Goal: Task Accomplishment & Management: Manage account settings

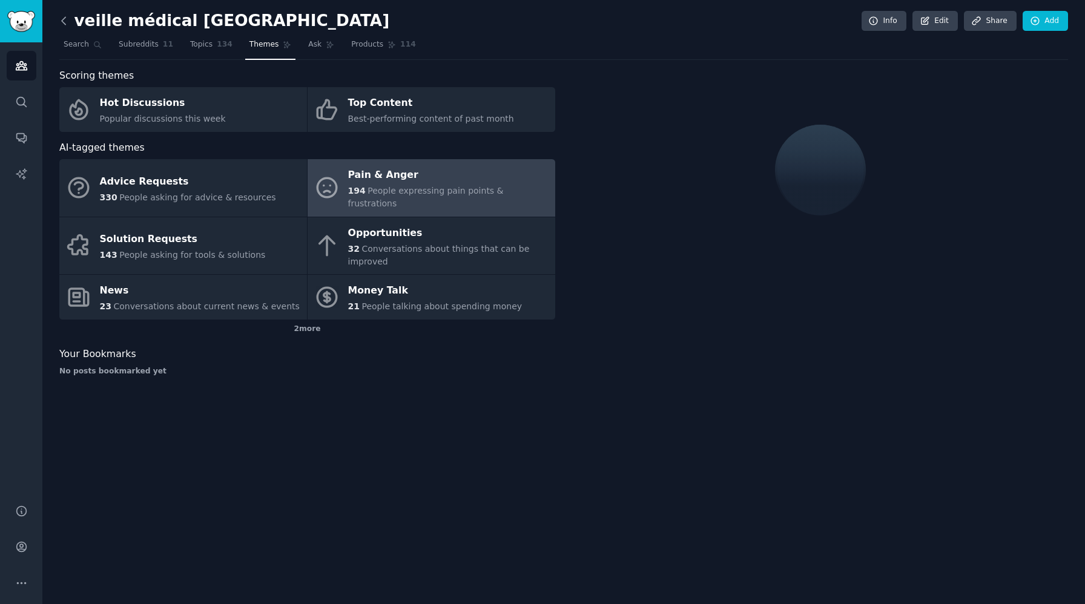
click at [65, 17] on icon at bounding box center [64, 20] width 4 height 7
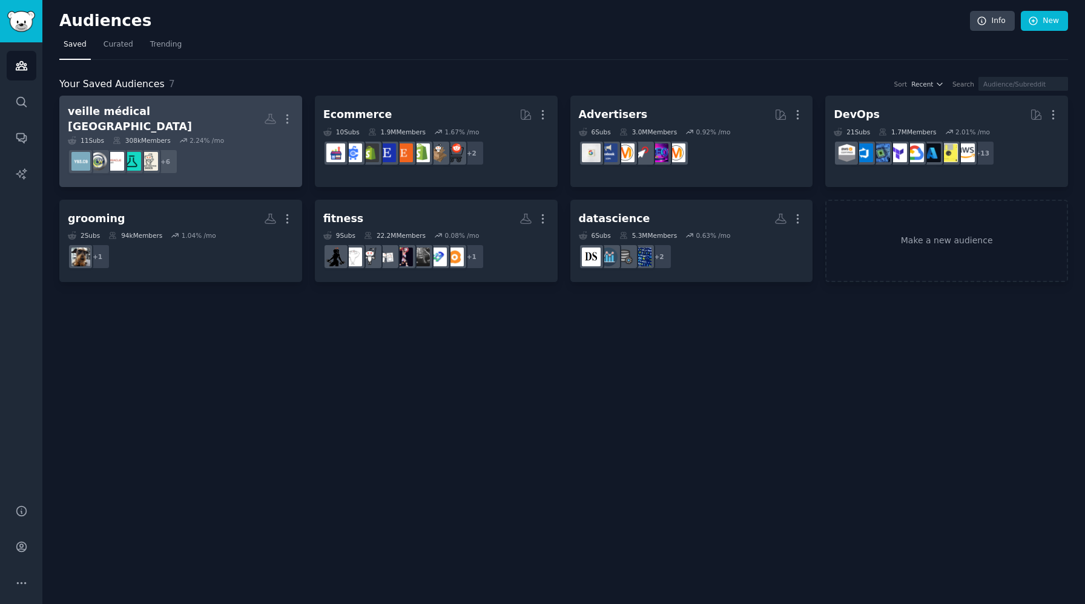
click at [245, 147] on dd "+ 6" at bounding box center [181, 162] width 226 height 34
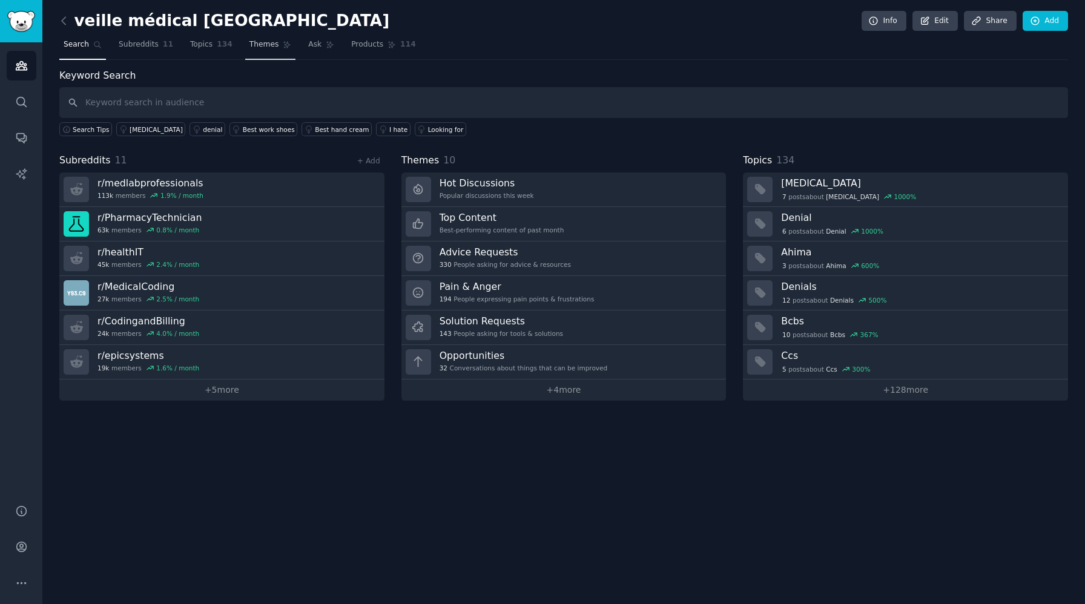
click at [274, 42] on link "Themes" at bounding box center [270, 47] width 51 height 25
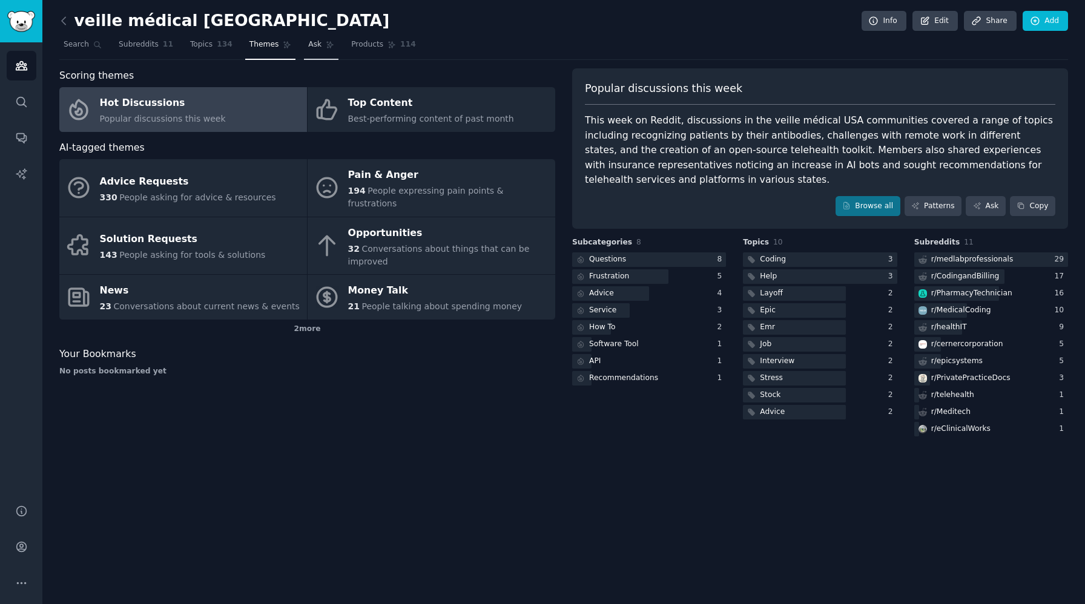
click at [310, 45] on span "Ask" at bounding box center [314, 44] width 13 height 11
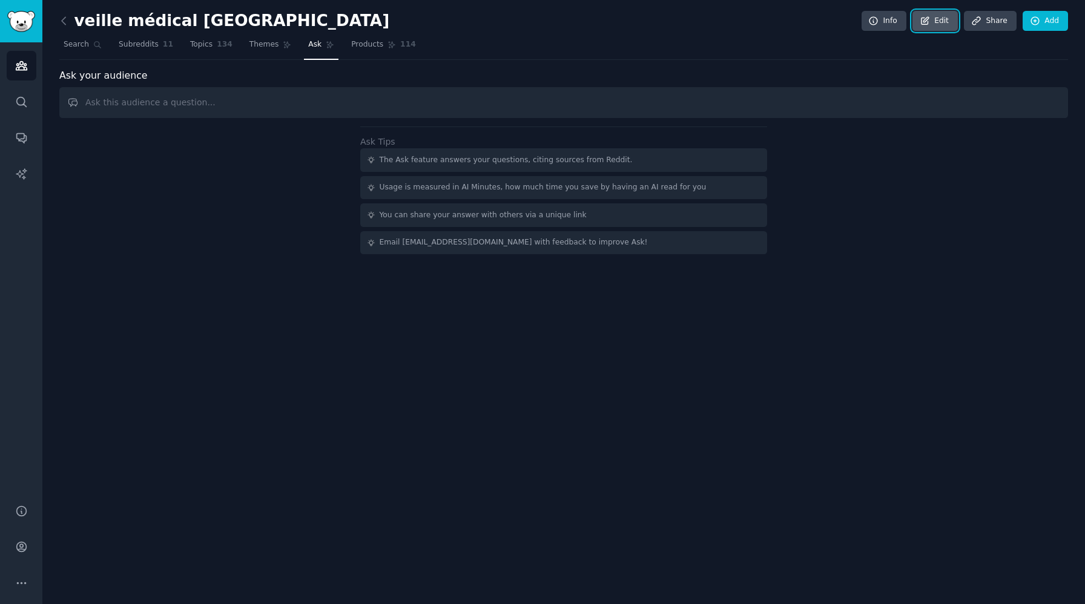
click at [930, 29] on link "Edit" at bounding box center [935, 21] width 45 height 21
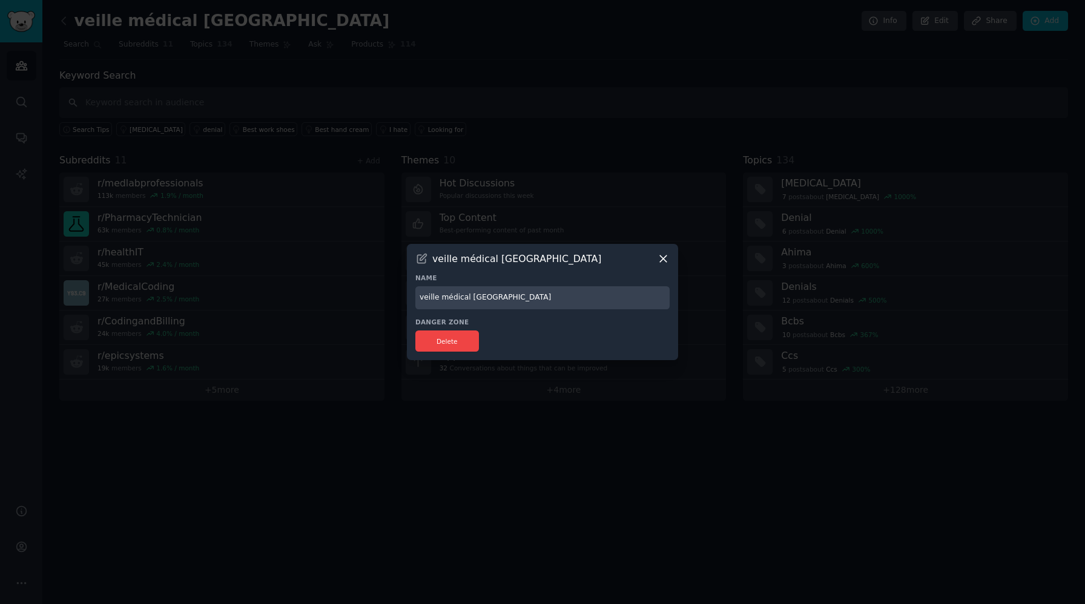
click at [667, 261] on icon at bounding box center [663, 259] width 13 height 13
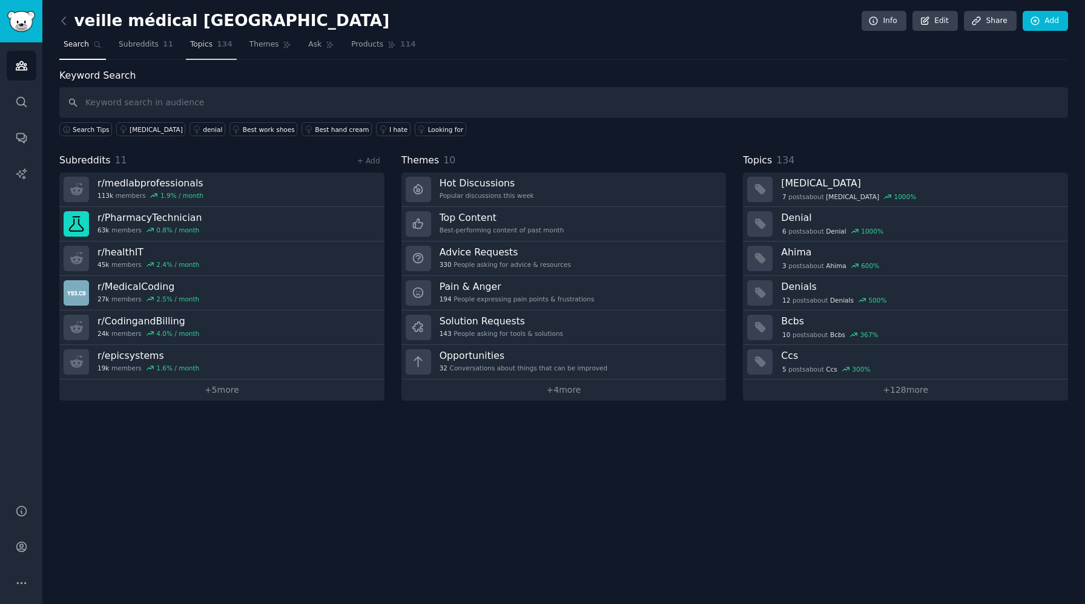
click at [203, 48] on span "Topics" at bounding box center [201, 44] width 22 height 11
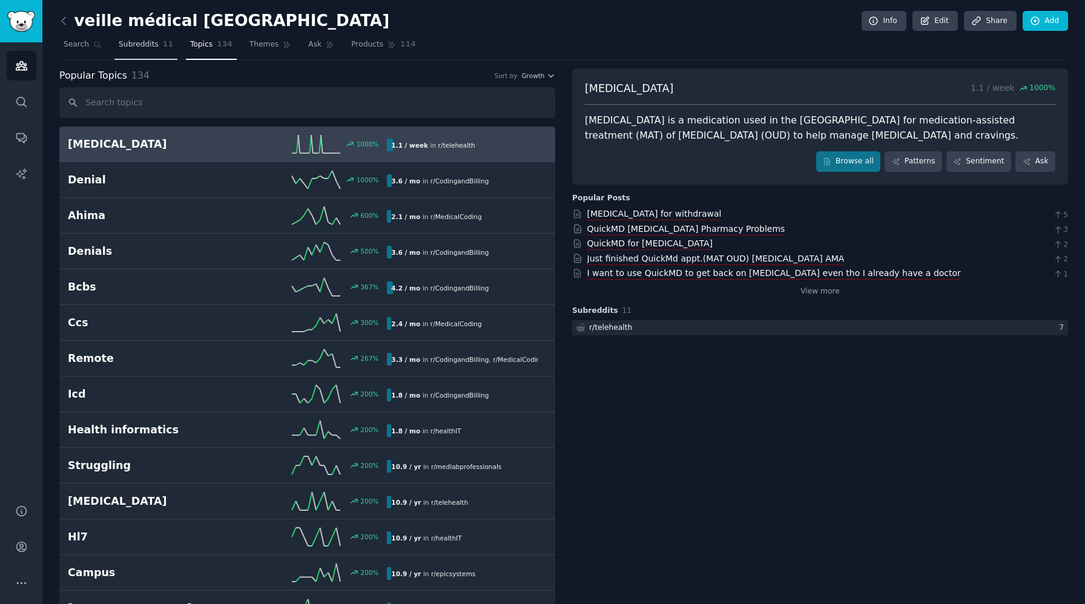
click at [156, 50] on link "Subreddits 11" at bounding box center [145, 47] width 63 height 25
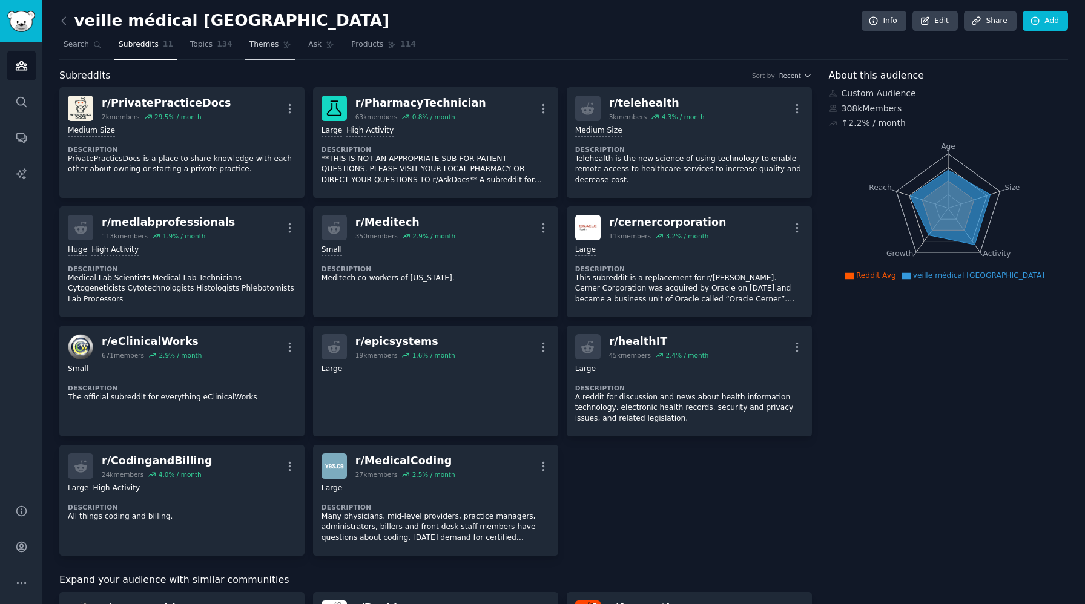
click at [283, 45] on icon at bounding box center [287, 45] width 8 height 8
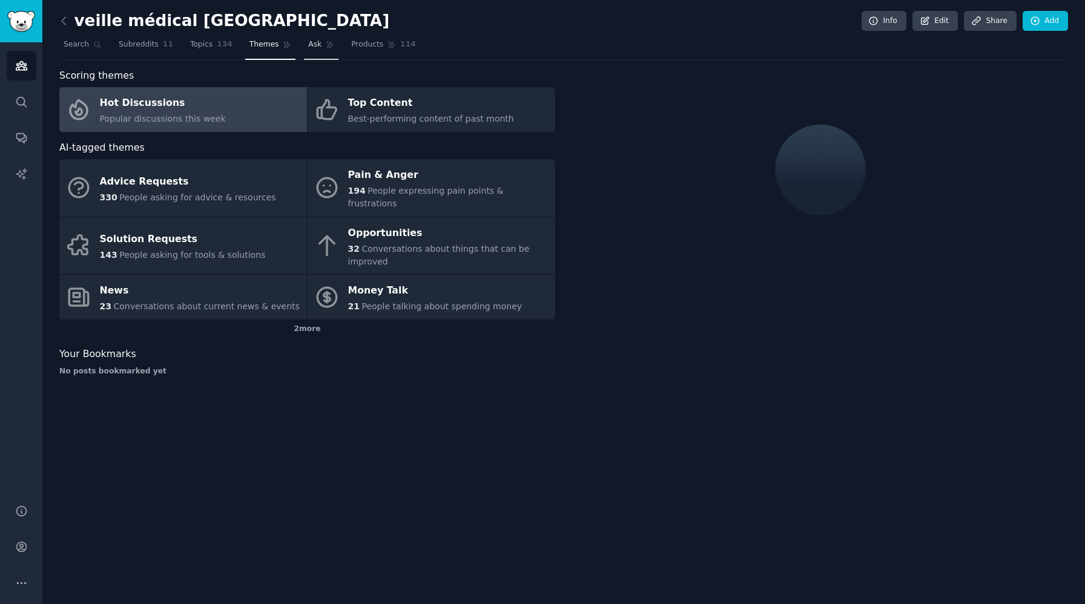
click at [308, 45] on span "Ask" at bounding box center [314, 44] width 13 height 11
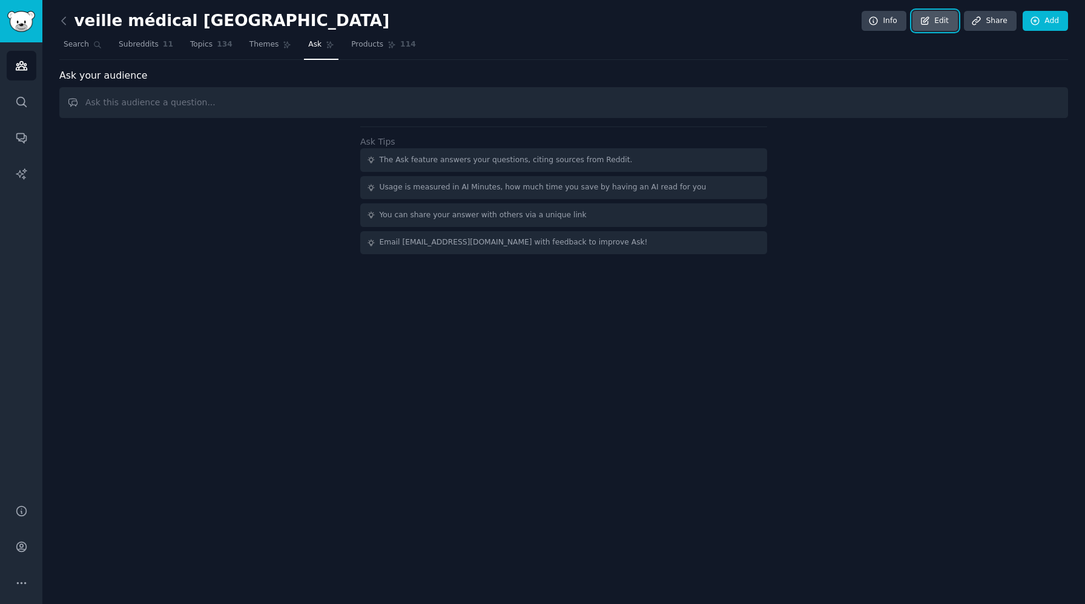
click at [919, 22] on link "Edit" at bounding box center [935, 21] width 45 height 21
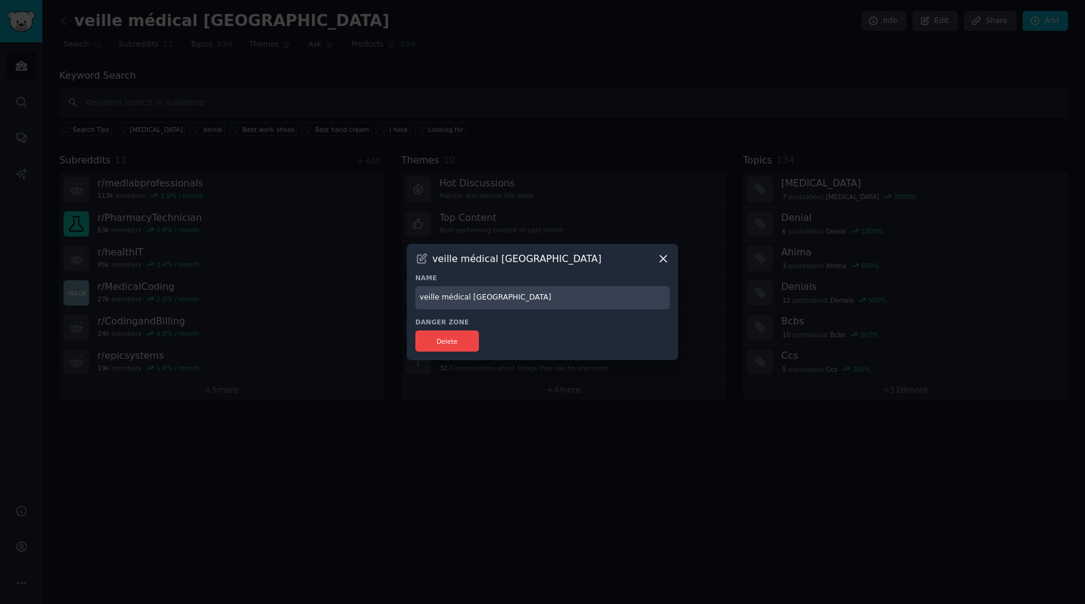
click at [666, 253] on icon at bounding box center [663, 259] width 13 height 13
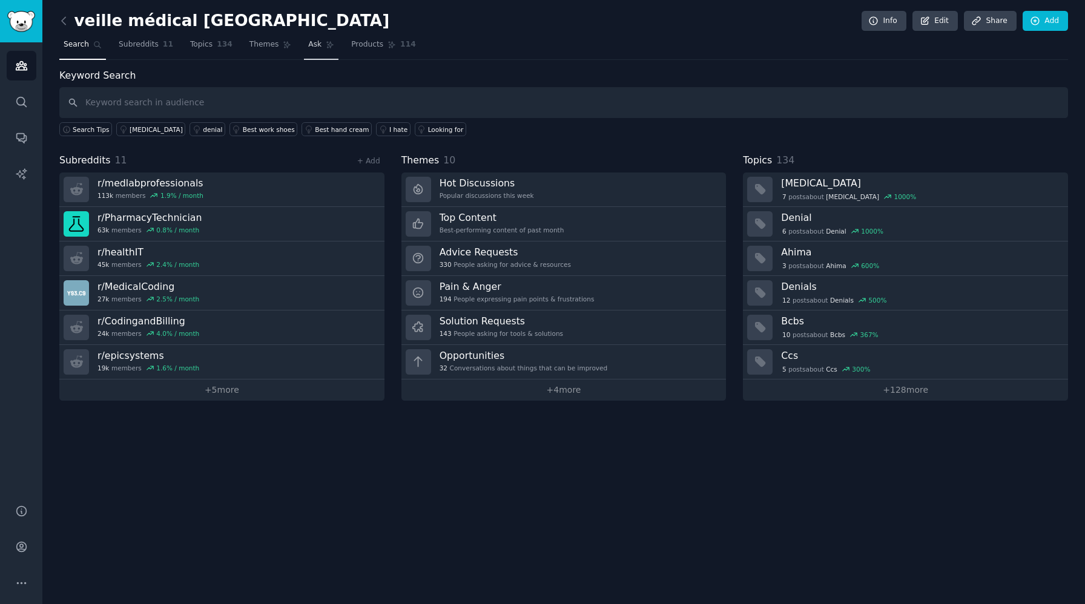
click at [310, 43] on span "Ask" at bounding box center [314, 44] width 13 height 11
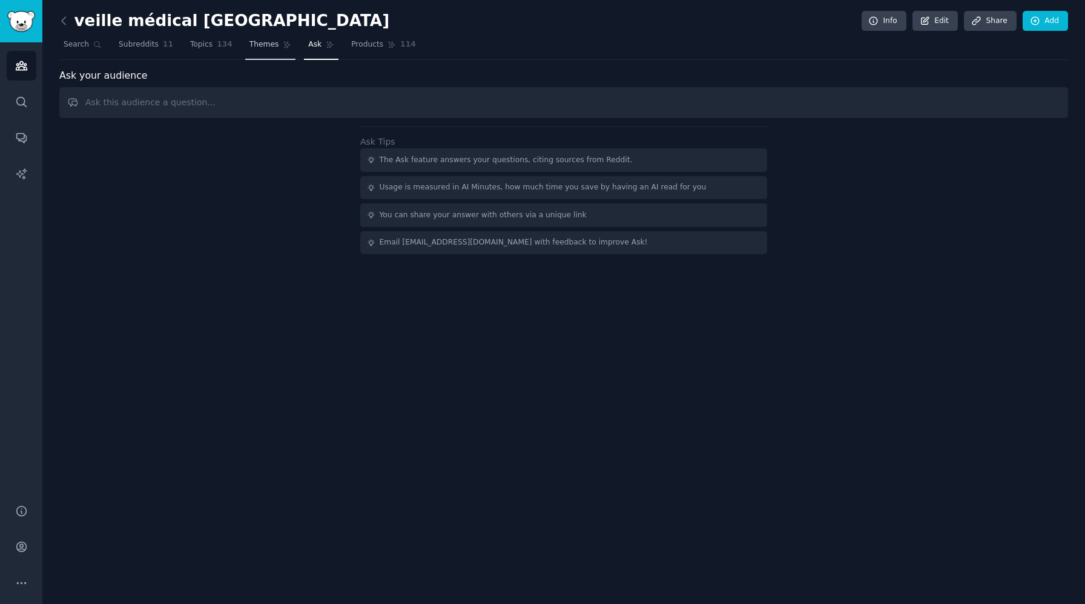
click at [262, 53] on link "Themes" at bounding box center [270, 47] width 51 height 25
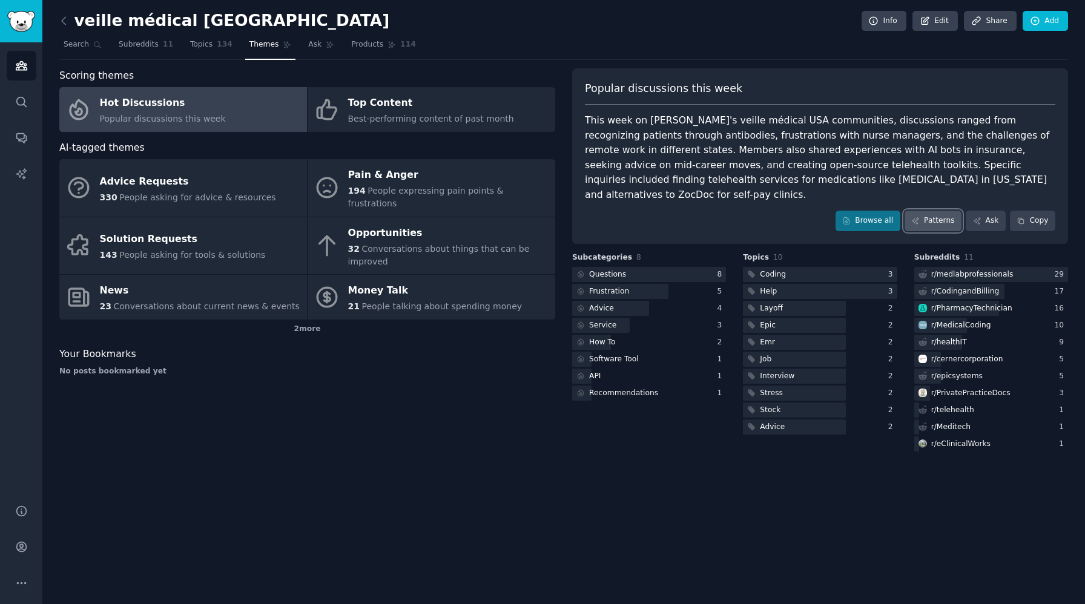
click at [948, 211] on link "Patterns" at bounding box center [933, 221] width 57 height 21
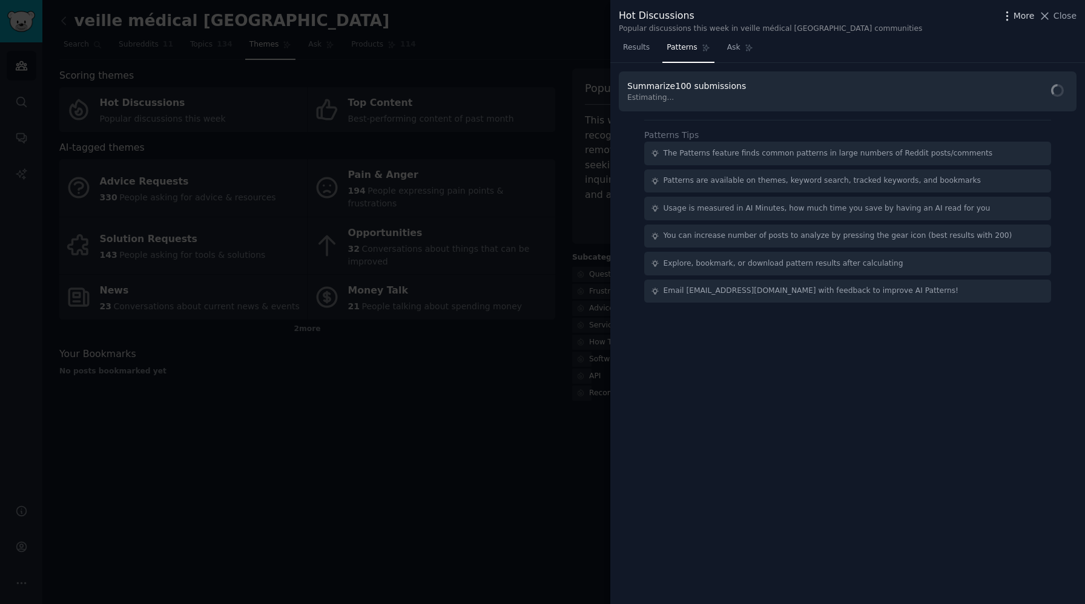
click at [1016, 17] on span "More" at bounding box center [1024, 16] width 21 height 13
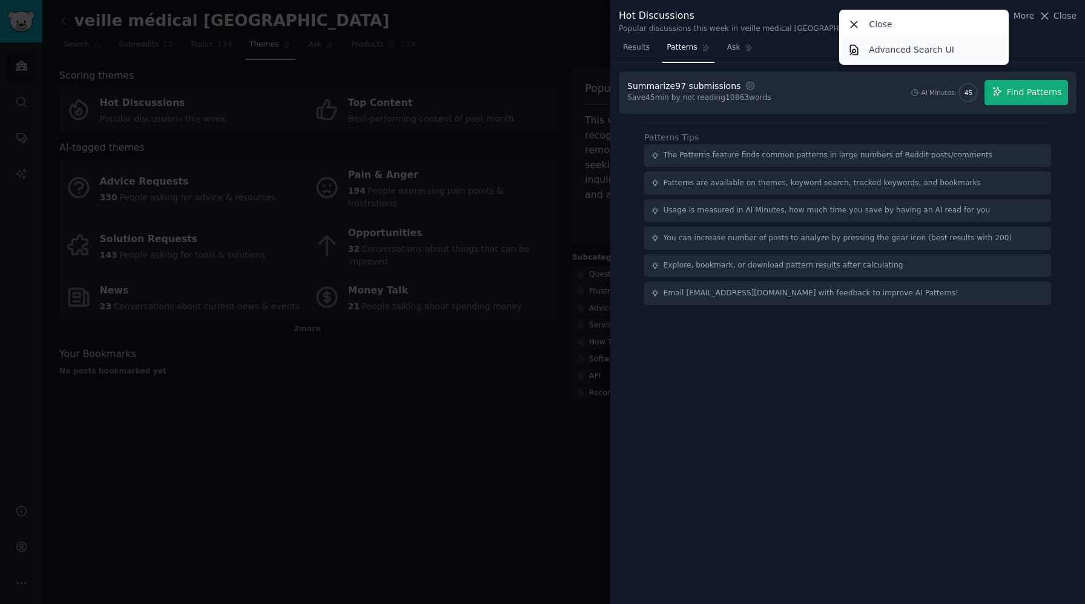
click at [950, 55] on p "Advanced Search UI" at bounding box center [911, 50] width 85 height 13
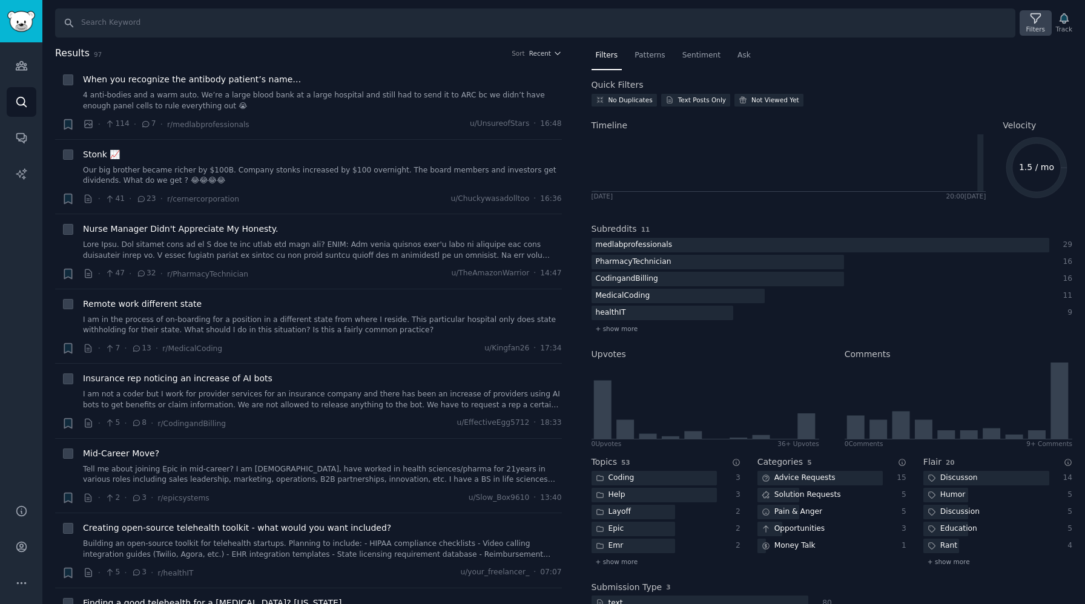
click at [1035, 18] on icon at bounding box center [1036, 18] width 13 height 13
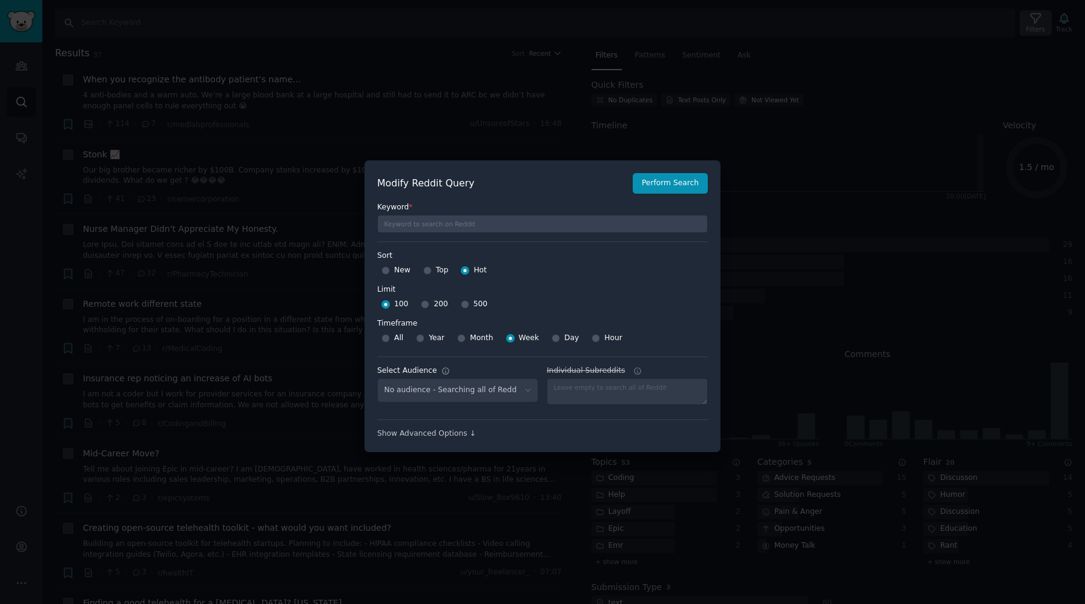
select select "1f533689cd"
click at [463, 436] on div "Show Advanced Options ↓" at bounding box center [542, 434] width 331 height 11
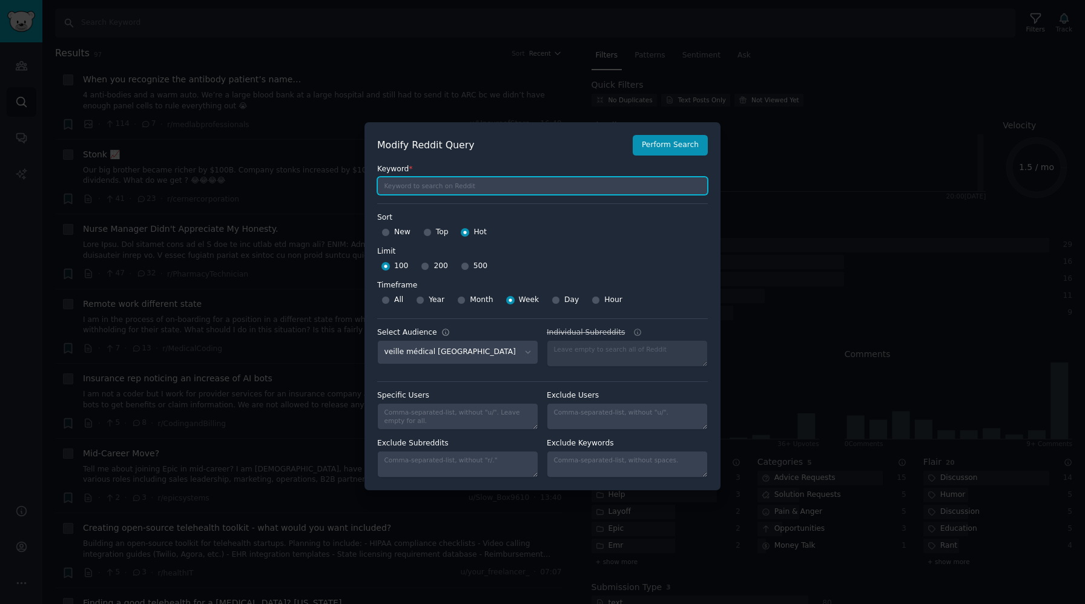
click at [448, 188] on input "text" at bounding box center [542, 186] width 331 height 18
paste input ""I think""
paste input ""I feel""
paste input ""I was""
paste input "|"I feel"|"I was"|"I have been"|"I experienced"|"my experience"|"in my opinion"…"
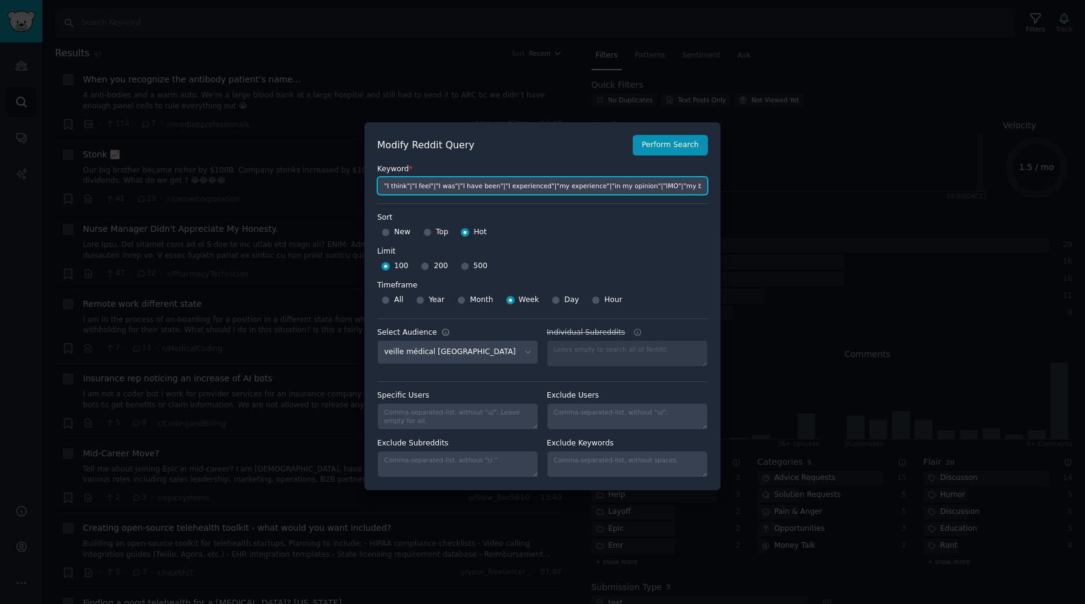
scroll to position [0, 824]
type input ""I think"|"I feel"|"I was"|"I have been"|"I experienced"|"my experience"|"in my…"
click at [390, 231] on div "New" at bounding box center [396, 232] width 29 height 19
click at [389, 231] on div "New" at bounding box center [396, 232] width 29 height 19
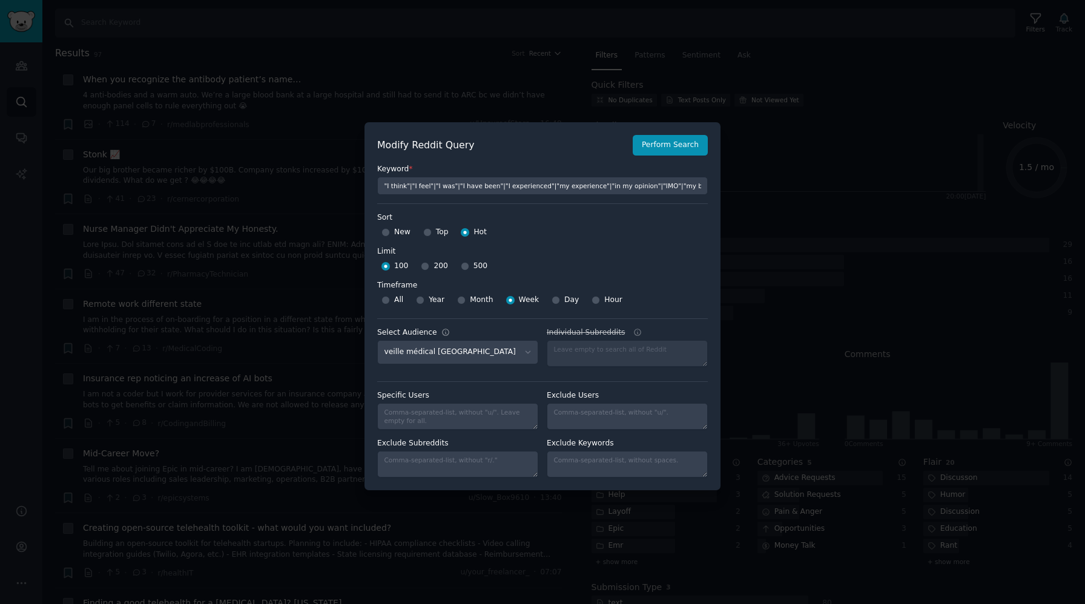
click at [389, 231] on div "New" at bounding box center [396, 232] width 29 height 19
click at [387, 233] on input "New" at bounding box center [386, 232] width 8 height 8
radio input "true"
click at [464, 270] on div at bounding box center [465, 266] width 8 height 11
click at [464, 268] on input "500" at bounding box center [465, 266] width 8 height 8
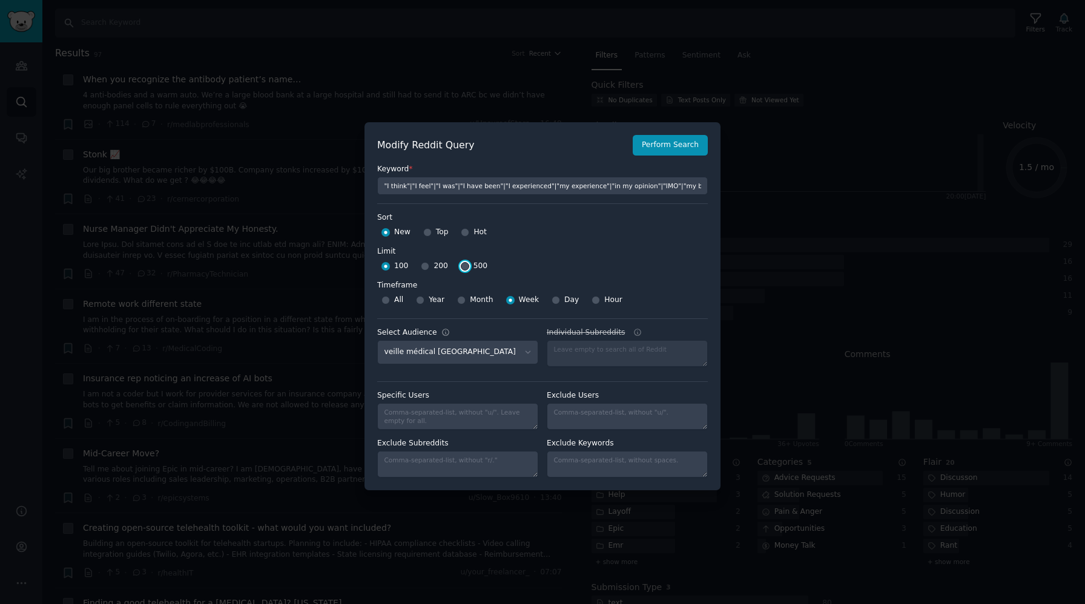
radio input "true"
click at [465, 234] on input "Hot" at bounding box center [465, 232] width 8 height 8
radio input "true"
click at [673, 148] on button "Perform Search" at bounding box center [670, 145] width 75 height 21
type input ""I think"|"I feel"|"I was"|"I have been"|"I experienced"|"my experience"|"in my…"
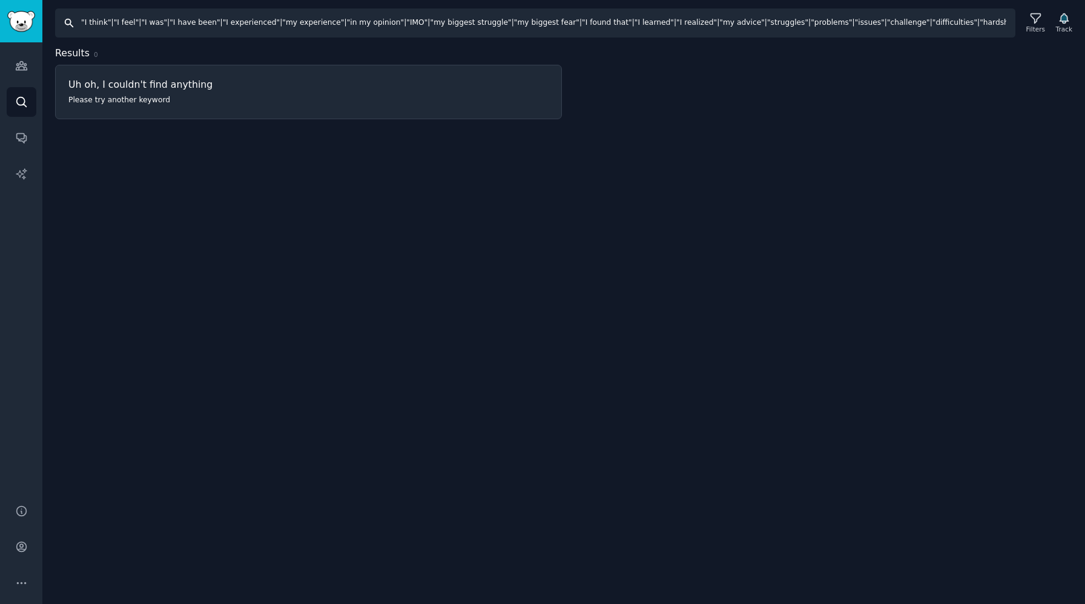
click at [983, 27] on input ""I think"|"I feel"|"I was"|"I have been"|"I experienced"|"my experience"|"in my…" at bounding box center [535, 22] width 961 height 29
click at [1027, 27] on div "Filters" at bounding box center [1036, 29] width 19 height 8
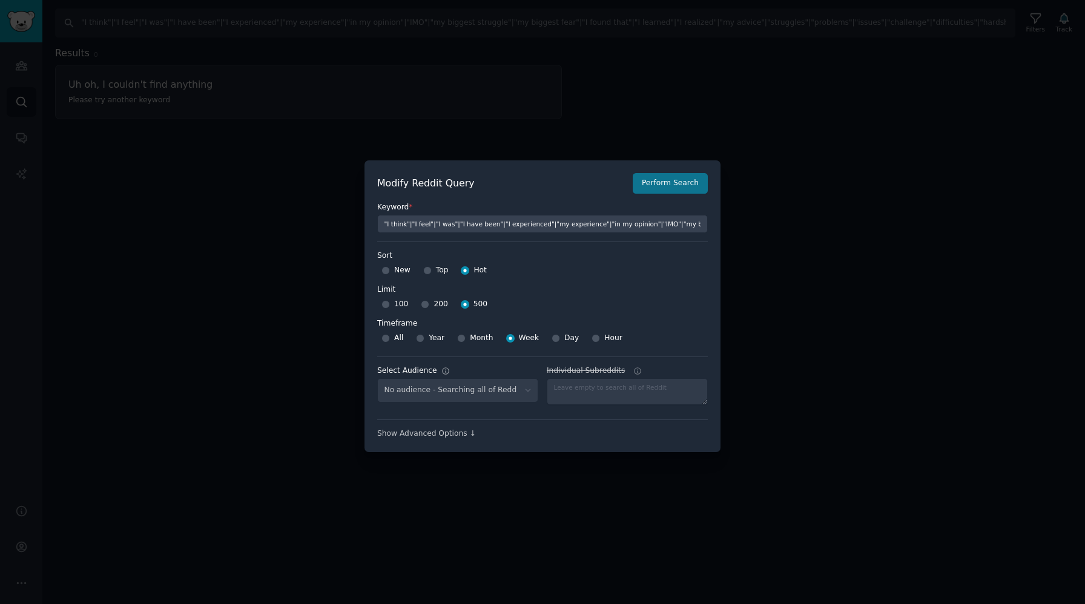
select select "1f533689cd"
click at [460, 338] on input "Month" at bounding box center [461, 338] width 8 height 8
radio input "true"
click at [681, 184] on button "Perform Search" at bounding box center [670, 183] width 75 height 21
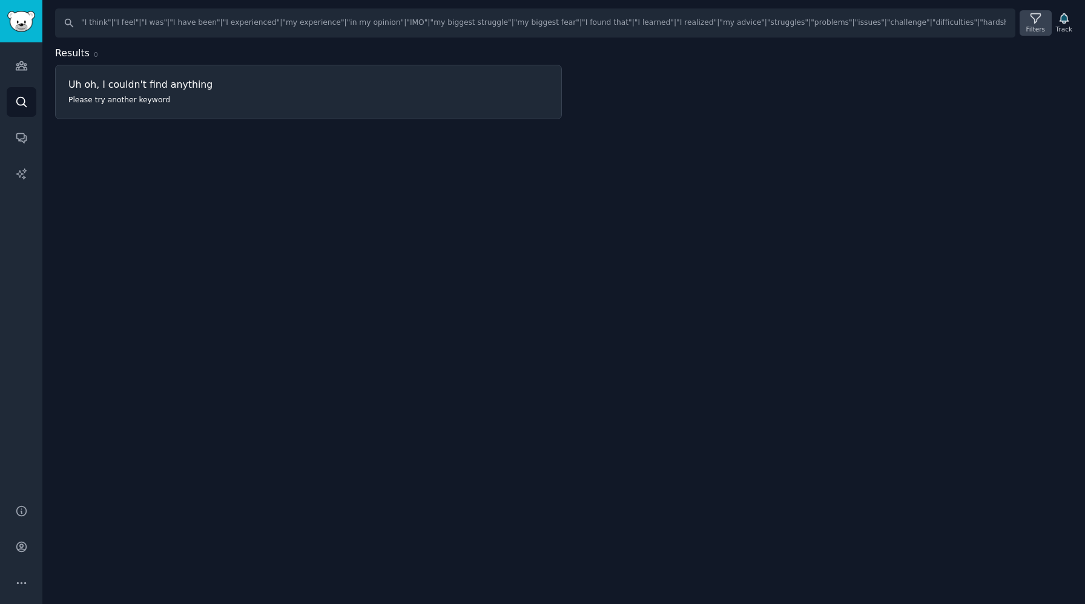
click at [1034, 16] on icon at bounding box center [1036, 18] width 13 height 13
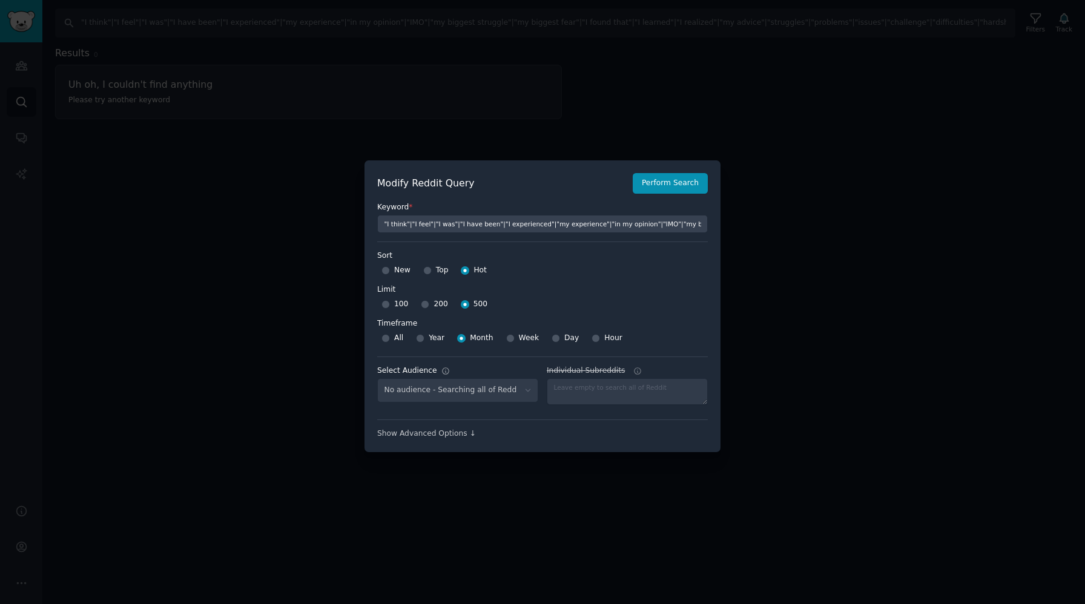
select select "1f533689cd"
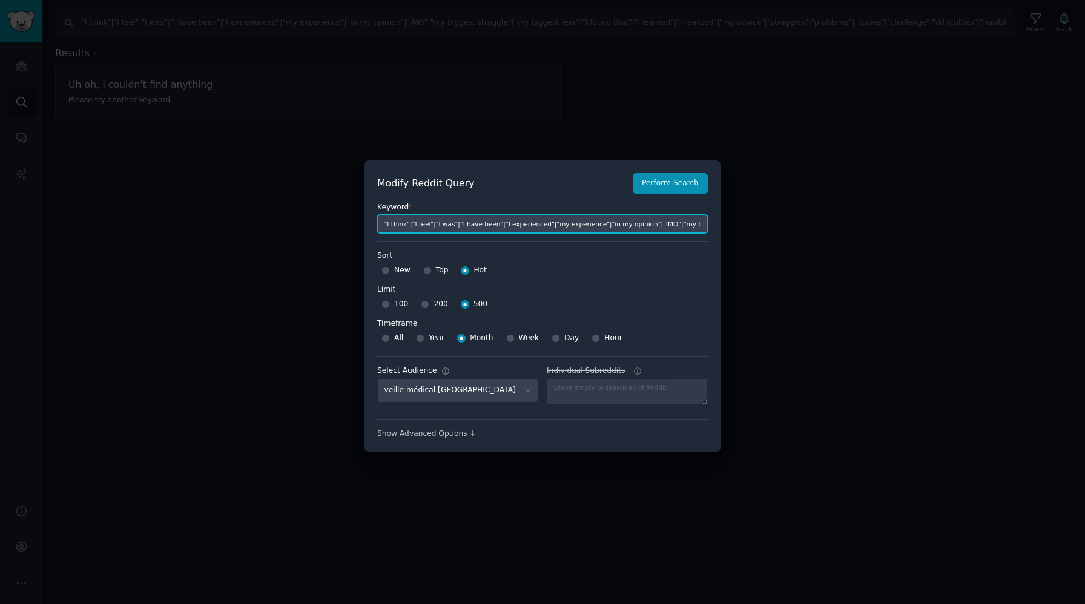
click at [492, 228] on input ""I think"|"I feel"|"I was"|"I have been"|"I experienced"|"my experience"|"in my…" at bounding box center [542, 224] width 331 height 18
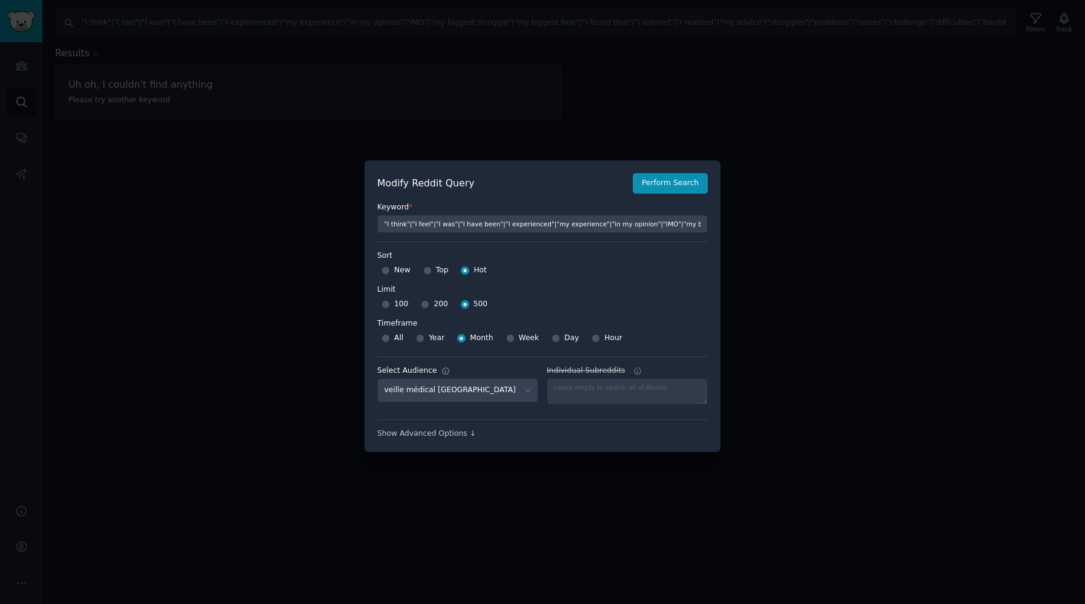
click at [552, 283] on div "Sort Sort New Top Hot Limit Limit 100 200 500" at bounding box center [542, 283] width 331 height 64
click at [451, 443] on div "Modify Reddit Query Perform Search Keyword * "I think"|"I feel"|"I was"|"I have…" at bounding box center [543, 307] width 356 height 292
click at [451, 439] on div "Show Advanced Options ↓" at bounding box center [542, 434] width 331 height 11
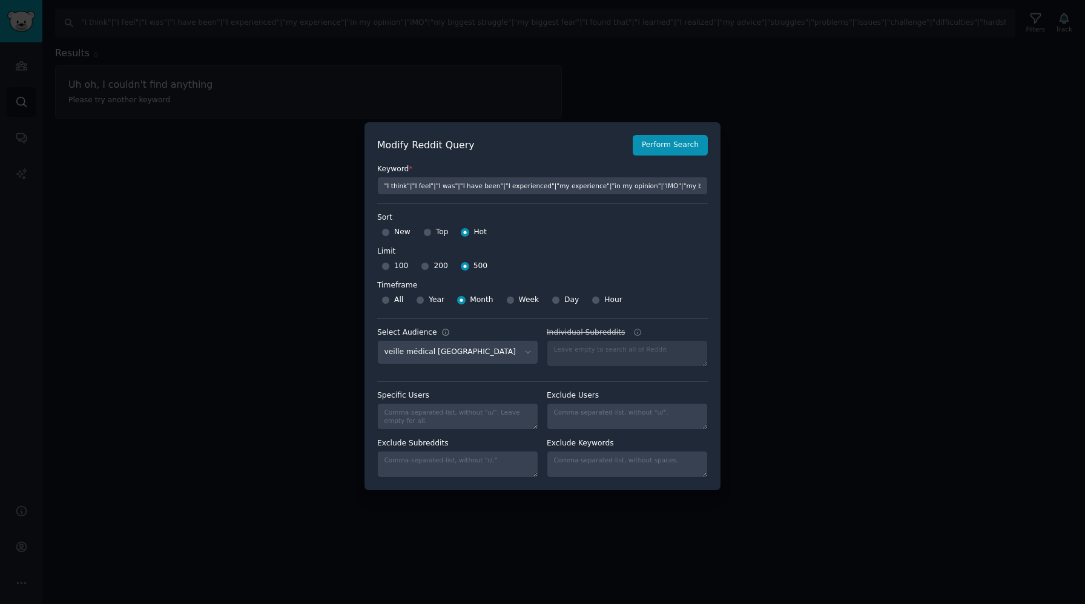
scroll to position [8, 0]
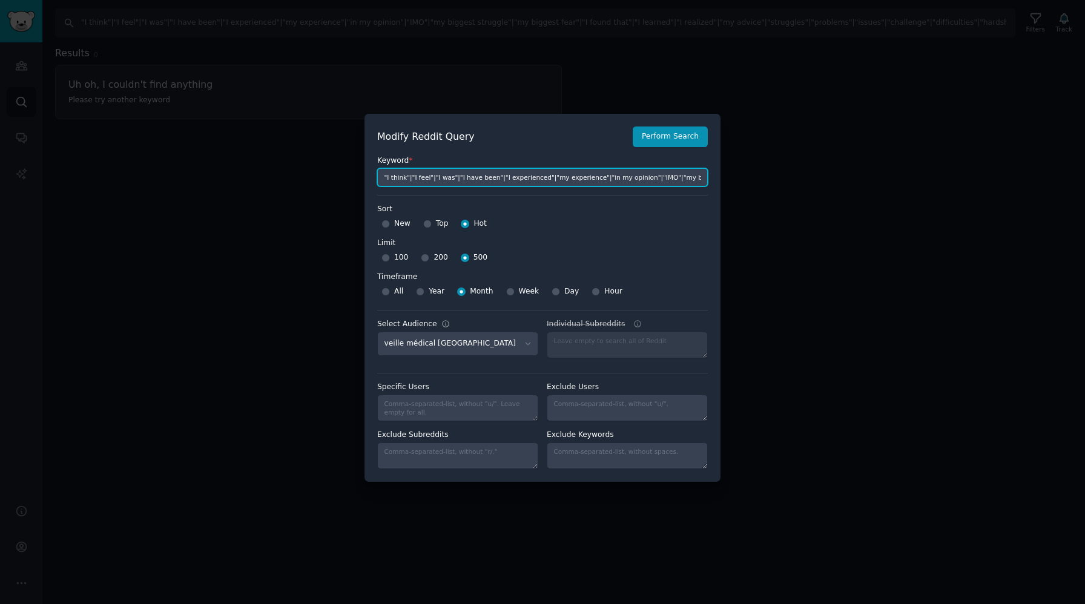
click at [434, 180] on input ""I think"|"I feel"|"I was"|"I have been"|"I experienced"|"my experience"|"in my…" at bounding box center [542, 177] width 331 height 18
click at [353, 111] on div at bounding box center [542, 302] width 1085 height 604
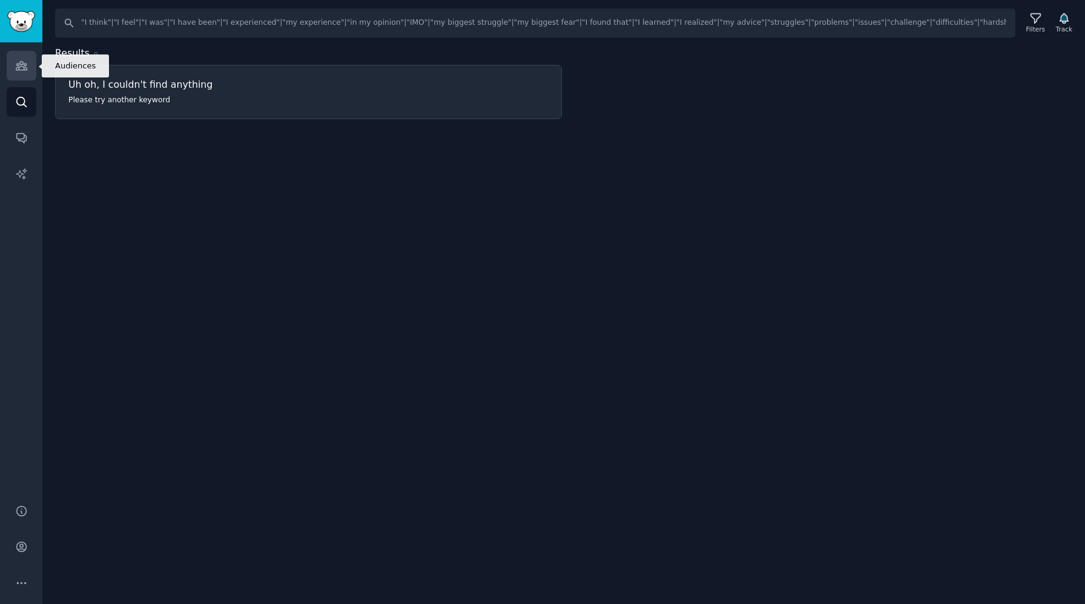
click at [18, 64] on icon "Sidebar" at bounding box center [21, 66] width 11 height 8
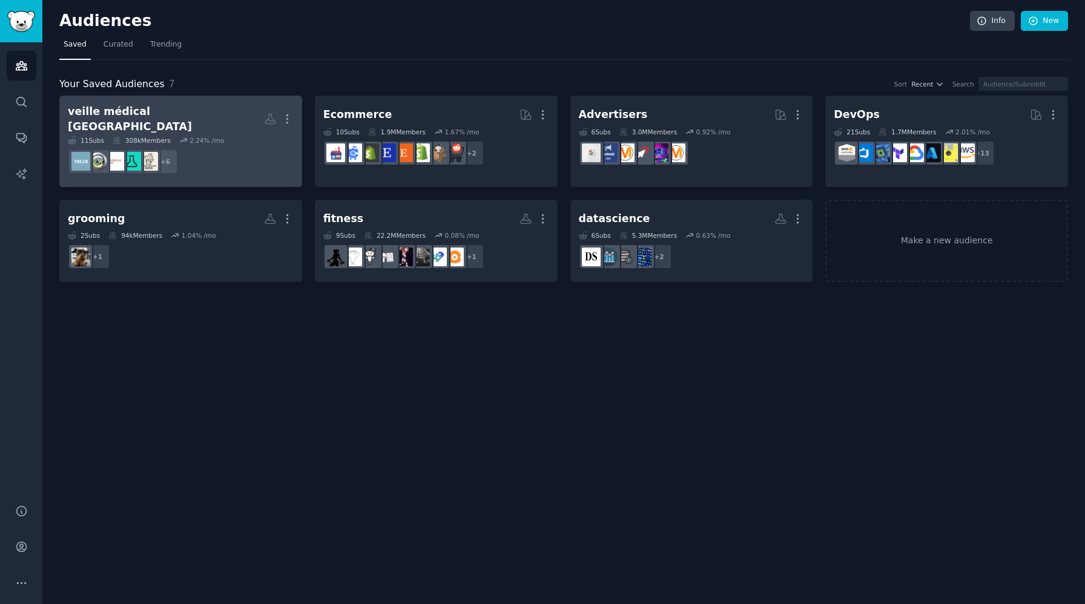
click at [259, 157] on dd "+ 6" at bounding box center [181, 162] width 226 height 34
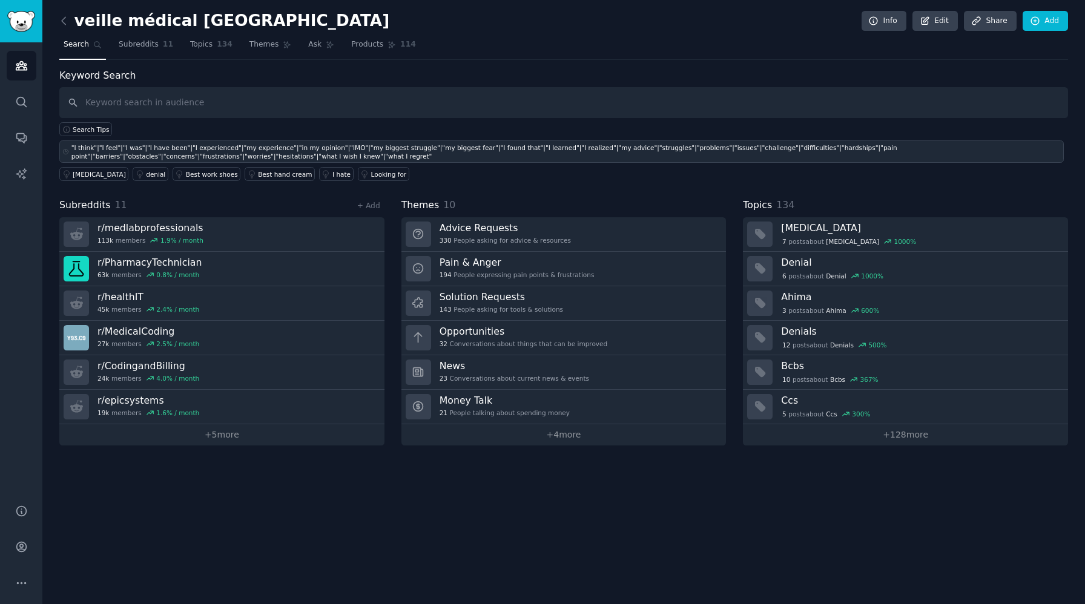
click at [783, 157] on div ""I think"|"I feel"|"I was"|"I have been"|"I experienced"|"my experience"|"in my…" at bounding box center [566, 152] width 990 height 17
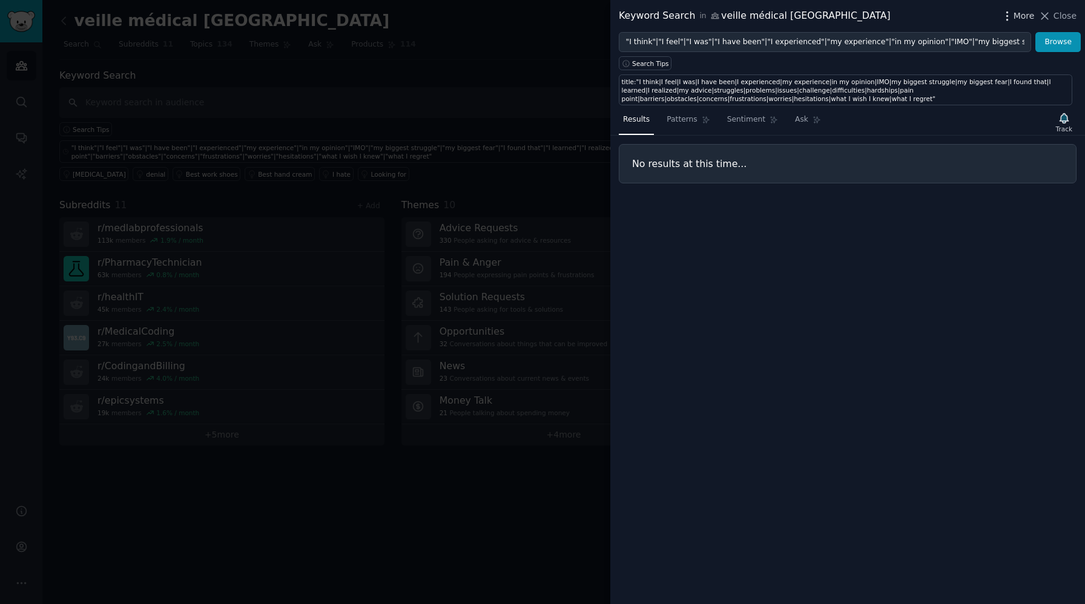
click at [1010, 14] on icon "button" at bounding box center [1007, 16] width 13 height 13
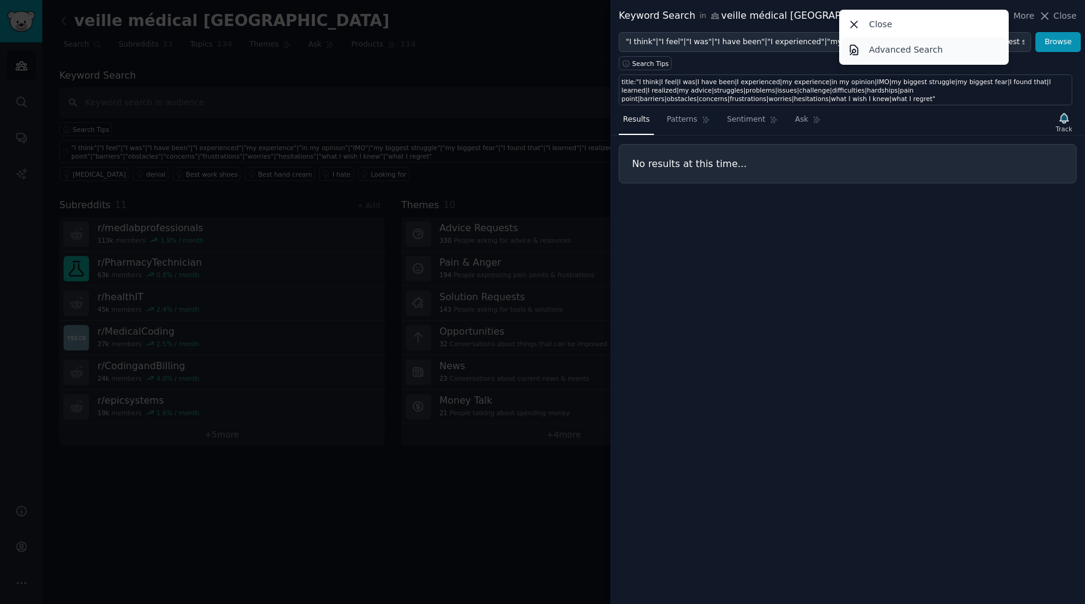
click at [915, 50] on p "Advanced Search" at bounding box center [906, 50] width 74 height 13
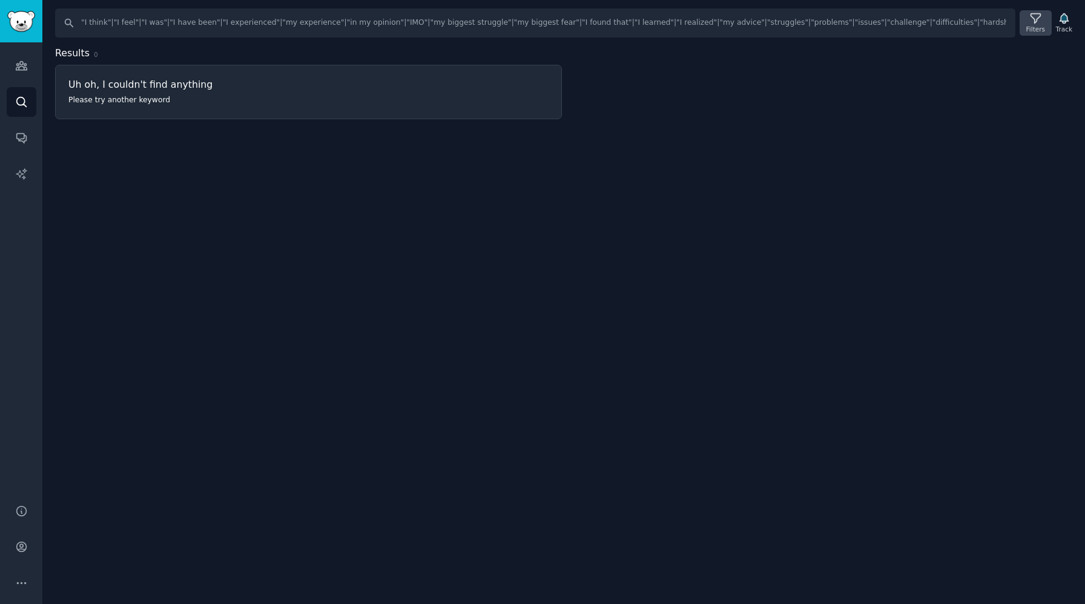
click at [1044, 18] on div "Filters" at bounding box center [1035, 22] width 31 height 25
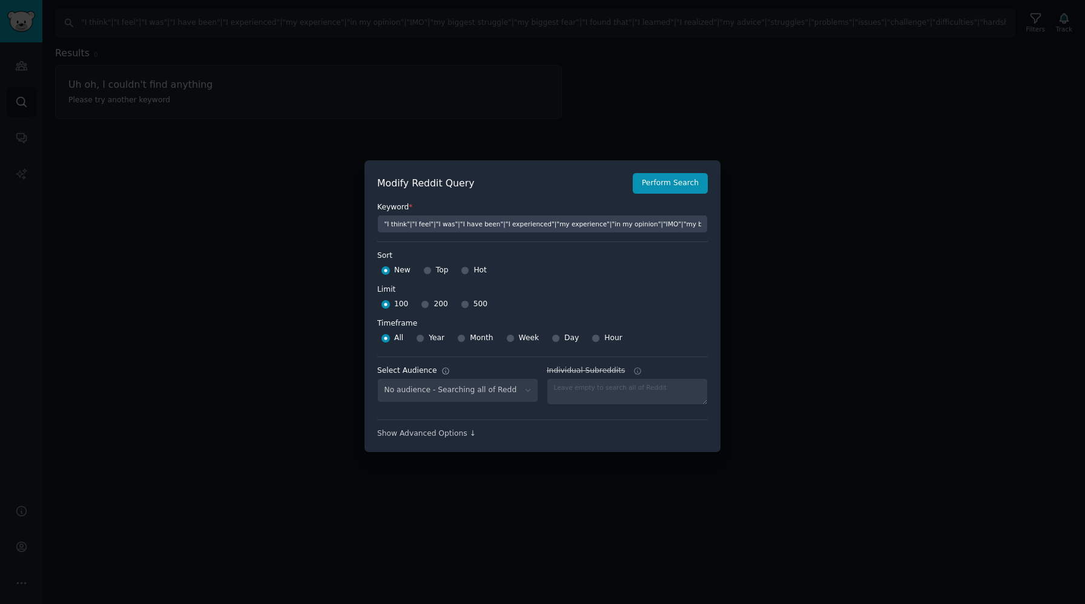
select select "1f533689cd"
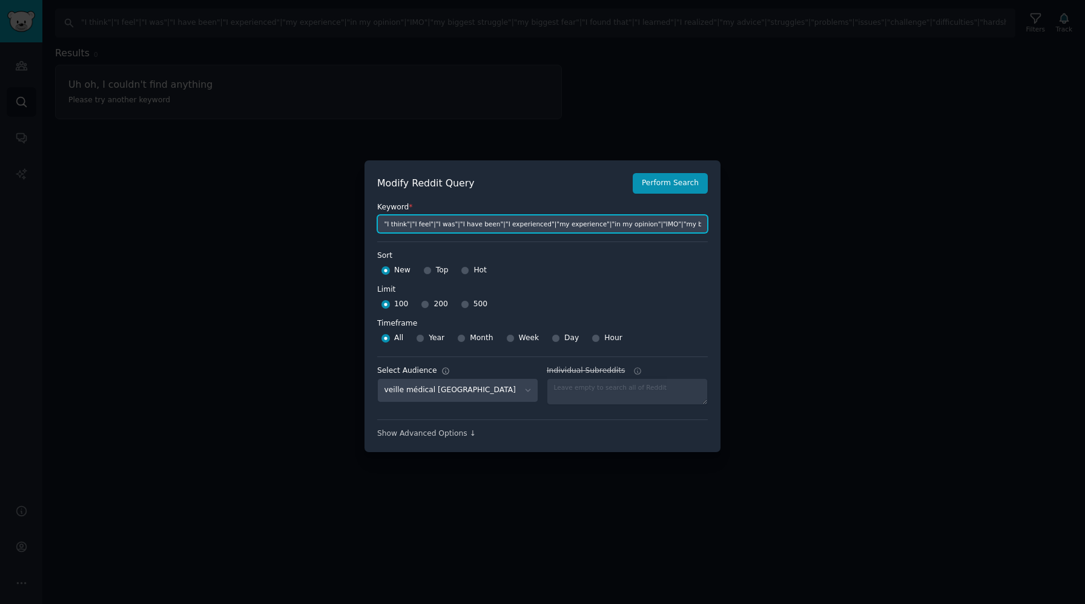
click at [520, 224] on input ""I think"|"I feel"|"I was"|"I have been"|"I experienced"|"my experience"|"in my…" at bounding box center [542, 224] width 331 height 18
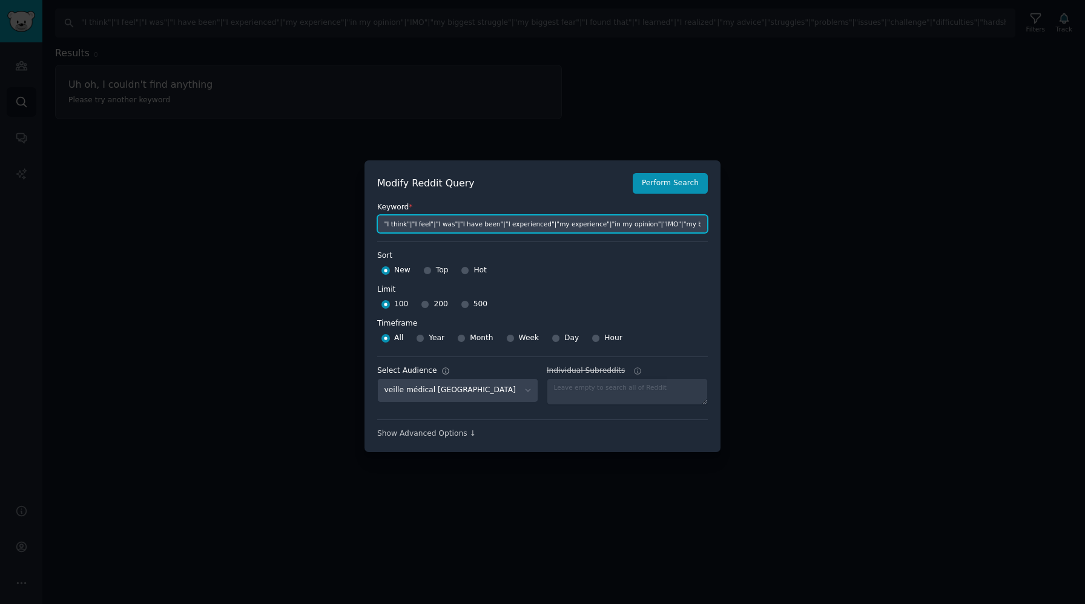
click at [520, 224] on input ""I think"|"I feel"|"I was"|"I have been"|"I experienced"|"my experience"|"in my…" at bounding box center [542, 224] width 331 height 18
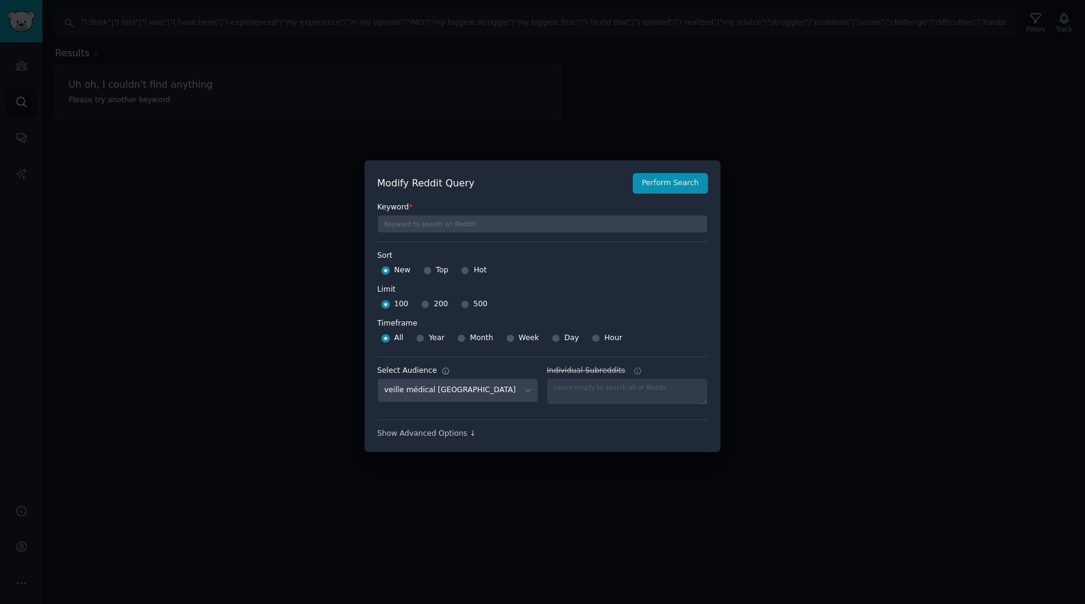
click at [898, 154] on div at bounding box center [542, 302] width 1085 height 604
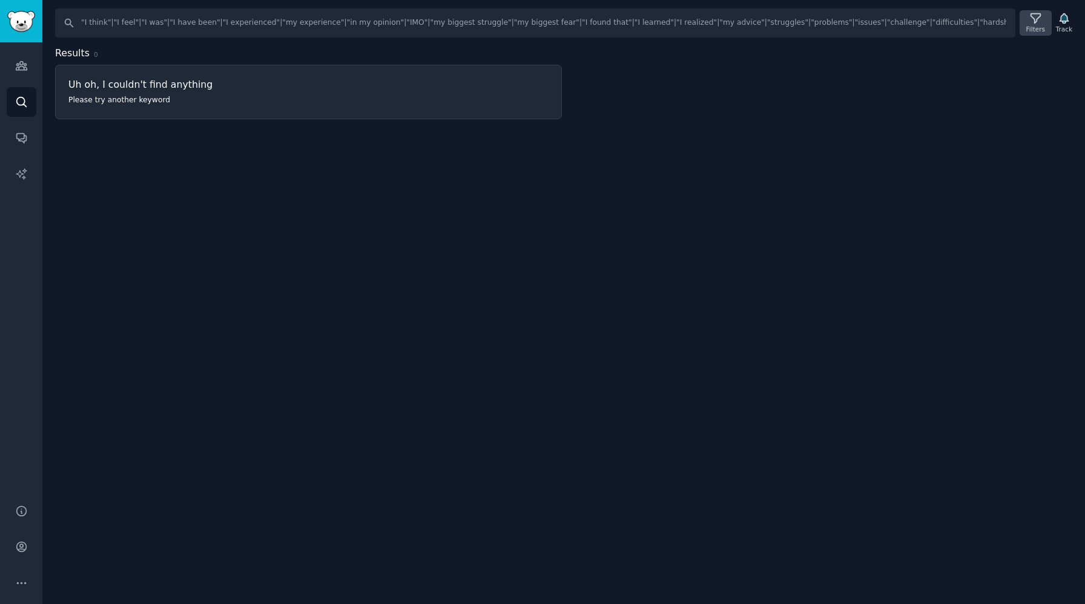
click at [1042, 18] on div "Filters" at bounding box center [1035, 22] width 31 height 25
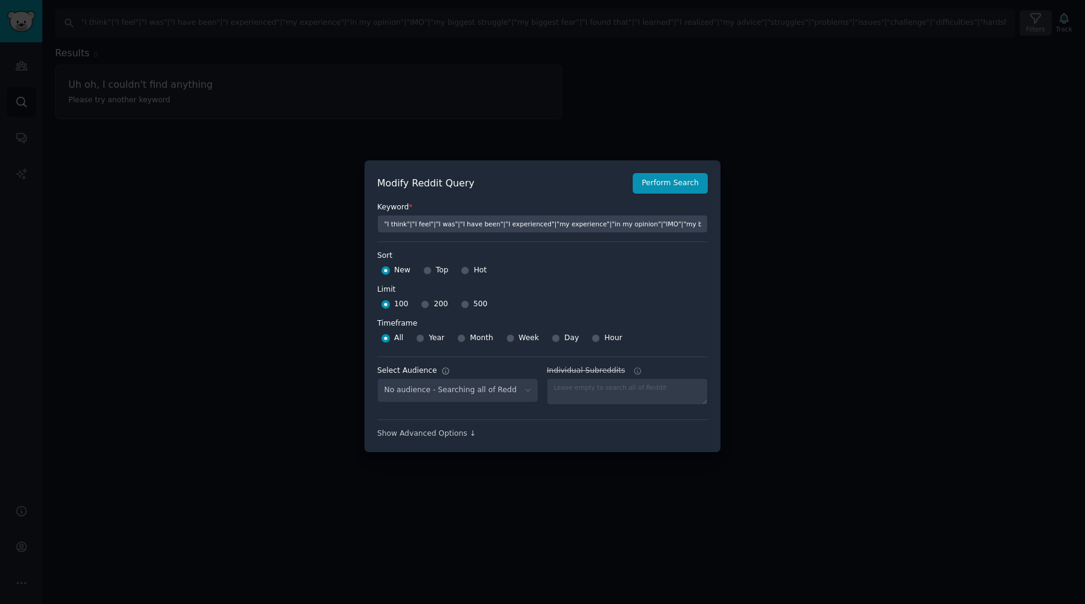
select select "1f533689cd"
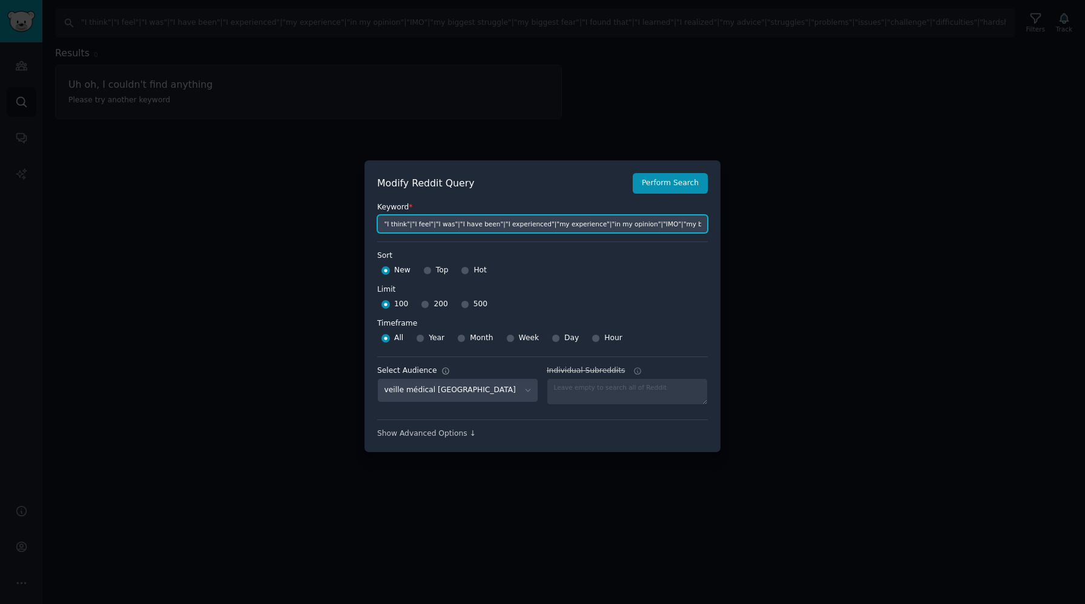
click at [459, 230] on input ""I think"|"I feel"|"I was"|"I have been"|"I experienced"|"my experience"|"in my…" at bounding box center [542, 224] width 331 height 18
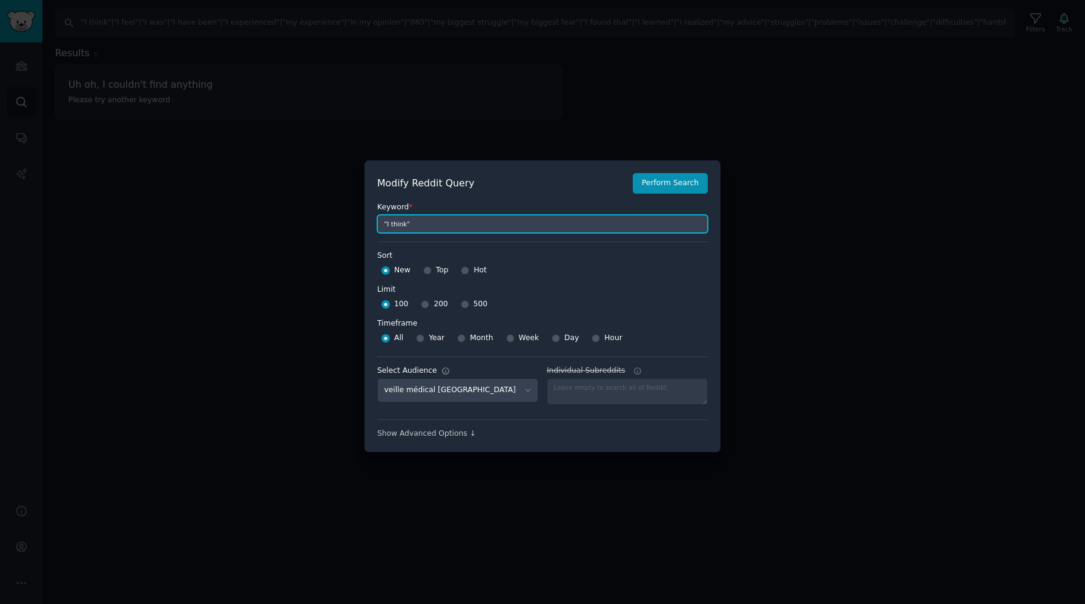
type input ""I think""
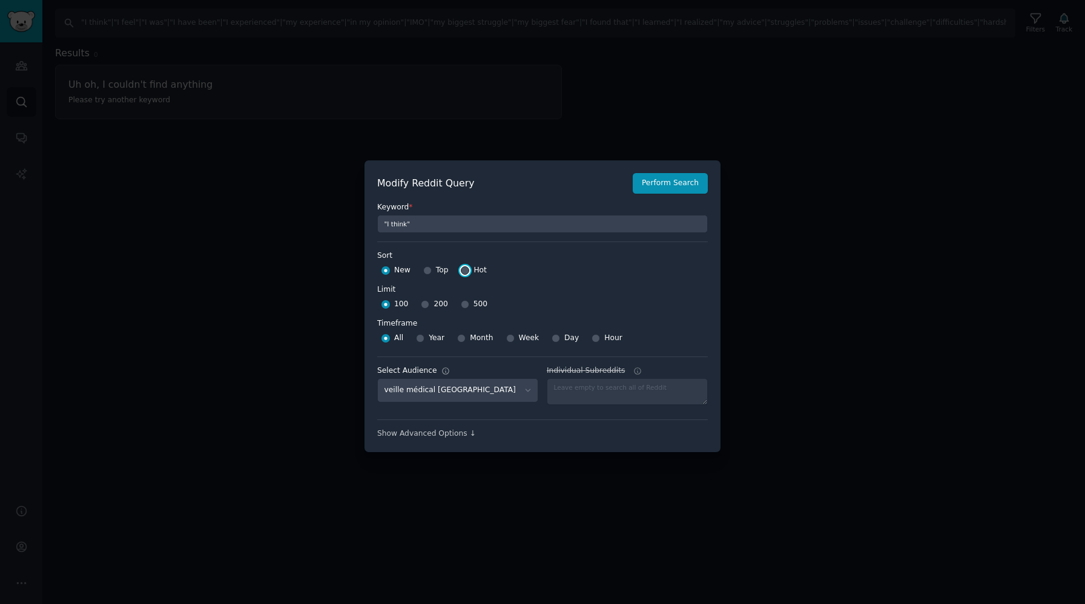
click at [466, 270] on input "Hot" at bounding box center [465, 271] width 8 height 8
radio input "true"
click at [465, 305] on input "500" at bounding box center [465, 304] width 8 height 8
radio input "true"
click at [675, 188] on button "Perform Search" at bounding box center [670, 183] width 75 height 21
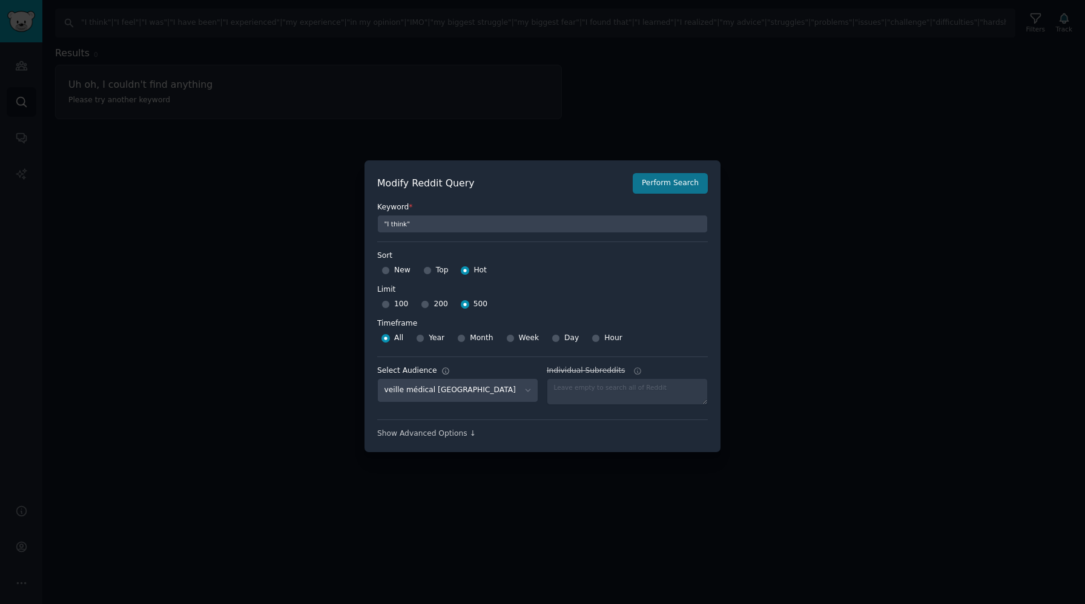
type input ""I think""
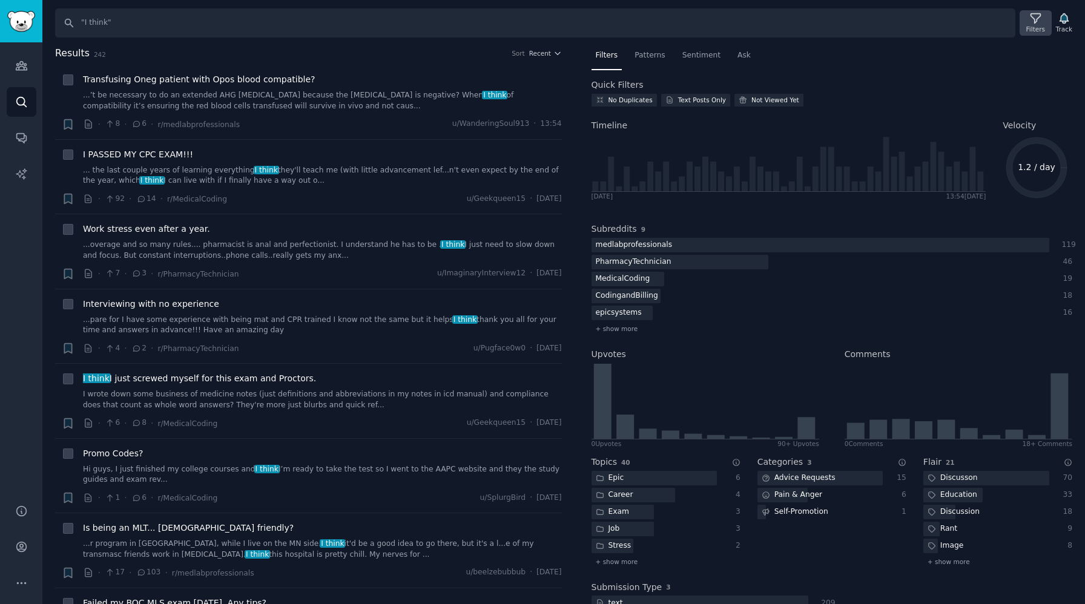
click at [1030, 26] on div "Filters" at bounding box center [1036, 29] width 19 height 8
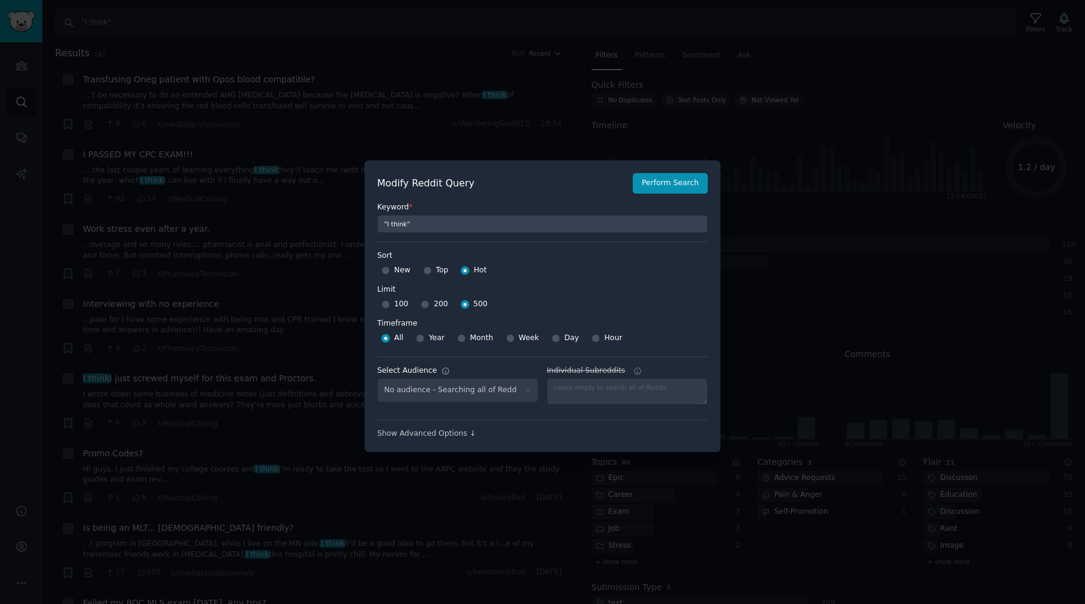
select select "1f533689cd"
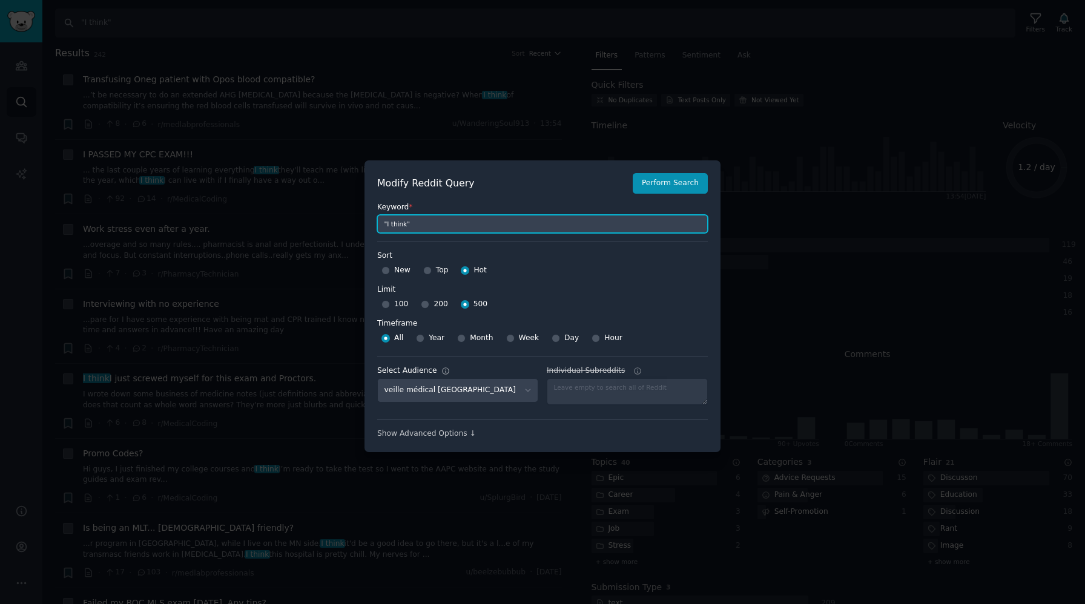
click at [386, 225] on input ""I think"" at bounding box center [542, 224] width 331 height 18
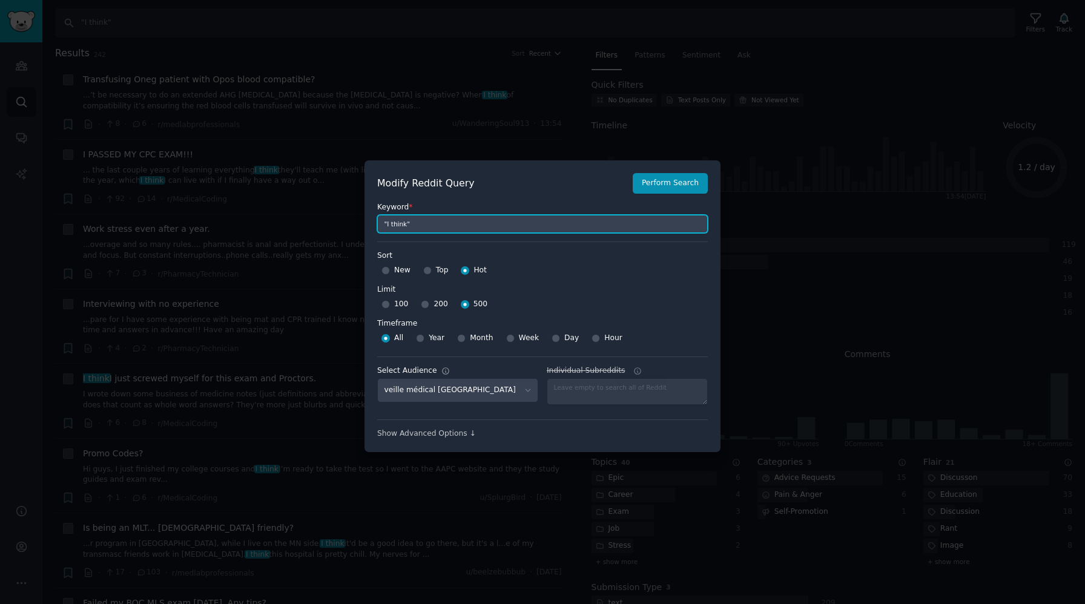
click at [386, 225] on input ""I think"" at bounding box center [542, 224] width 331 height 18
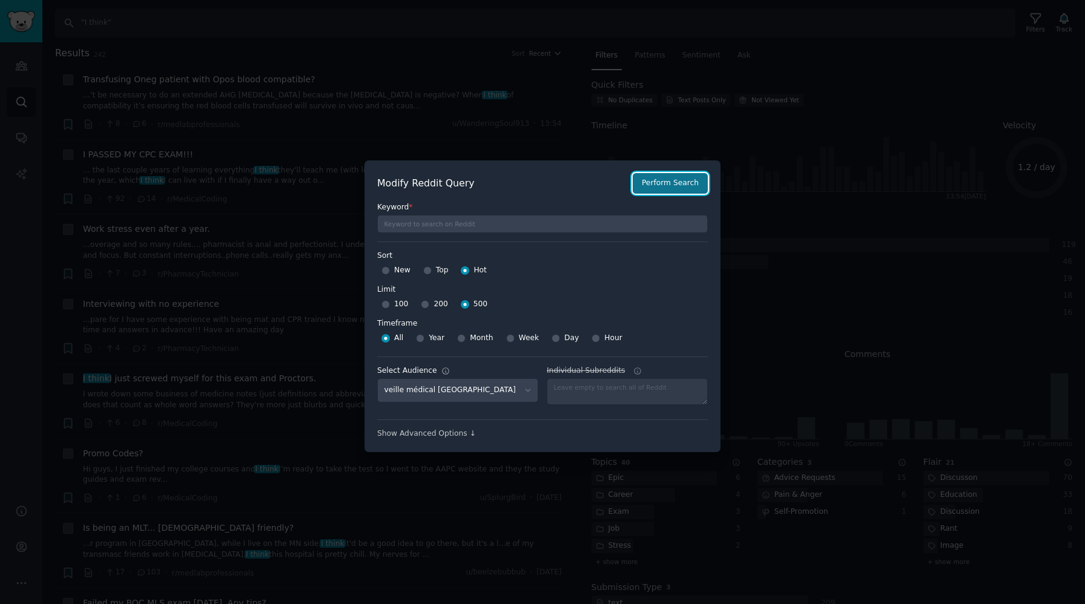
click at [683, 181] on button "Perform Search" at bounding box center [670, 183] width 75 height 21
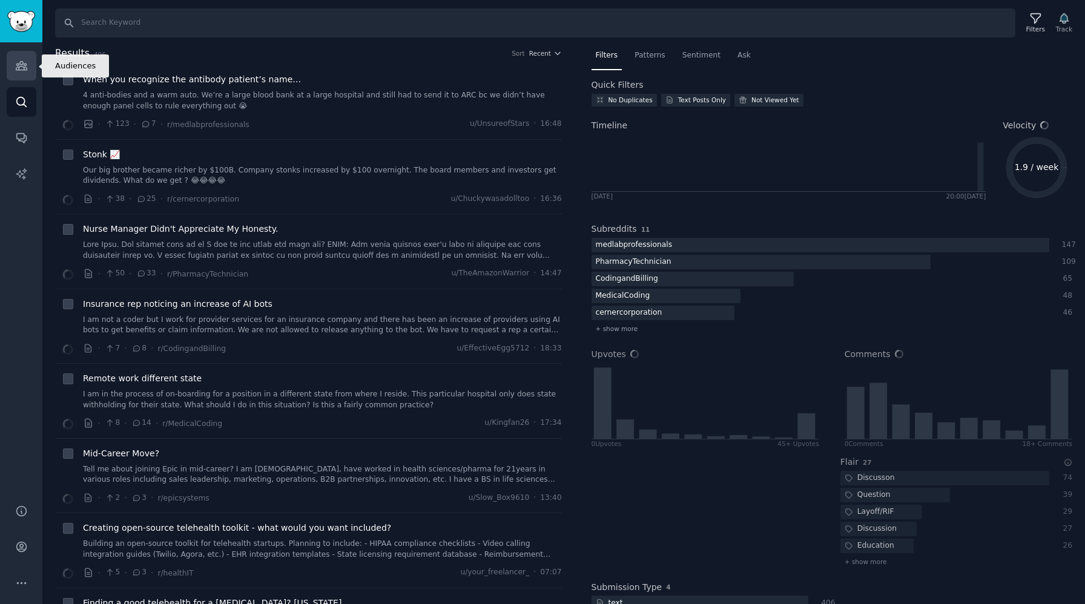
click at [19, 71] on icon "Sidebar" at bounding box center [21, 65] width 13 height 13
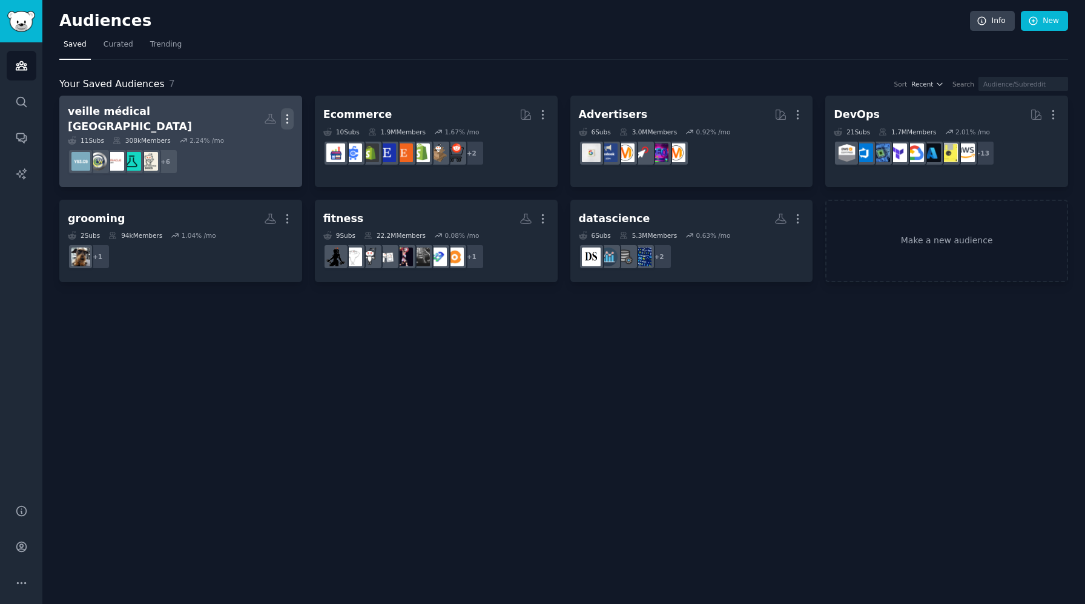
click at [292, 116] on icon "button" at bounding box center [287, 119] width 13 height 13
click at [247, 141] on p "Delete" at bounding box center [254, 144] width 28 height 13
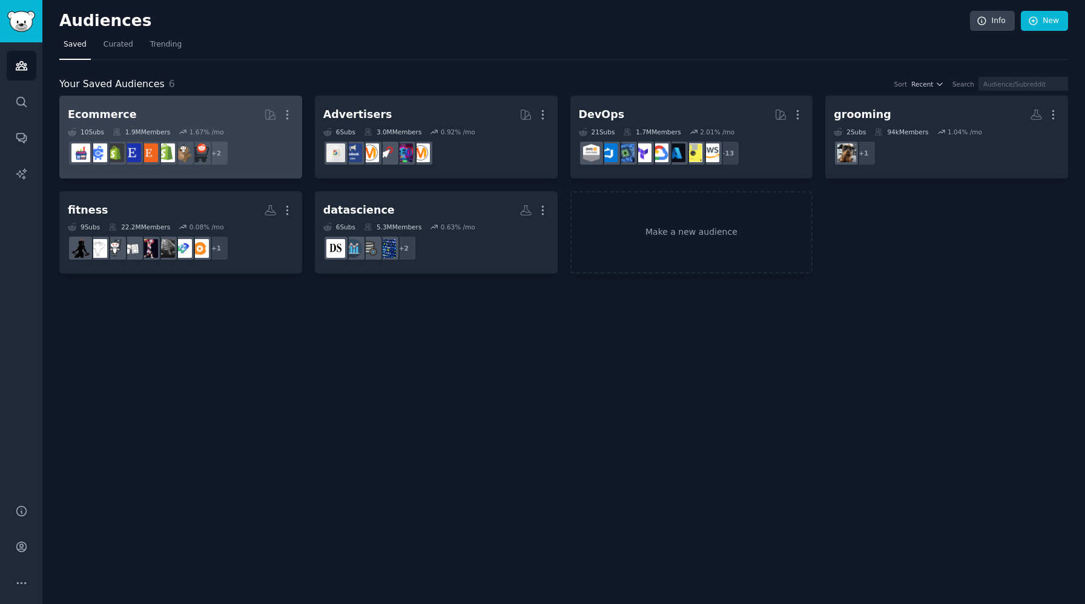
click at [294, 116] on link "Ecommerce More 10 Sub s 1.9M Members 1.67 % /mo + 2" at bounding box center [180, 137] width 243 height 83
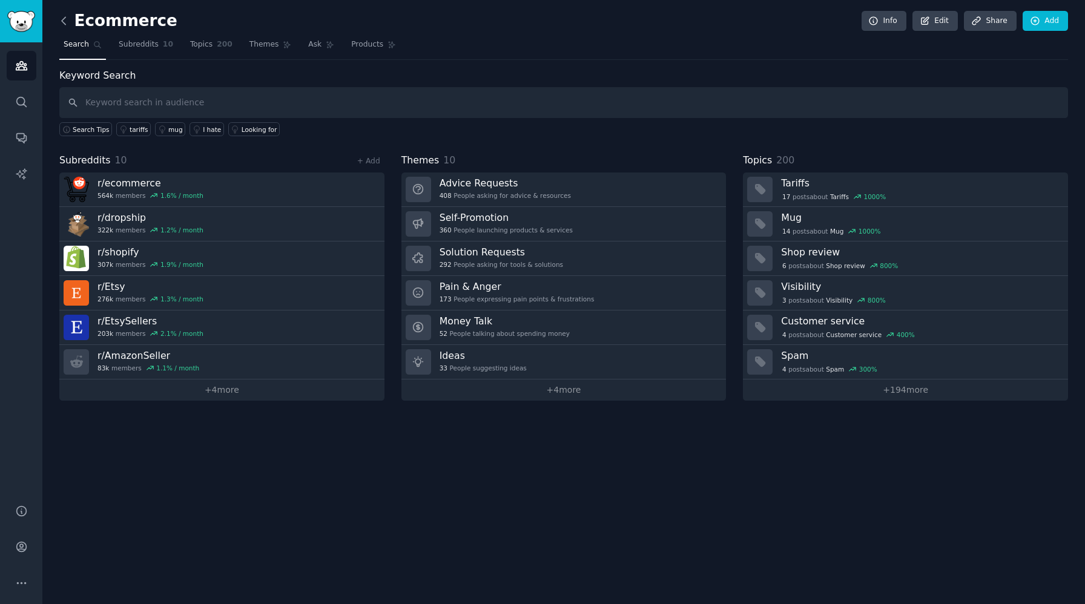
click at [64, 21] on icon at bounding box center [64, 21] width 13 height 13
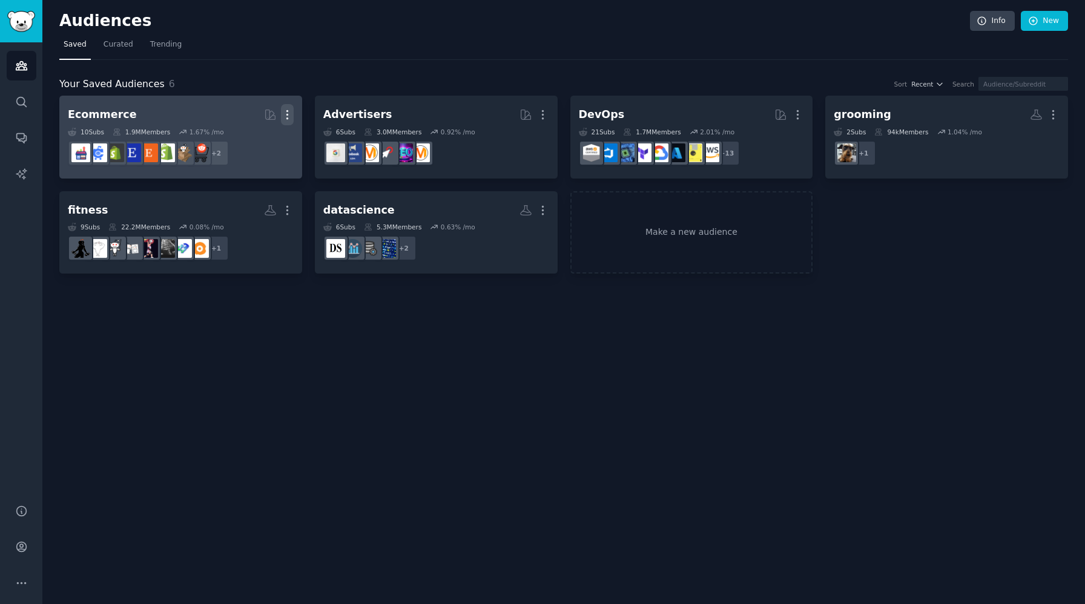
click at [289, 113] on icon "button" at bounding box center [287, 114] width 13 height 13
click at [256, 144] on p "Delete" at bounding box center [254, 140] width 28 height 13
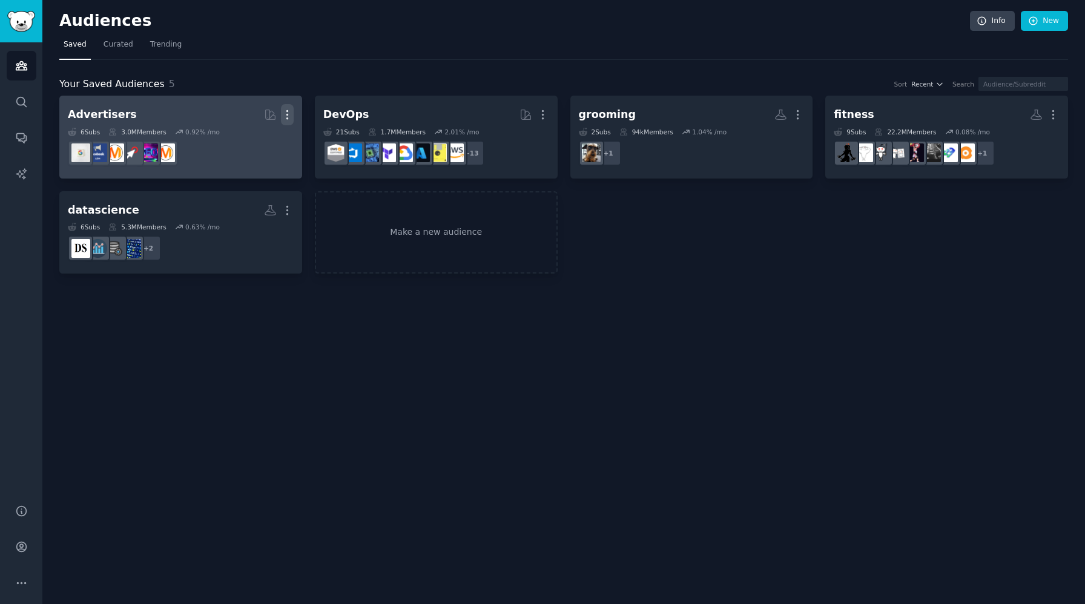
click at [291, 119] on icon "button" at bounding box center [287, 114] width 13 height 13
click at [245, 143] on p "Delete" at bounding box center [254, 140] width 28 height 13
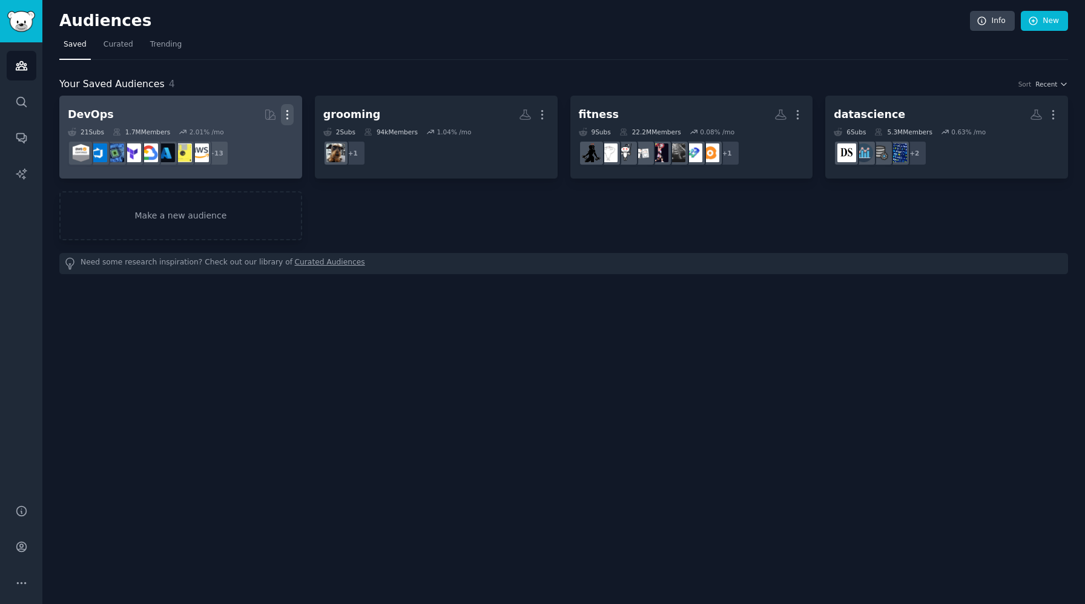
click at [285, 116] on icon "button" at bounding box center [287, 114] width 13 height 13
click at [259, 142] on p "Delete" at bounding box center [254, 140] width 28 height 13
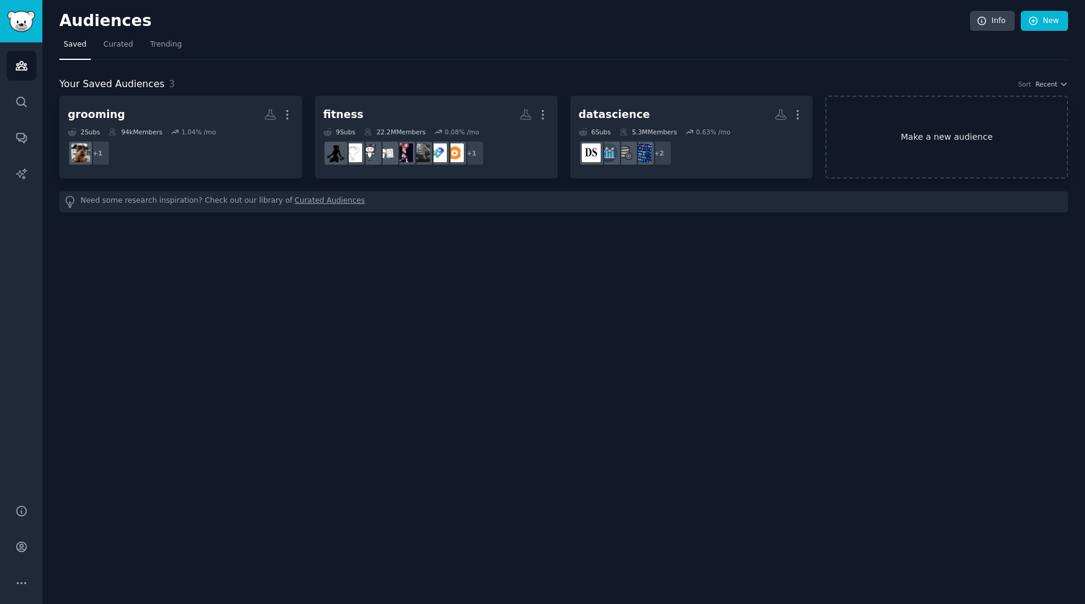
click at [984, 142] on link "Make a new audience" at bounding box center [947, 137] width 243 height 83
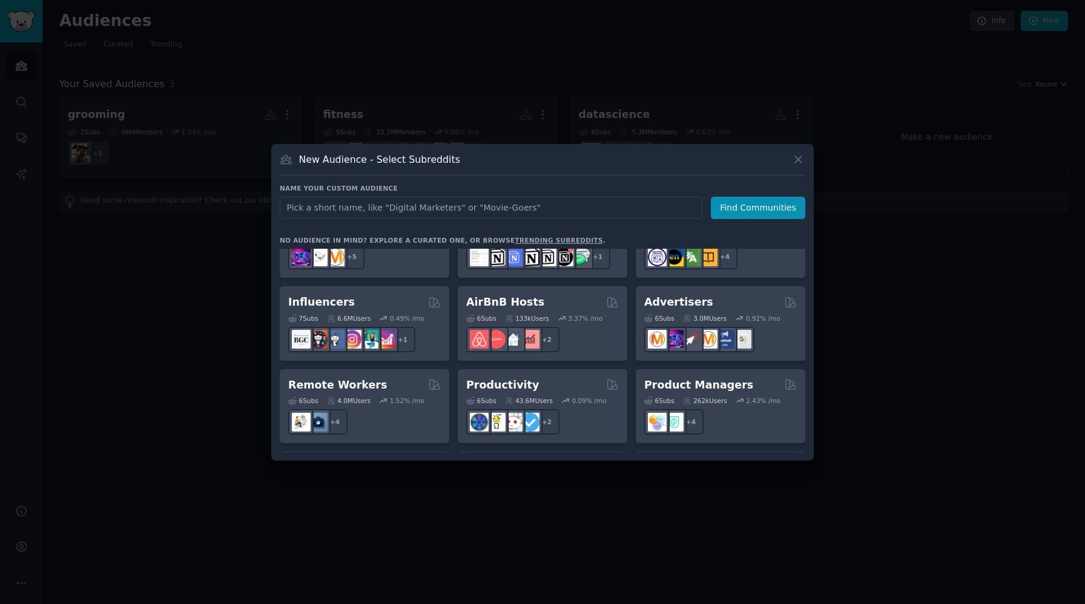
scroll to position [801, 0]
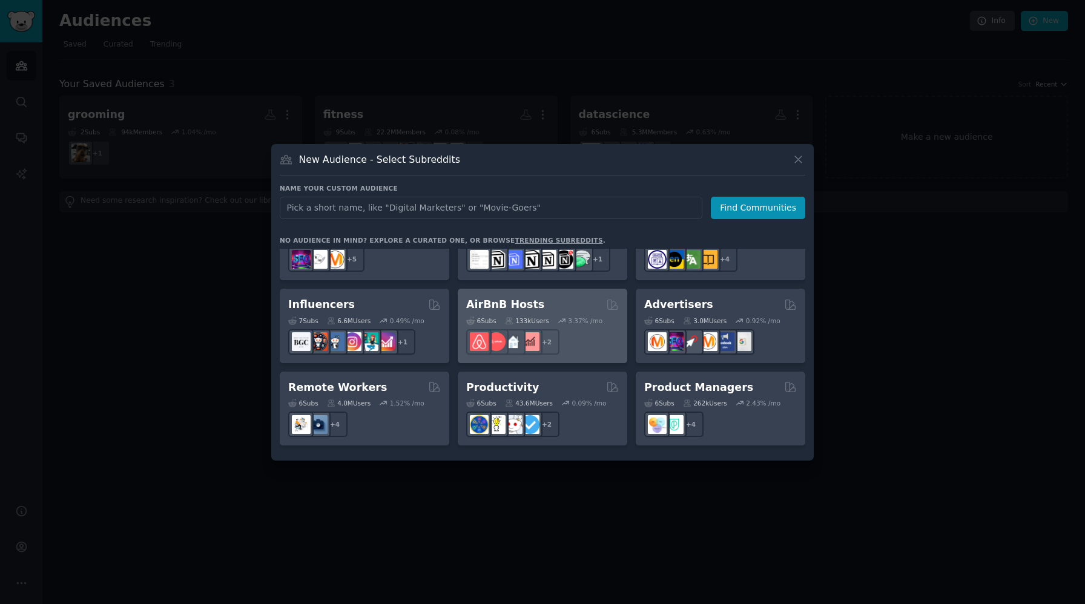
click at [546, 297] on div "AirBnB Hosts" at bounding box center [542, 304] width 153 height 15
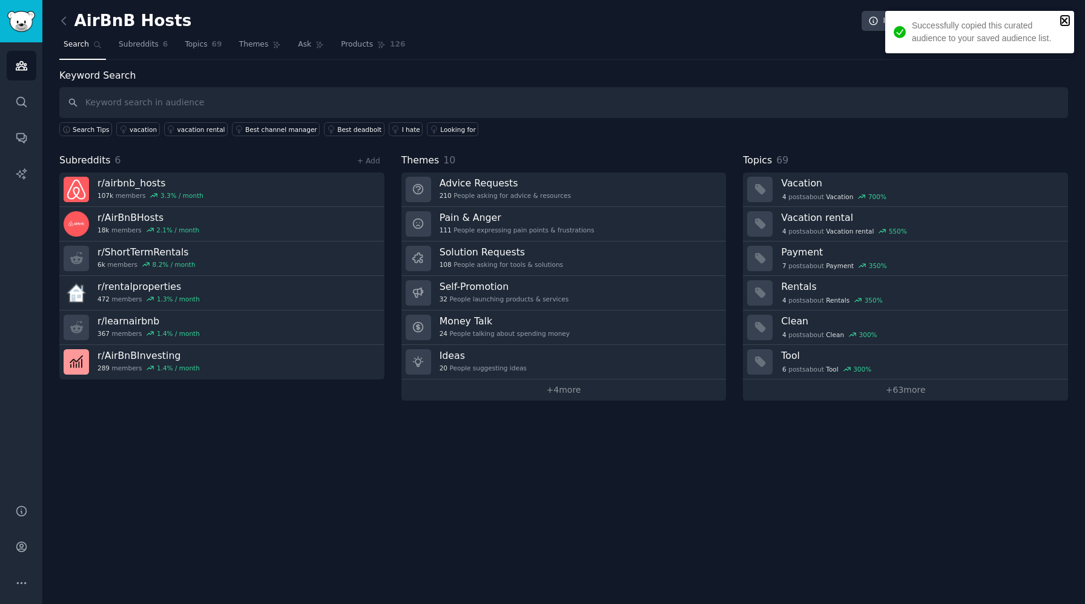
click at [1062, 19] on icon "close" at bounding box center [1065, 21] width 8 height 10
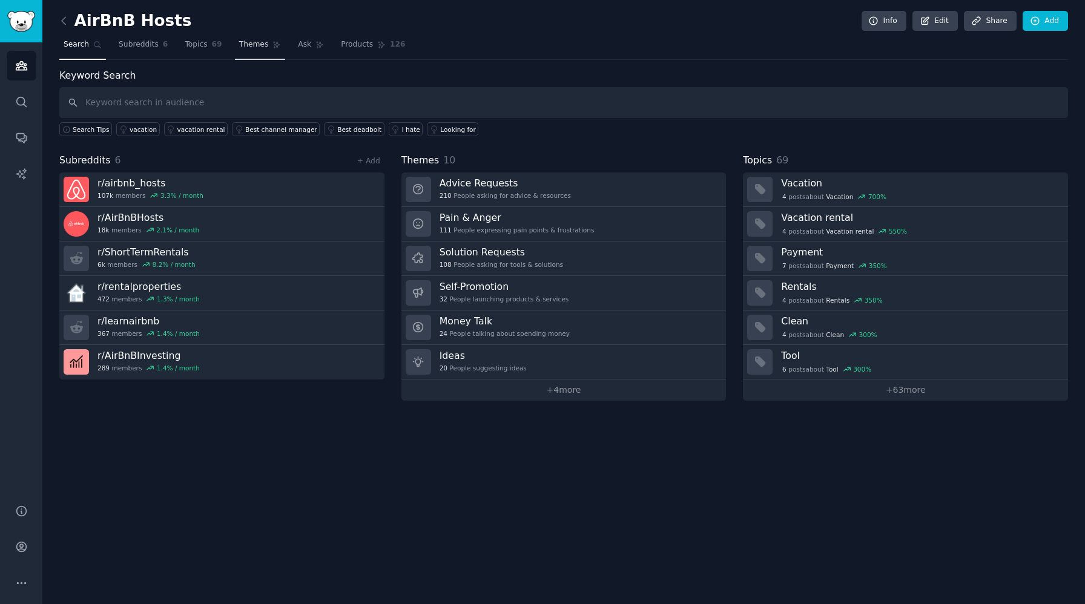
click at [265, 45] on span "Themes" at bounding box center [254, 44] width 30 height 11
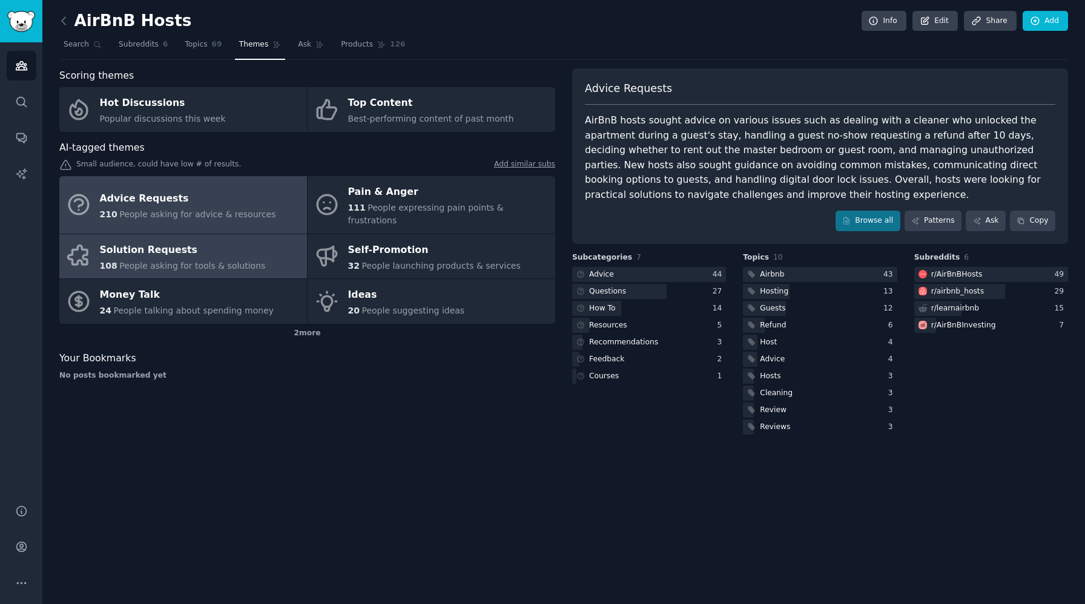
click at [210, 240] on div "Solution Requests" at bounding box center [183, 249] width 166 height 19
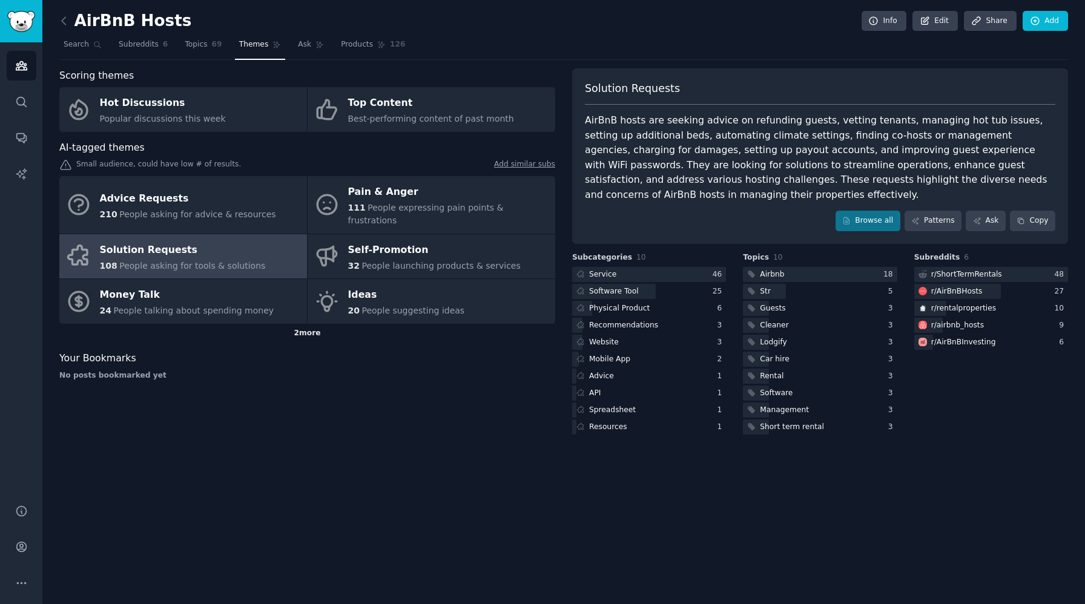
click at [313, 324] on div "2 more" at bounding box center [307, 333] width 496 height 19
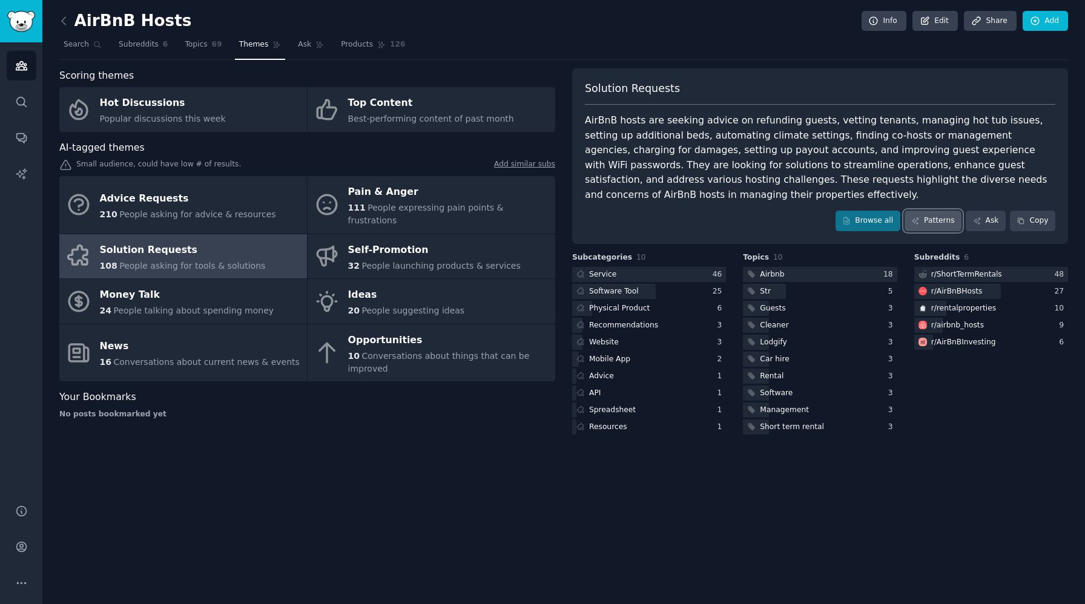
click at [942, 217] on link "Patterns" at bounding box center [933, 221] width 57 height 21
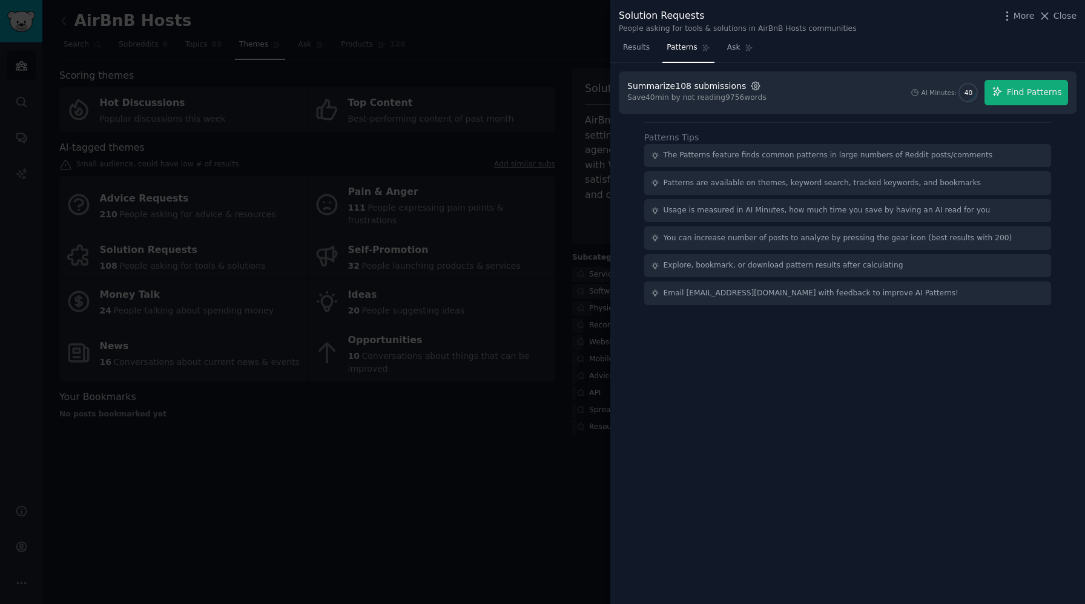
click at [750, 84] on icon "button" at bounding box center [755, 86] width 11 height 11
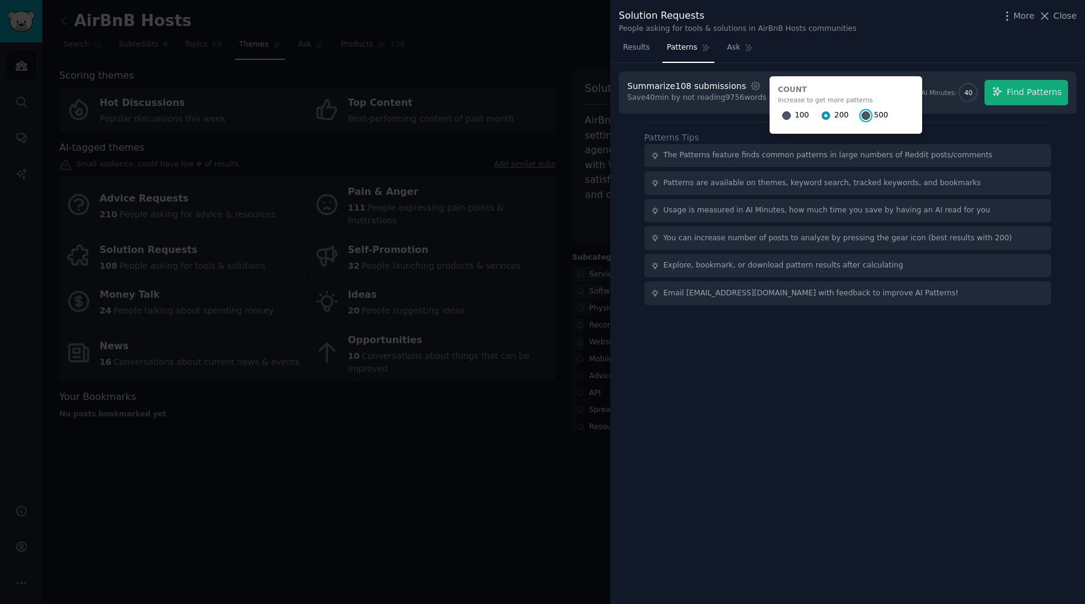
click at [862, 115] on input "500" at bounding box center [866, 115] width 8 height 8
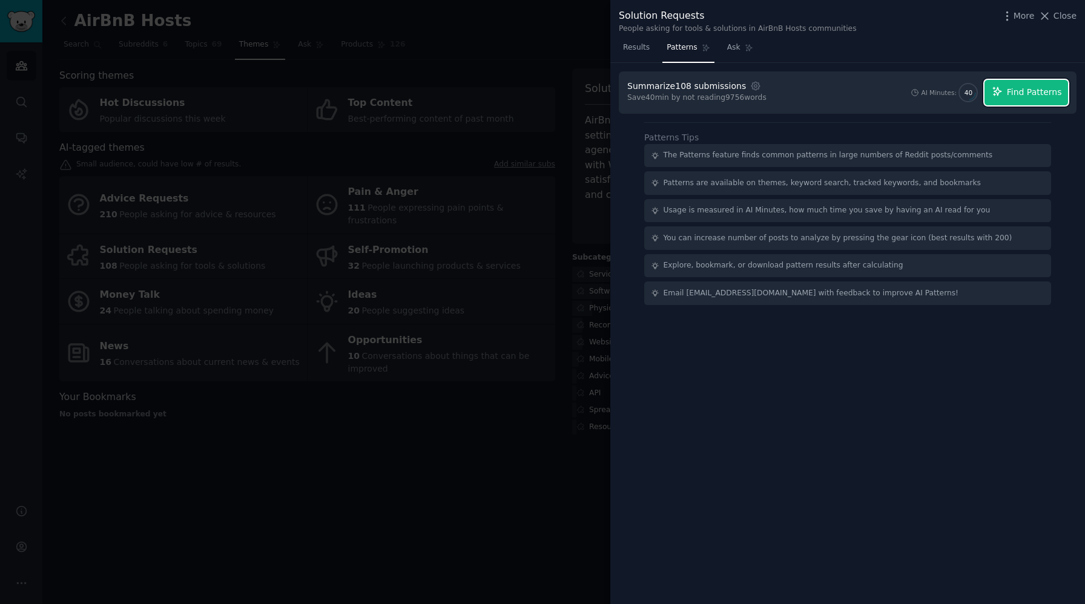
click at [1027, 96] on span "Find Patterns" at bounding box center [1034, 92] width 55 height 13
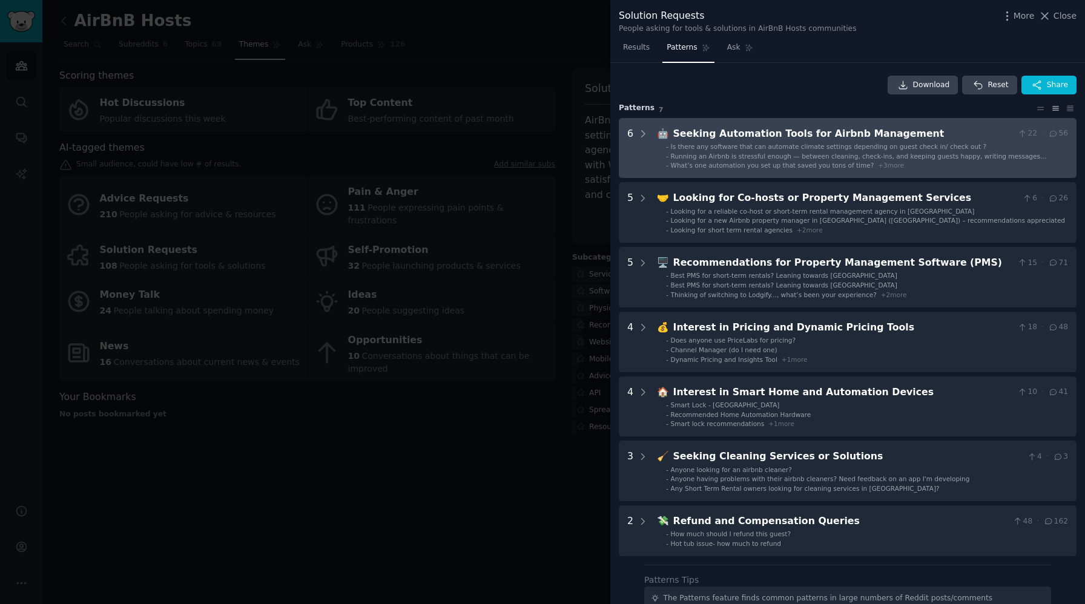
click at [923, 149] on span "Is there any software that can automate climate settings depending on guest che…" at bounding box center [829, 146] width 316 height 7
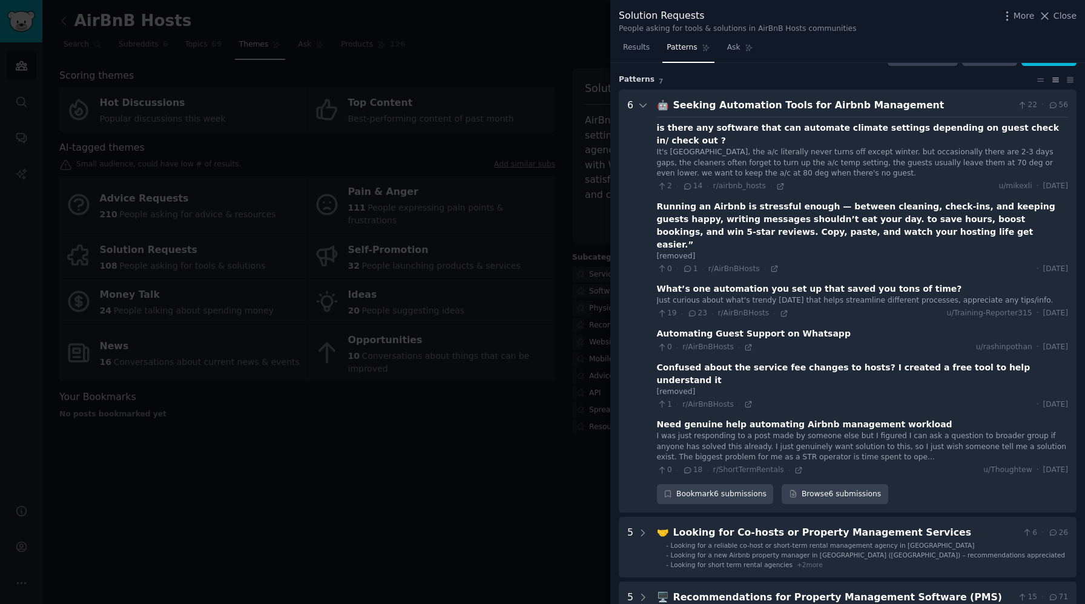
scroll to position [26, 0]
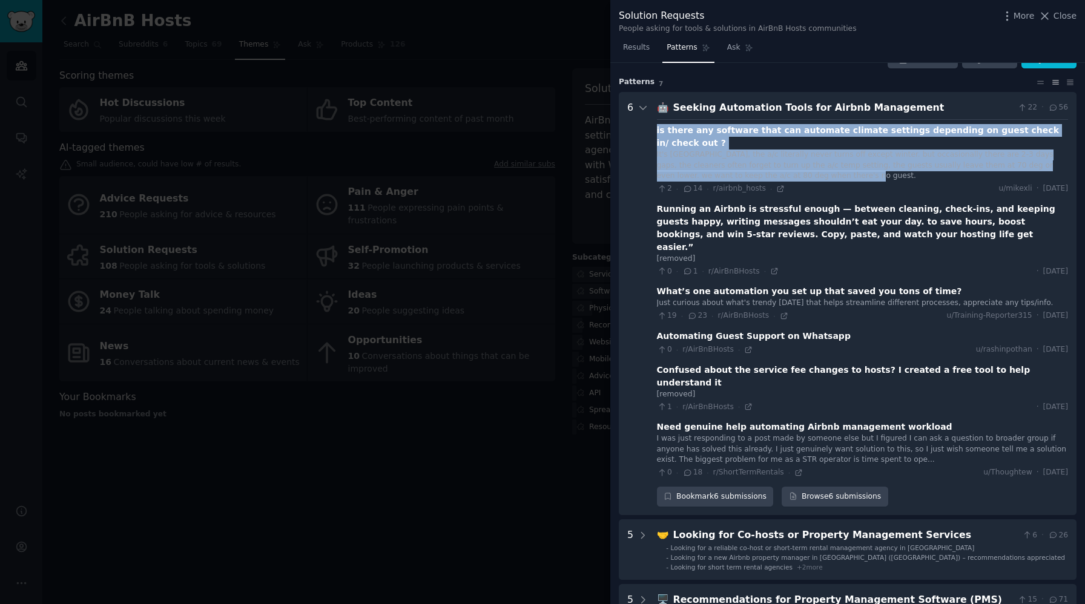
drag, startPoint x: 657, startPoint y: 131, endPoint x: 816, endPoint y: 160, distance: 161.9
click at [816, 160] on div "is there any software that can automate climate settings depending on guest che…" at bounding box center [862, 159] width 411 height 70
copy div "is there any software that can automate climate settings depending on guest che…"
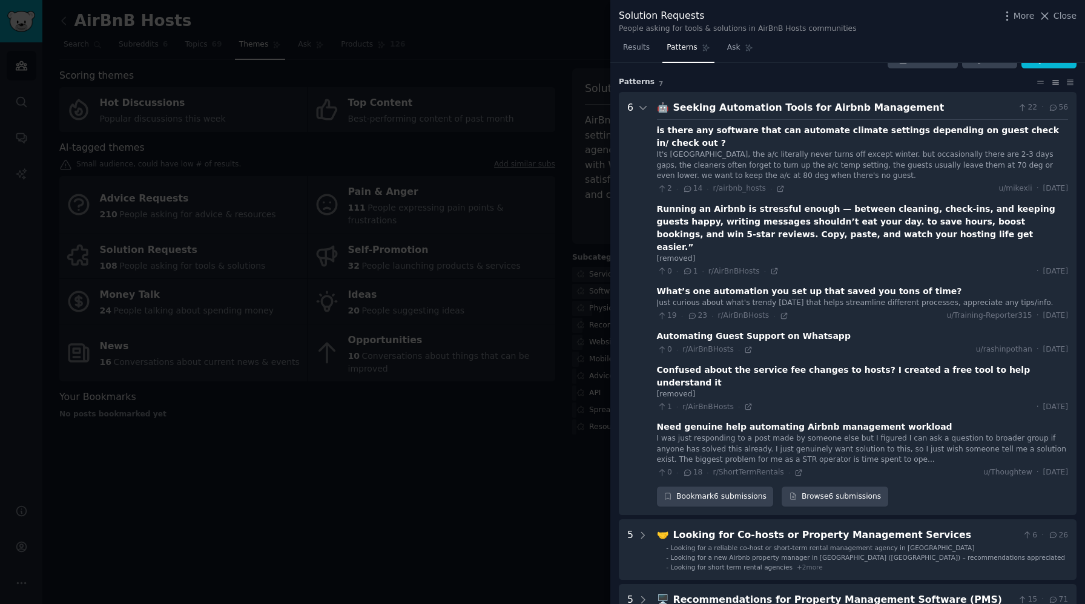
click at [856, 184] on div "2 · 14 · r/airbnb_hosts · u/[PERSON_NAME][DATE]" at bounding box center [862, 189] width 411 height 11
click at [793, 285] on div "What’s one automation you set up that saved you tons of time?" at bounding box center [809, 291] width 305 height 13
click at [796, 285] on div "What’s one automation you set up that saved you tons of time?" at bounding box center [809, 291] width 305 height 13
click at [849, 298] on div "Just curious about what's trendy [DATE] that helps streamline different process…" at bounding box center [862, 303] width 411 height 11
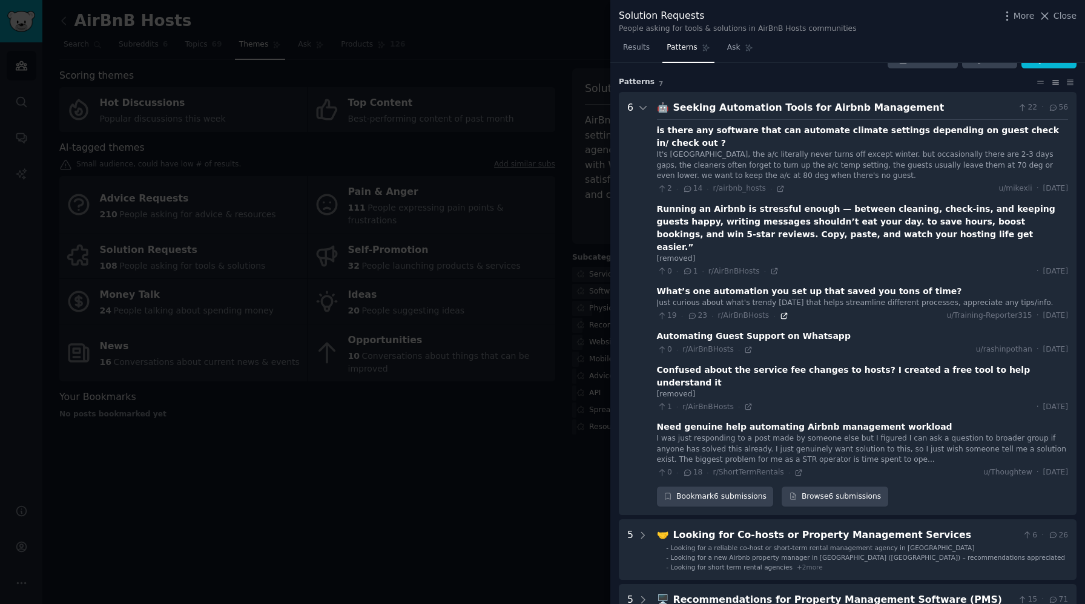
click at [784, 312] on icon at bounding box center [784, 316] width 8 height 8
click at [781, 185] on icon at bounding box center [781, 189] width 8 height 8
click at [436, 99] on div at bounding box center [542, 302] width 1085 height 604
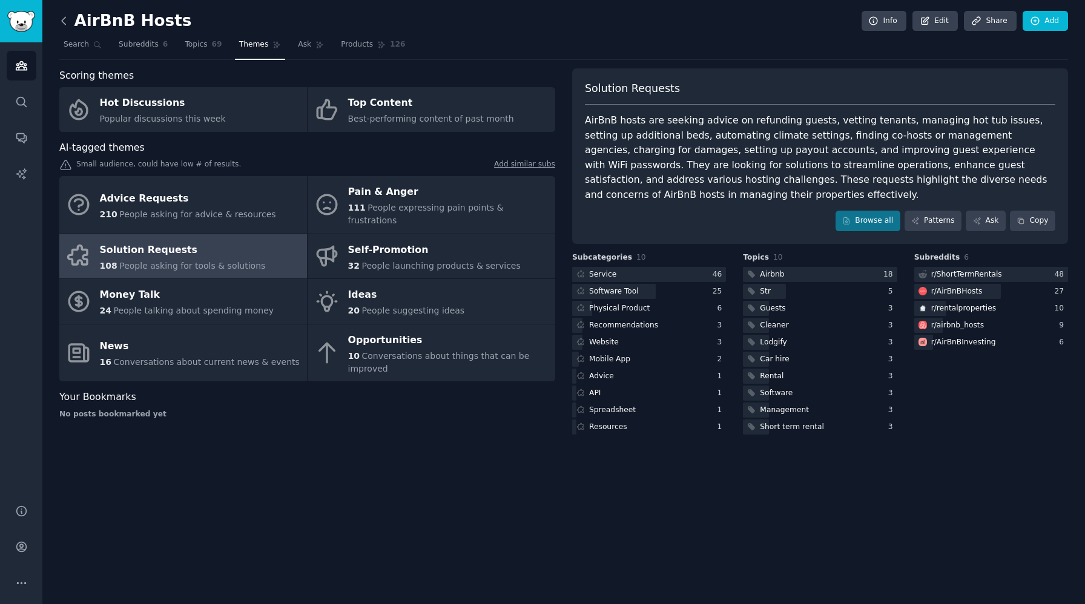
click at [62, 20] on icon at bounding box center [64, 21] width 13 height 13
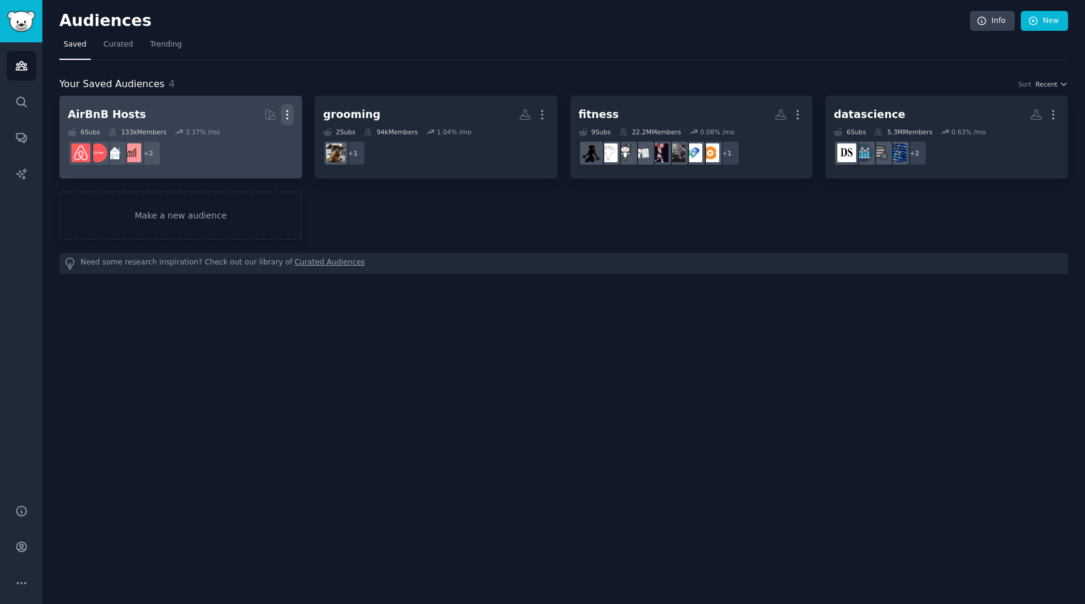
click at [288, 111] on icon "button" at bounding box center [286, 115] width 1 height 8
click at [266, 144] on p "Delete" at bounding box center [254, 140] width 28 height 13
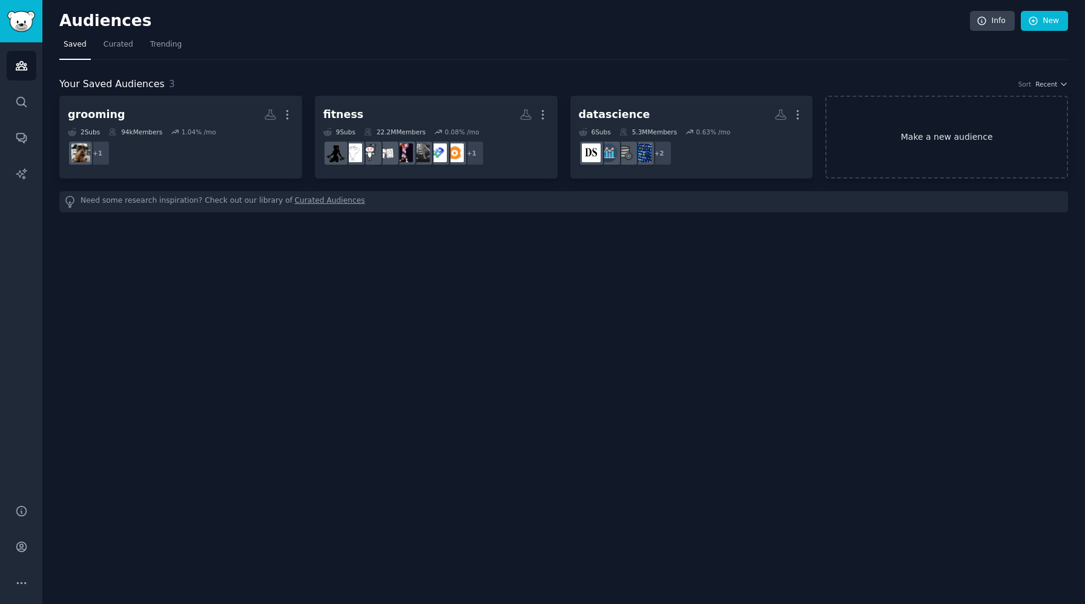
click at [1025, 136] on link "Make a new audience" at bounding box center [947, 137] width 243 height 83
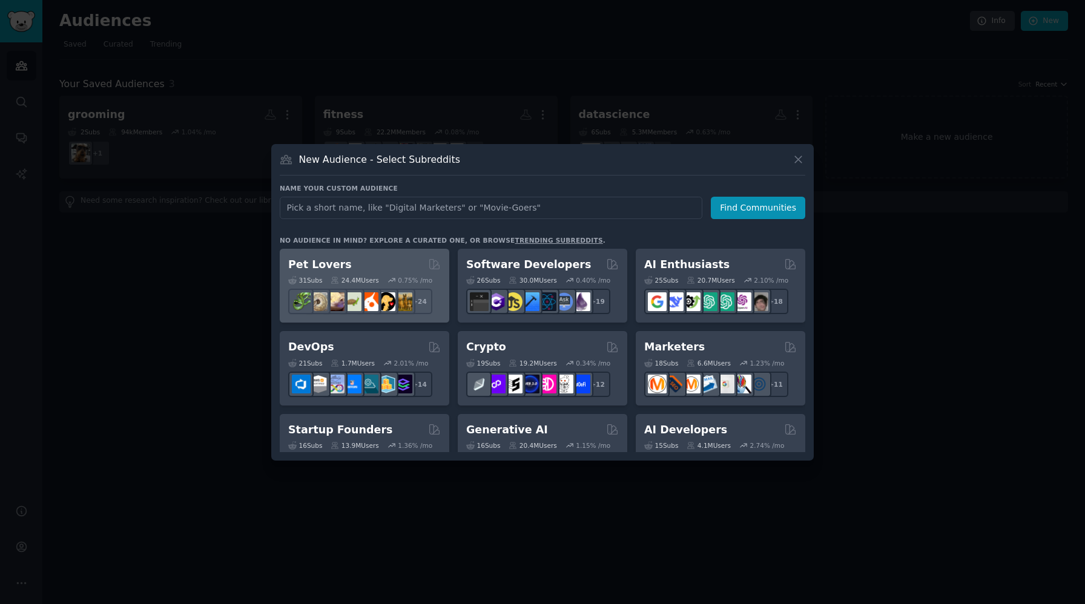
click at [369, 263] on div "Pet Lovers" at bounding box center [364, 264] width 153 height 15
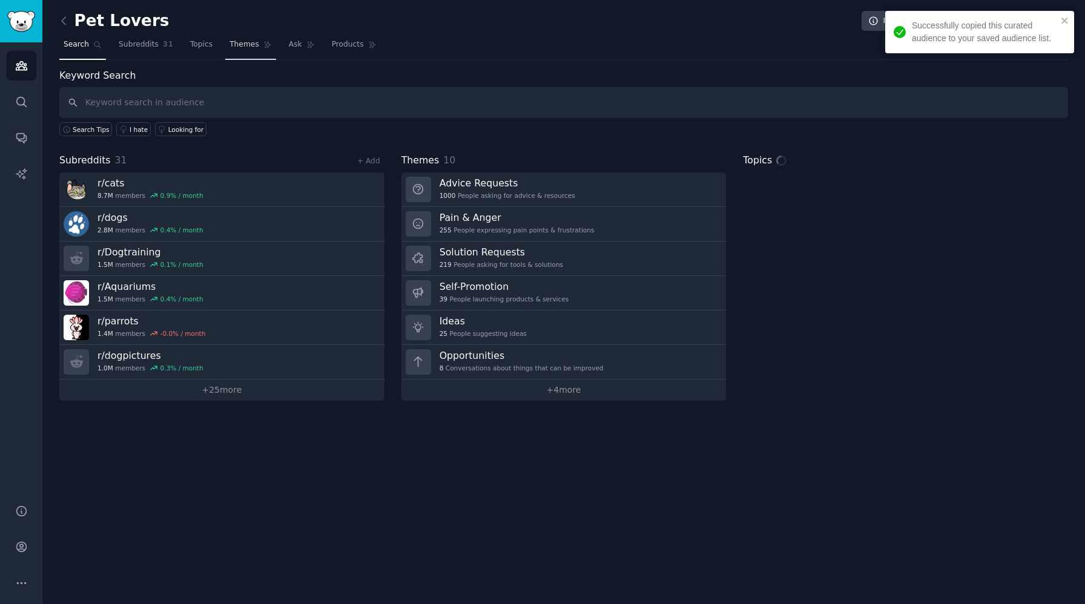
click at [253, 42] on span "Themes" at bounding box center [245, 44] width 30 height 11
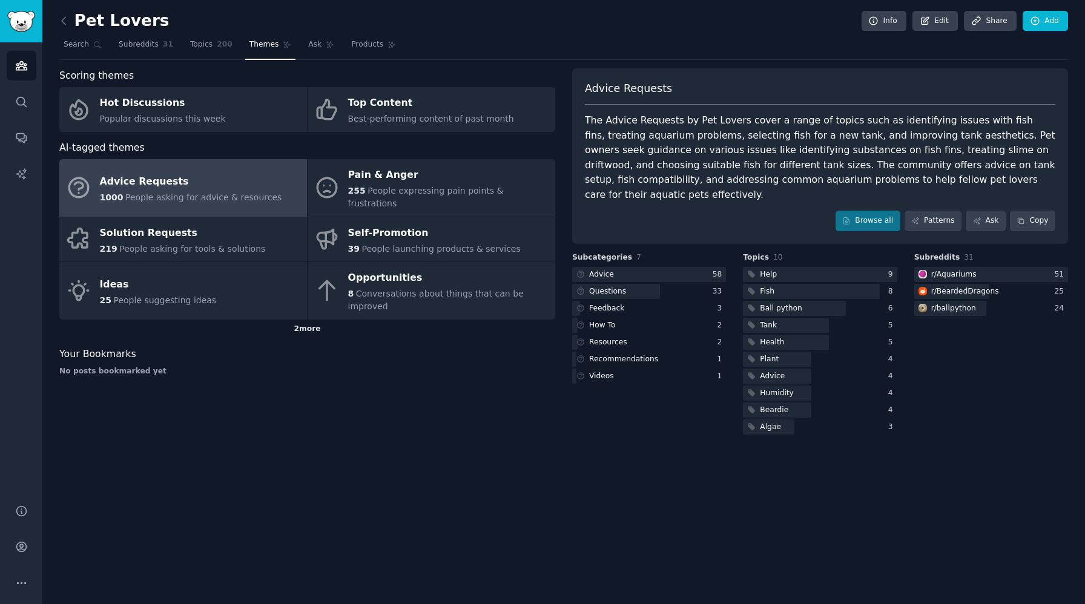
click at [318, 320] on div "2 more" at bounding box center [307, 329] width 496 height 19
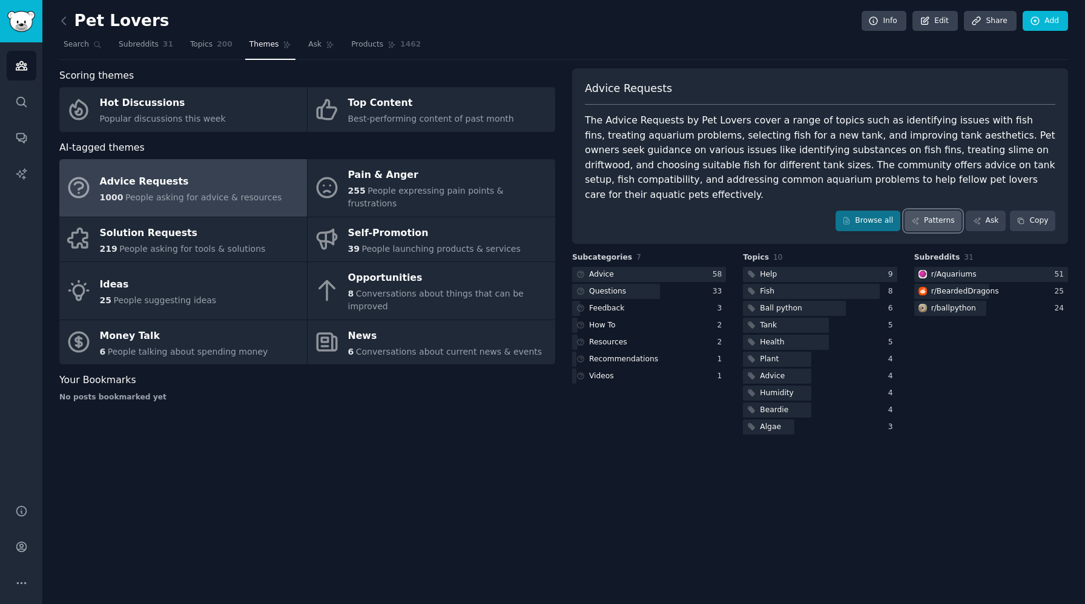
click at [939, 211] on link "Patterns" at bounding box center [933, 221] width 57 height 21
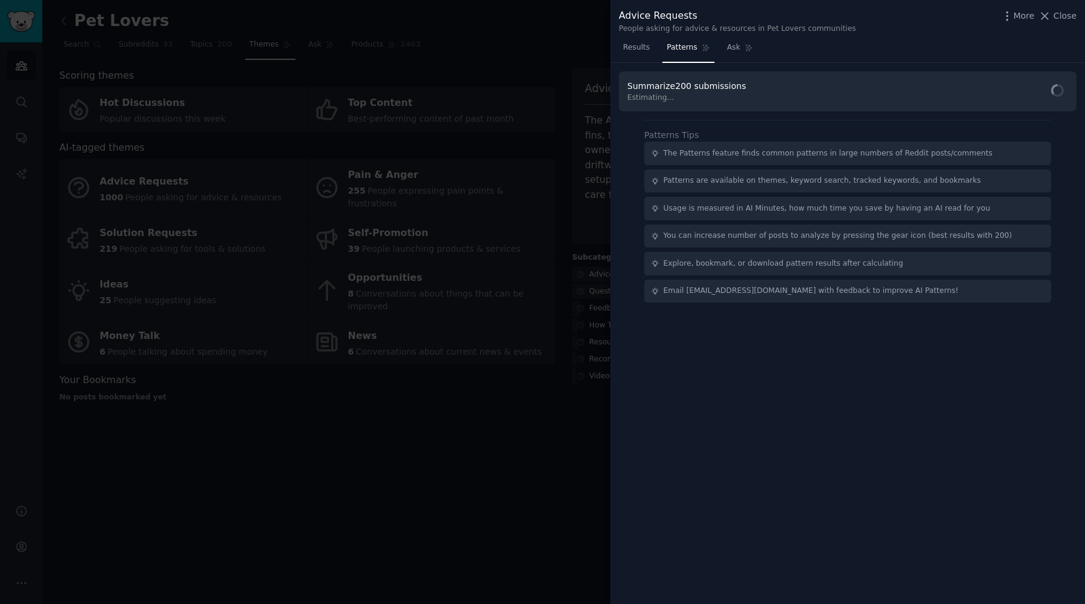
click at [739, 91] on div "Summarize 200 submissions Estimating..." at bounding box center [689, 92] width 123 height 24
click at [750, 88] on icon "button" at bounding box center [755, 86] width 11 height 11
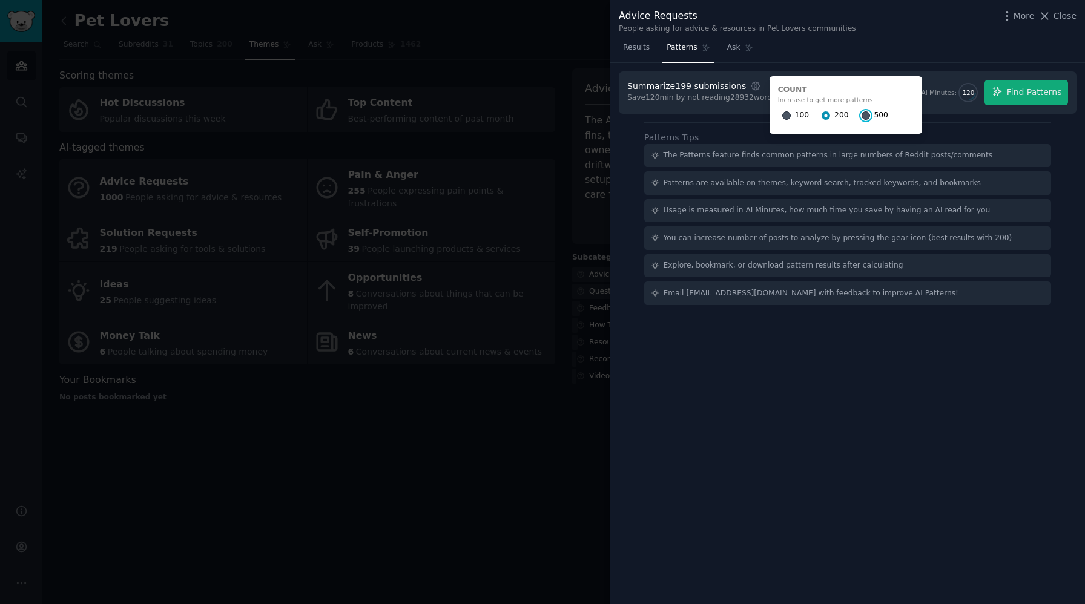
click at [862, 114] on input "500" at bounding box center [866, 115] width 8 height 8
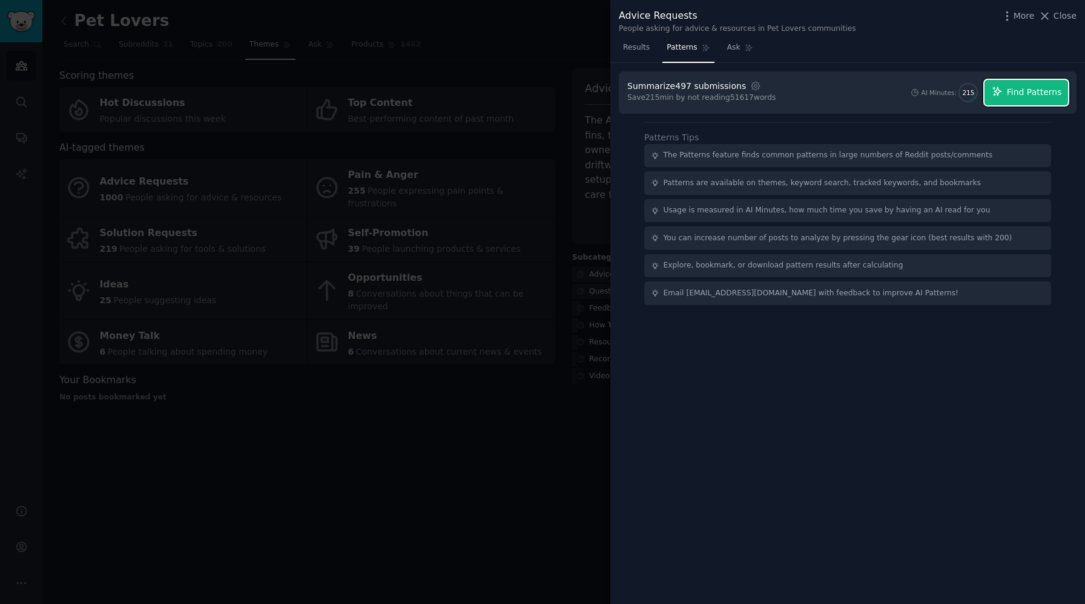
click at [1033, 90] on span "Find Patterns" at bounding box center [1034, 92] width 55 height 13
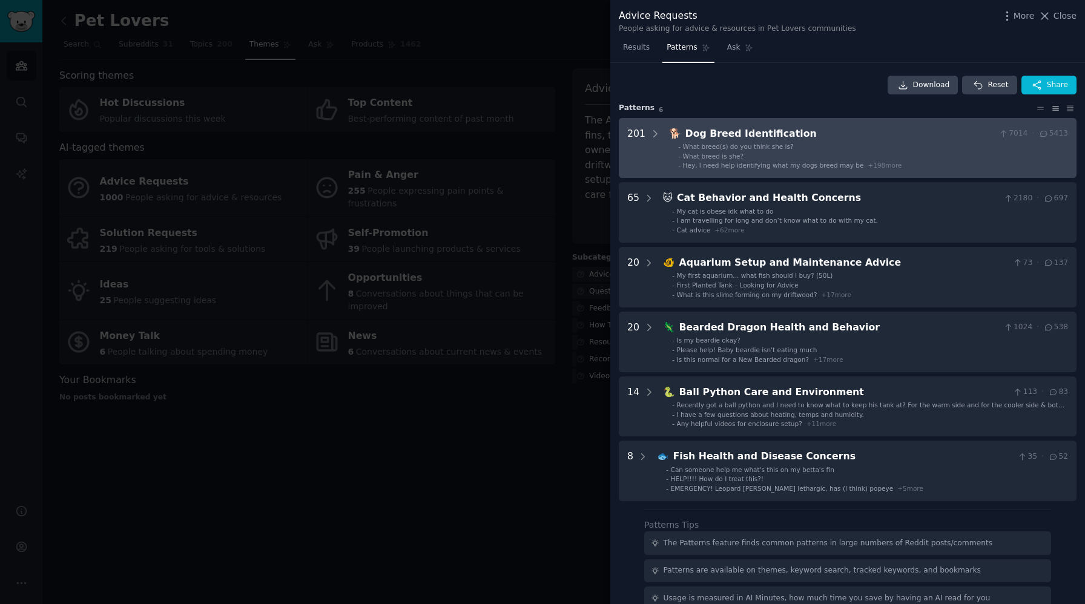
click at [861, 141] on div "🐕 Dog Breed Identification 7014 · 5413 - What breed(s) do you think she is? - W…" at bounding box center [868, 149] width 399 height 44
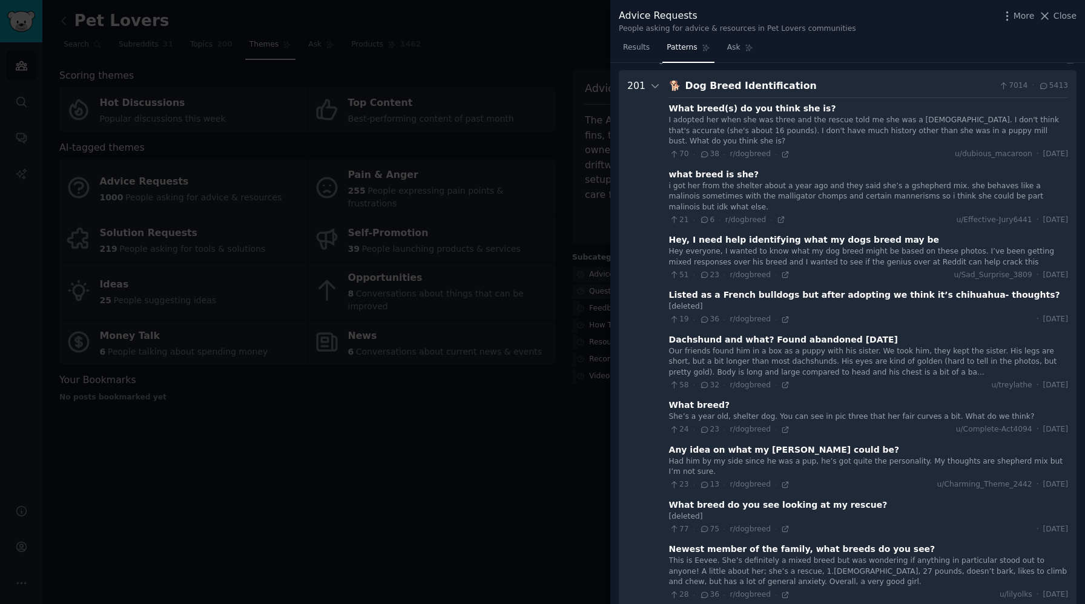
scroll to position [55, 0]
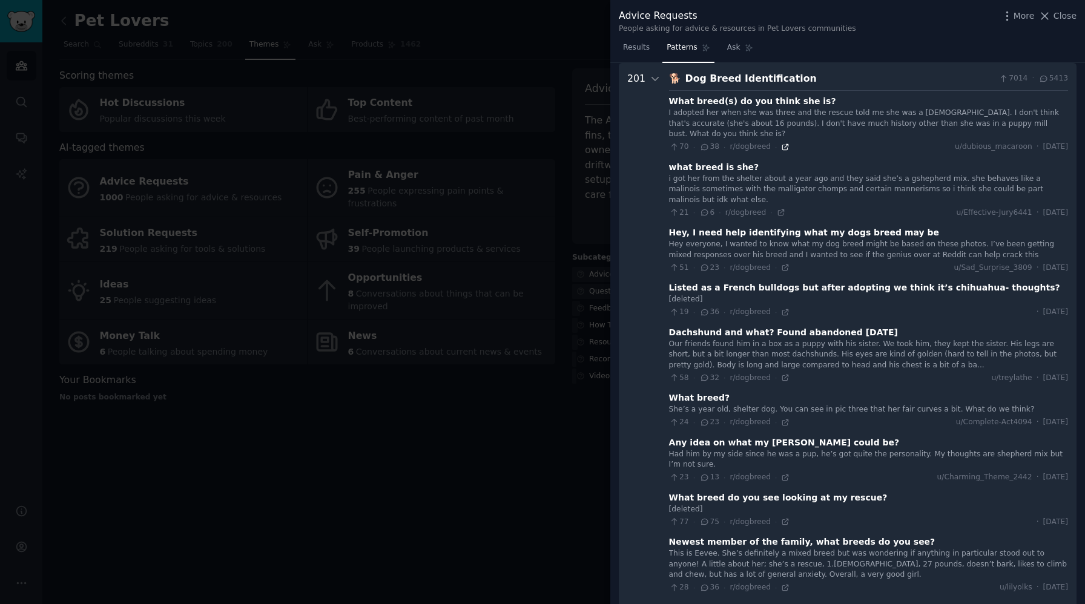
click at [781, 143] on icon at bounding box center [785, 147] width 8 height 8
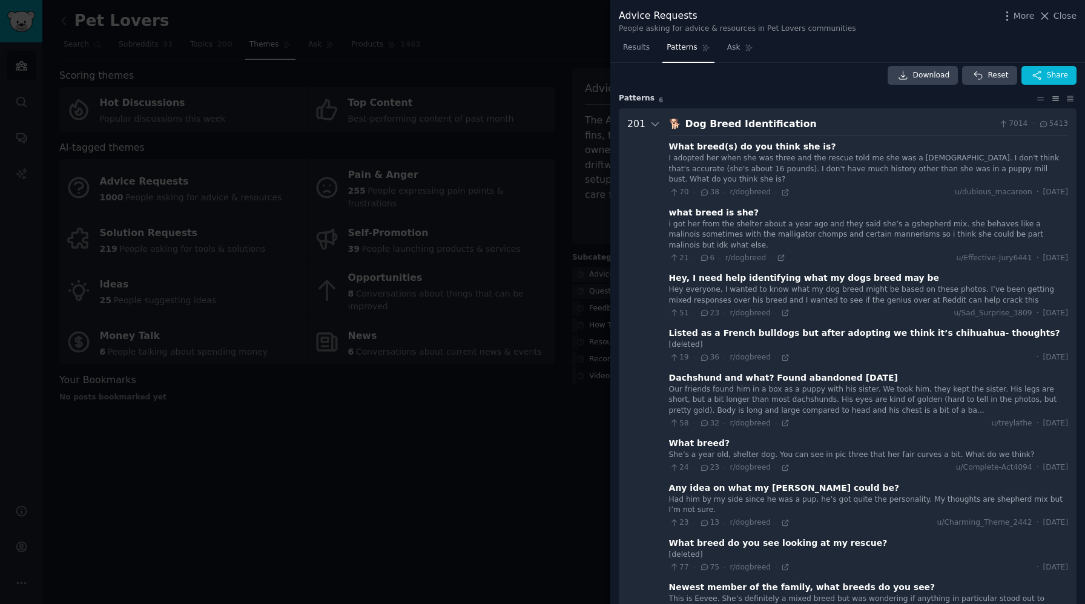
scroll to position [0, 0]
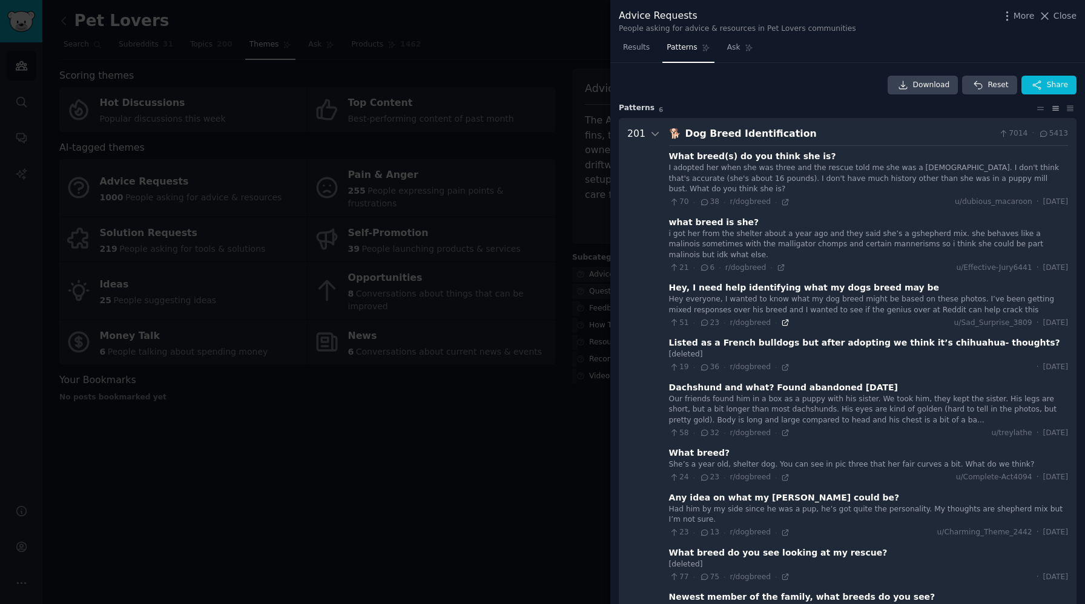
click at [783, 319] on icon at bounding box center [785, 323] width 8 height 8
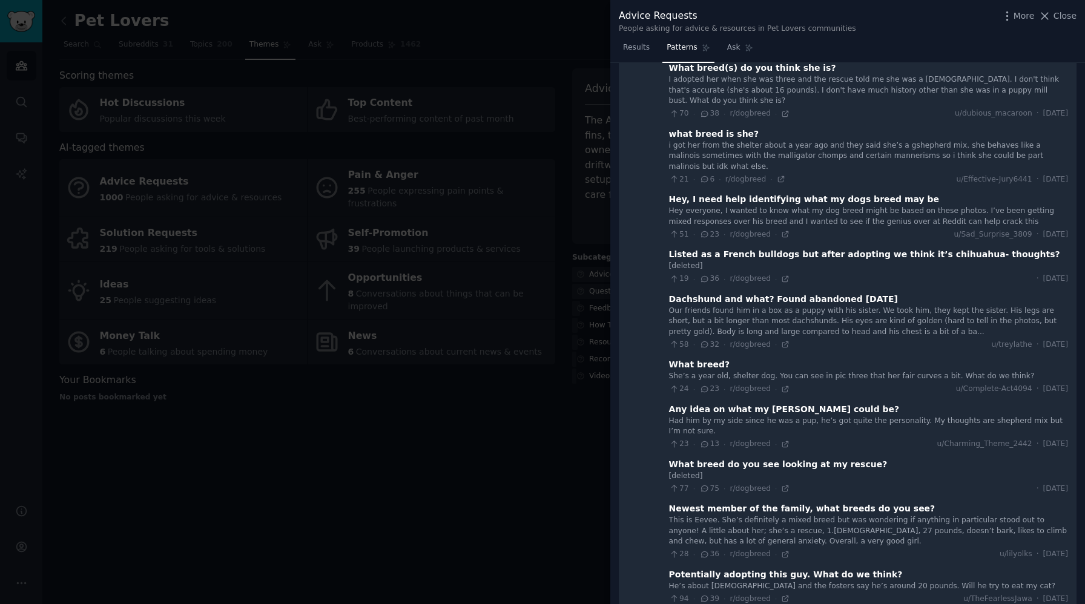
scroll to position [93, 0]
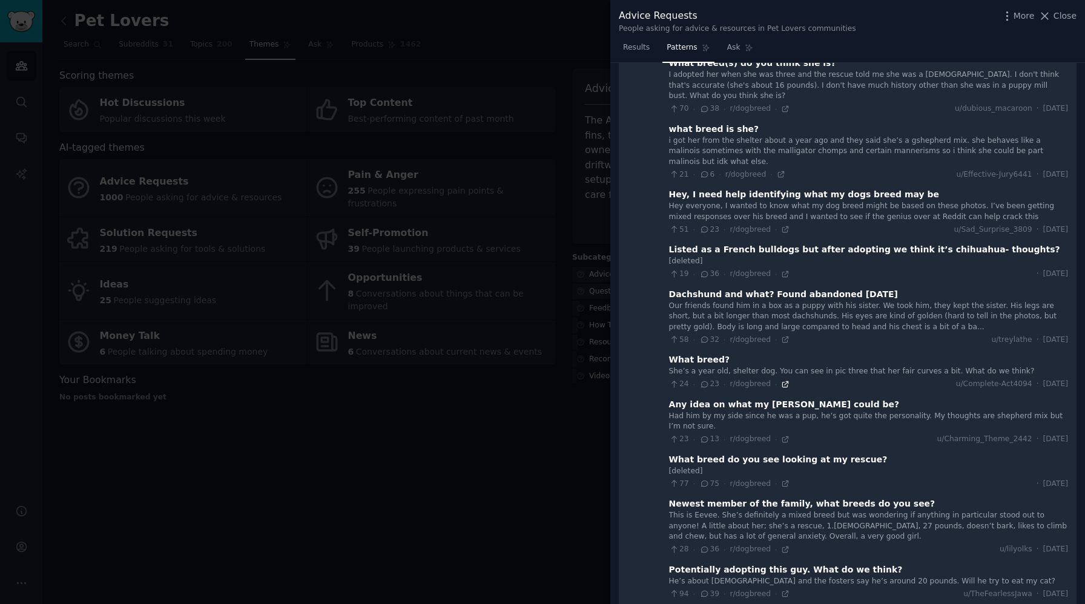
click at [783, 382] on icon at bounding box center [785, 384] width 5 height 5
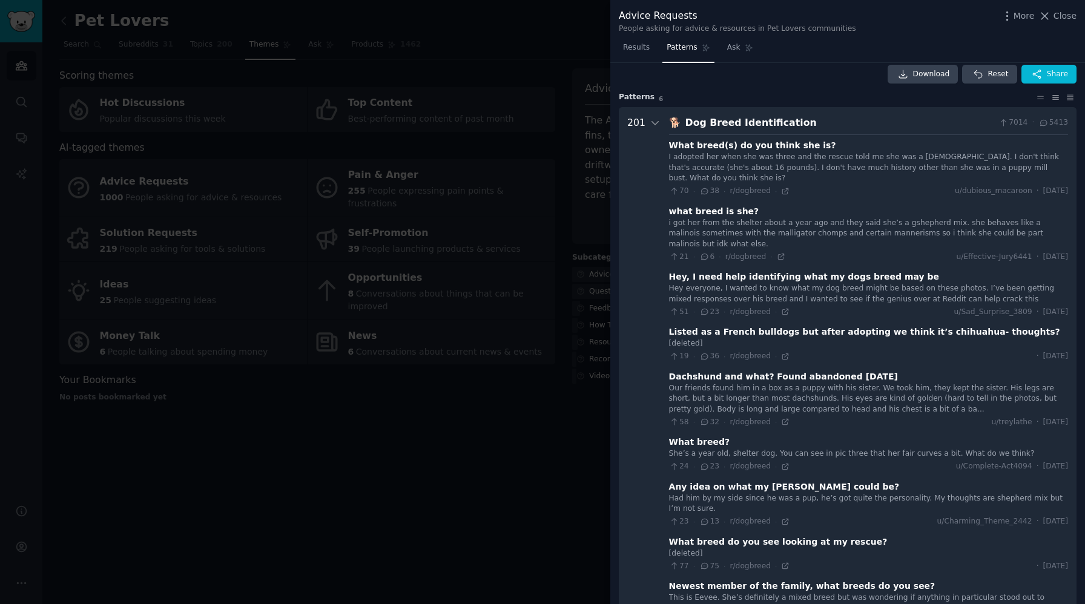
scroll to position [0, 0]
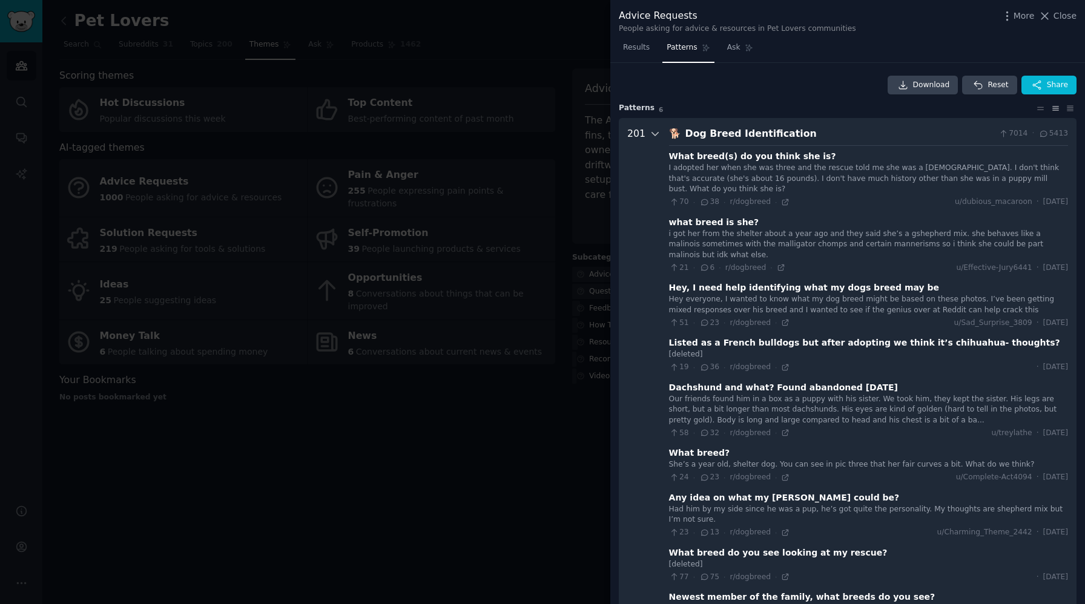
click at [654, 132] on icon at bounding box center [655, 133] width 11 height 11
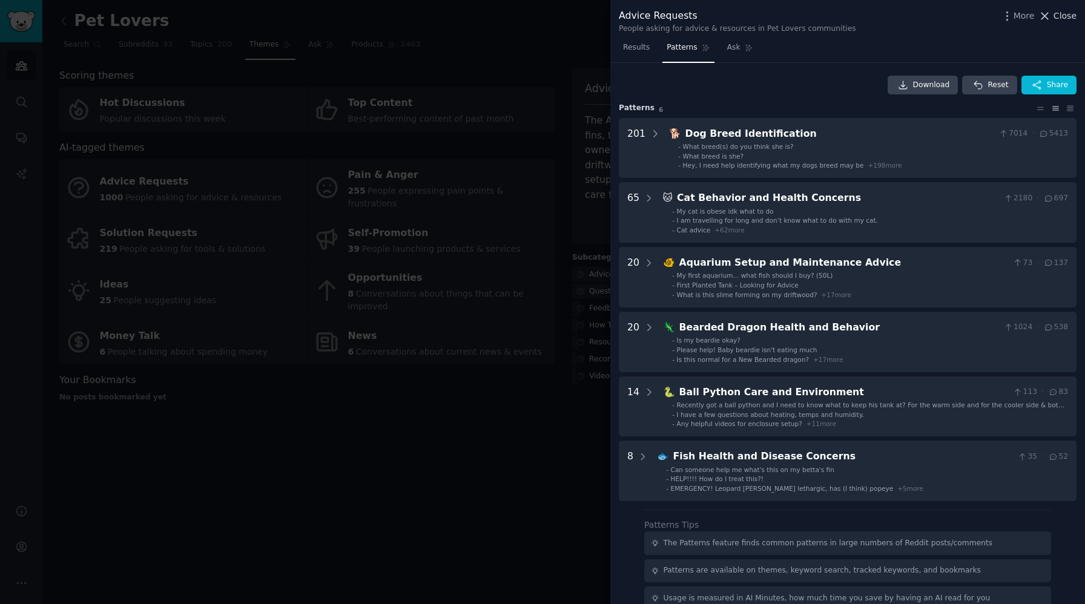
click at [1050, 21] on icon at bounding box center [1045, 16] width 13 height 13
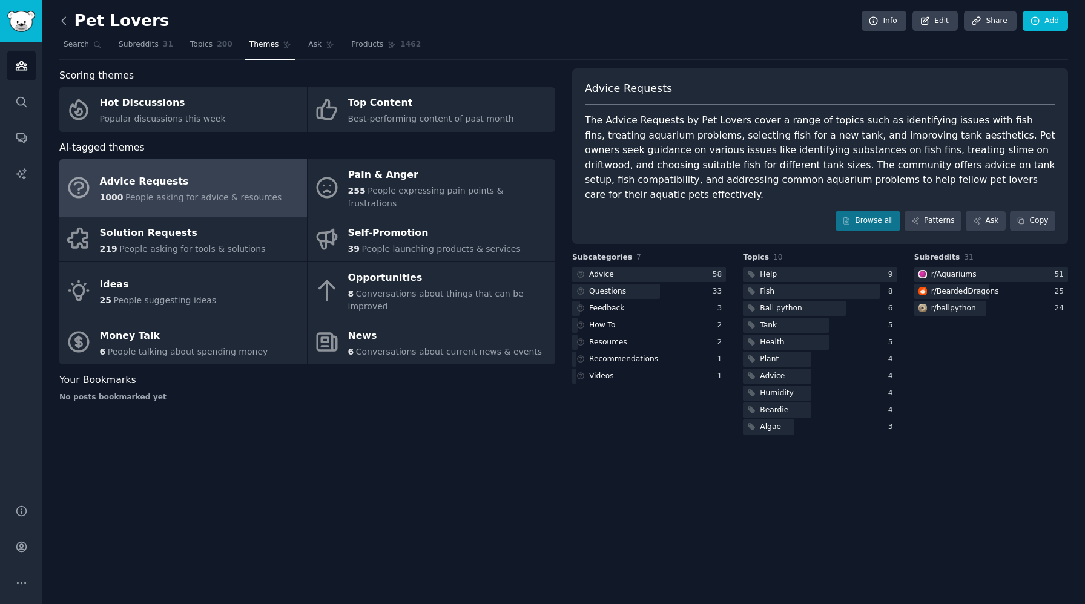
click at [69, 22] on icon at bounding box center [64, 21] width 13 height 13
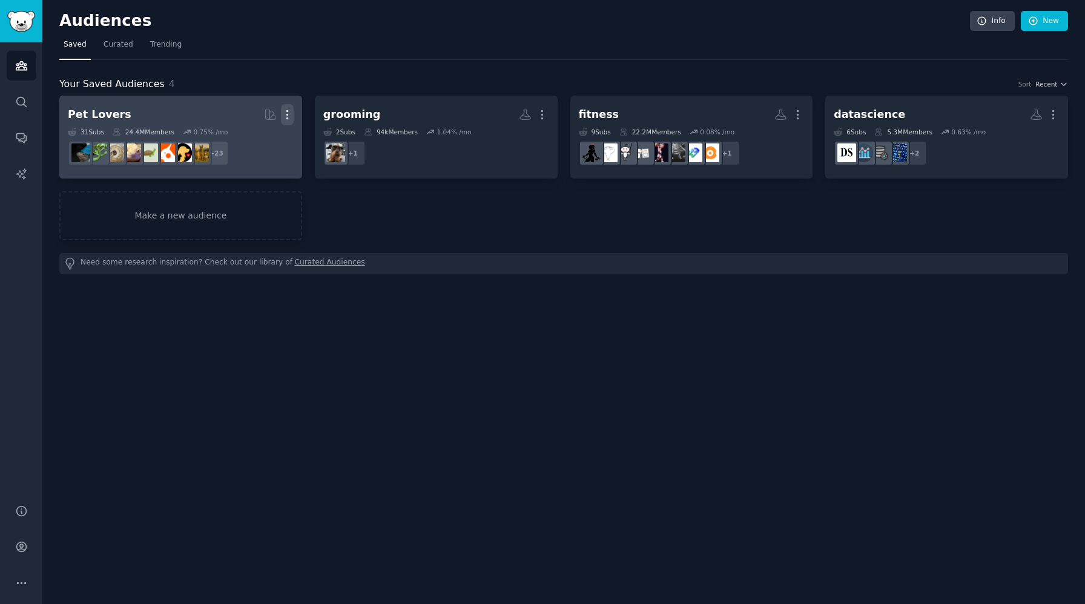
click at [283, 114] on icon "button" at bounding box center [287, 114] width 13 height 13
click at [259, 142] on p "Delete" at bounding box center [254, 140] width 28 height 13
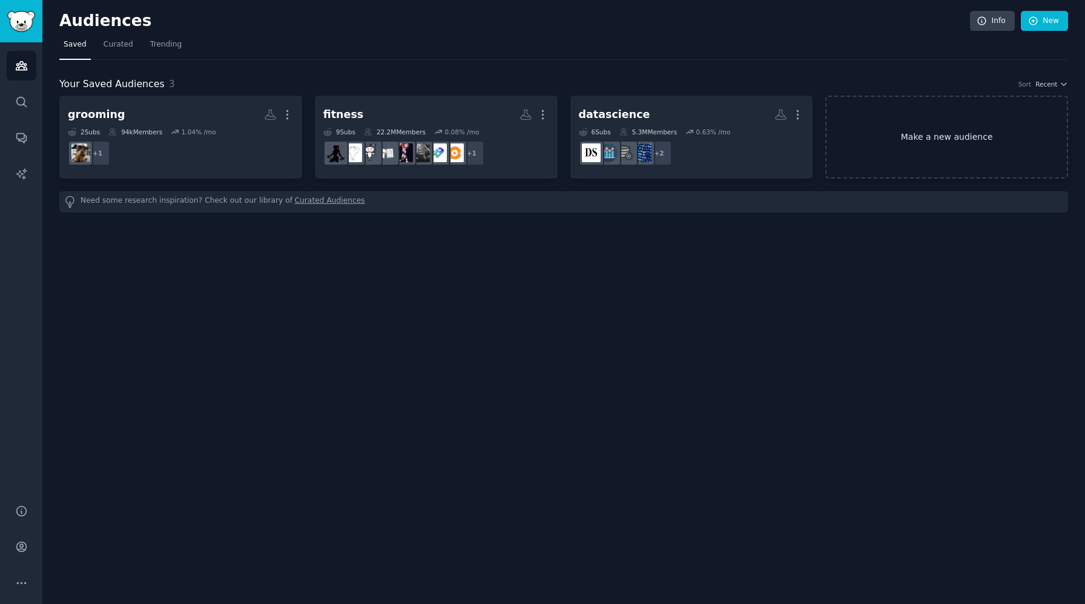
click at [950, 154] on link "Make a new audience" at bounding box center [947, 137] width 243 height 83
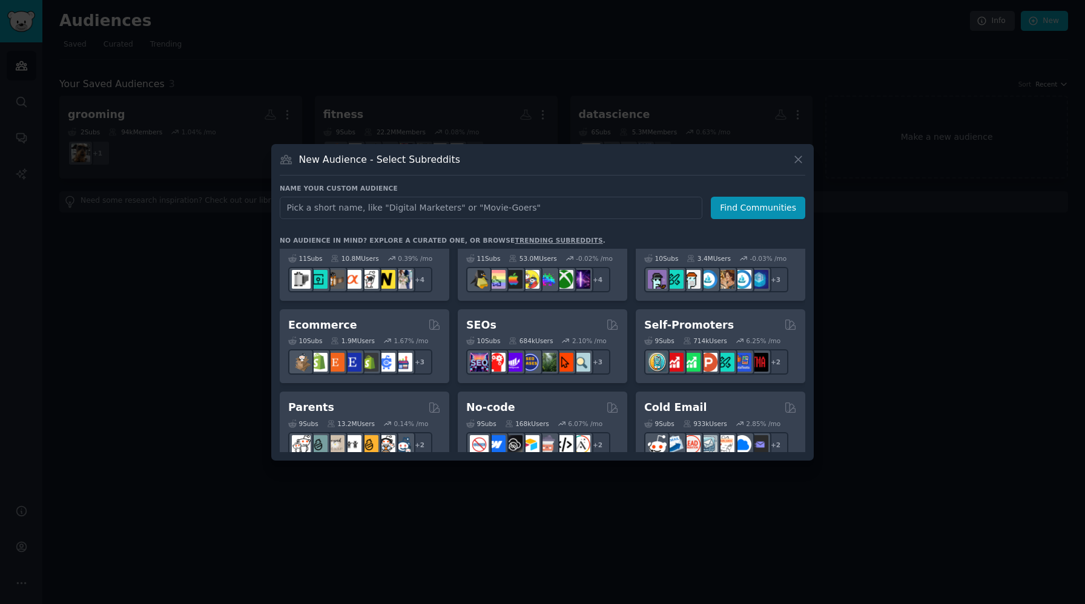
scroll to position [450, 0]
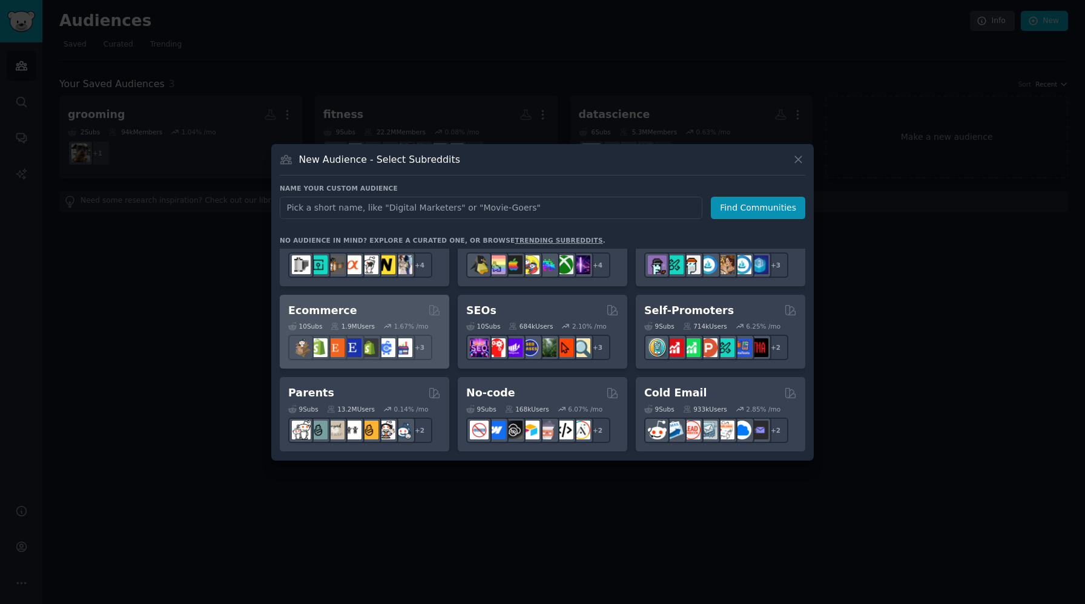
click at [396, 310] on div "Ecommerce Curated by GummySearch" at bounding box center [364, 310] width 153 height 15
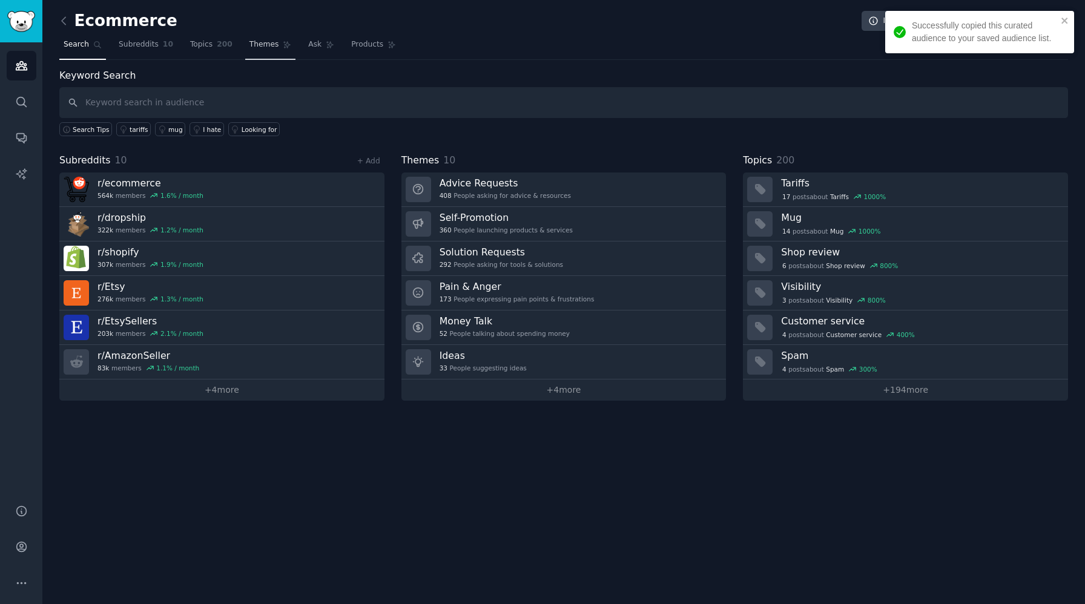
click at [254, 50] on span "Themes" at bounding box center [265, 44] width 30 height 11
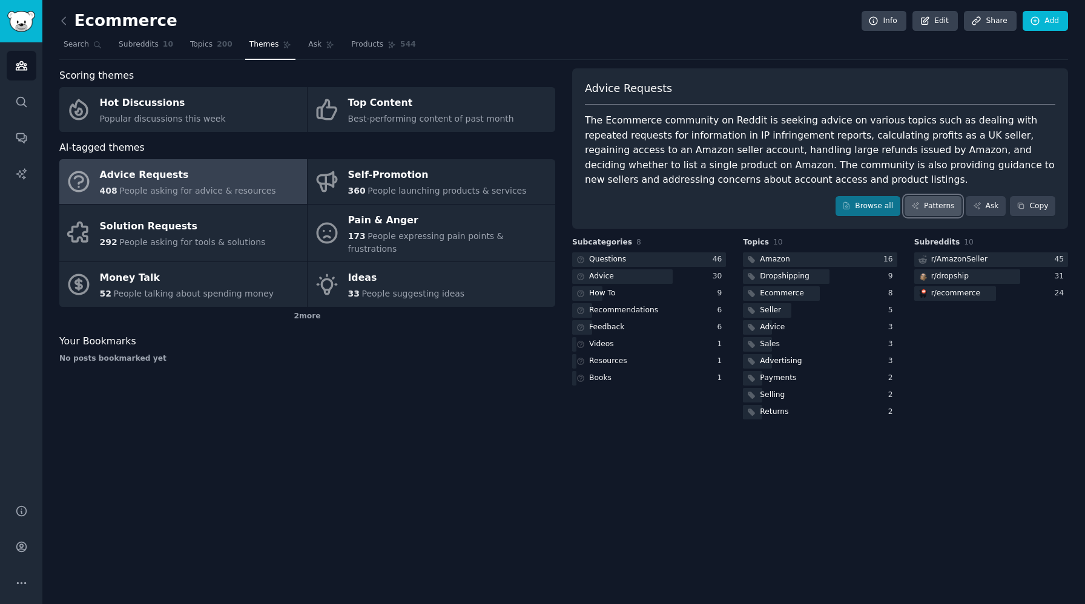
click at [927, 202] on link "Patterns" at bounding box center [933, 206] width 57 height 21
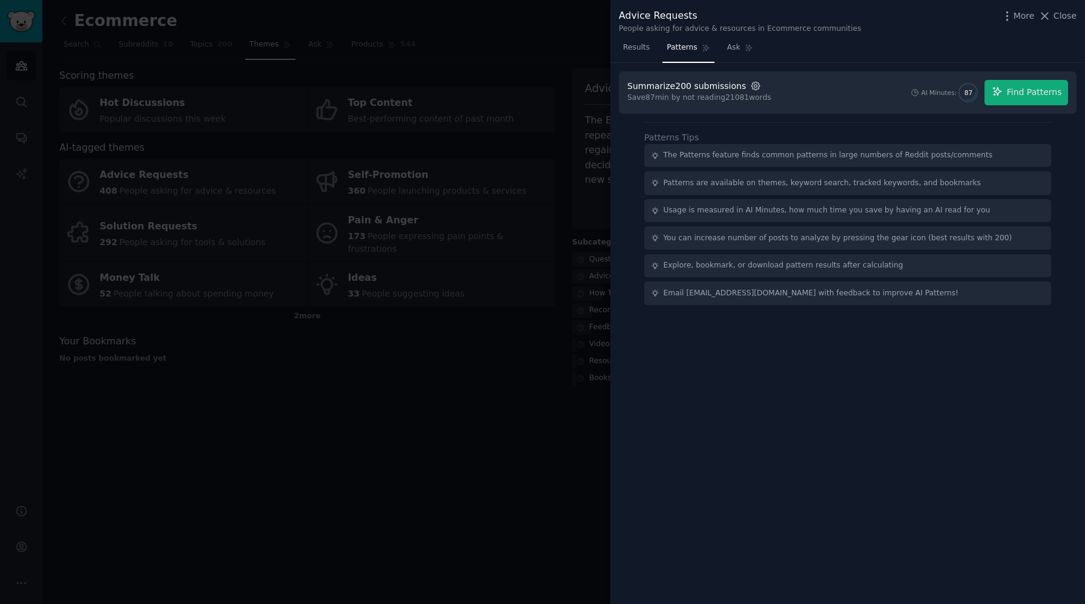
click at [750, 87] on icon "button" at bounding box center [755, 86] width 11 height 11
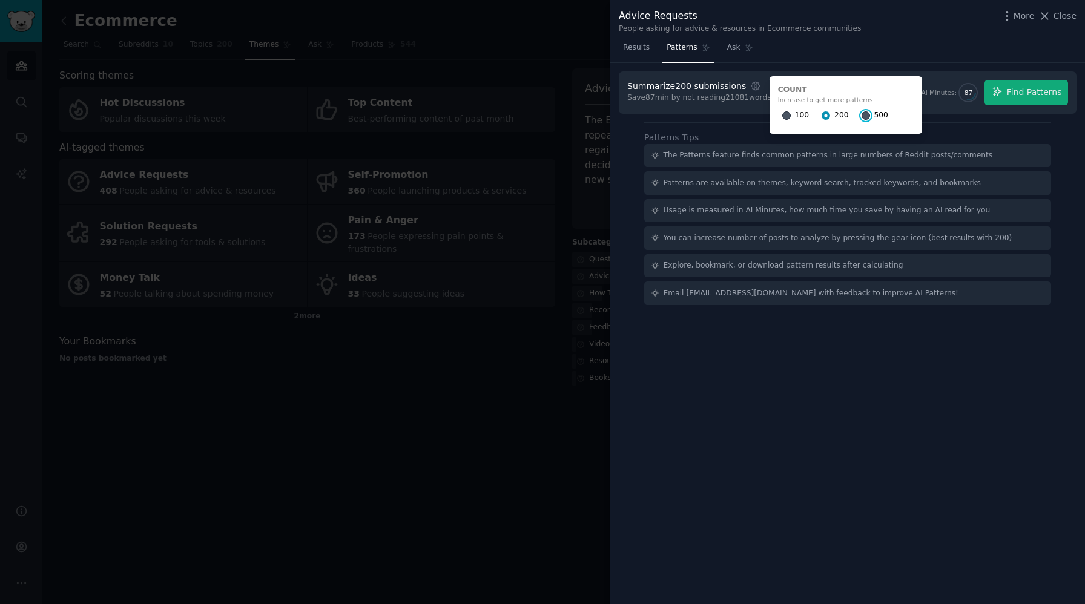
click at [862, 117] on input "500" at bounding box center [866, 115] width 8 height 8
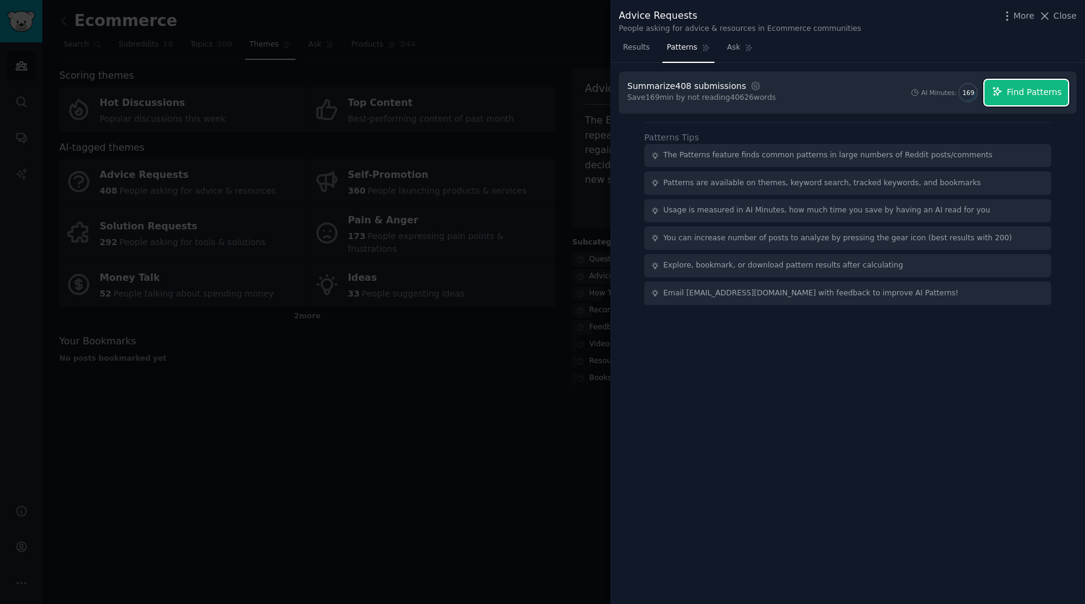
click at [1049, 87] on span "Find Patterns" at bounding box center [1034, 92] width 55 height 13
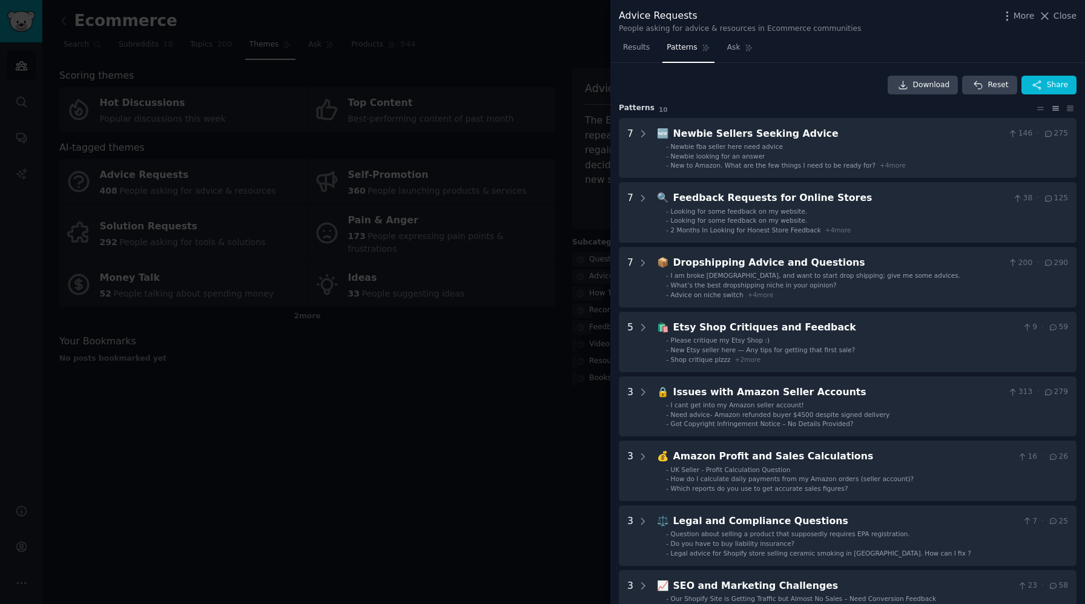
click at [402, 485] on div at bounding box center [542, 302] width 1085 height 604
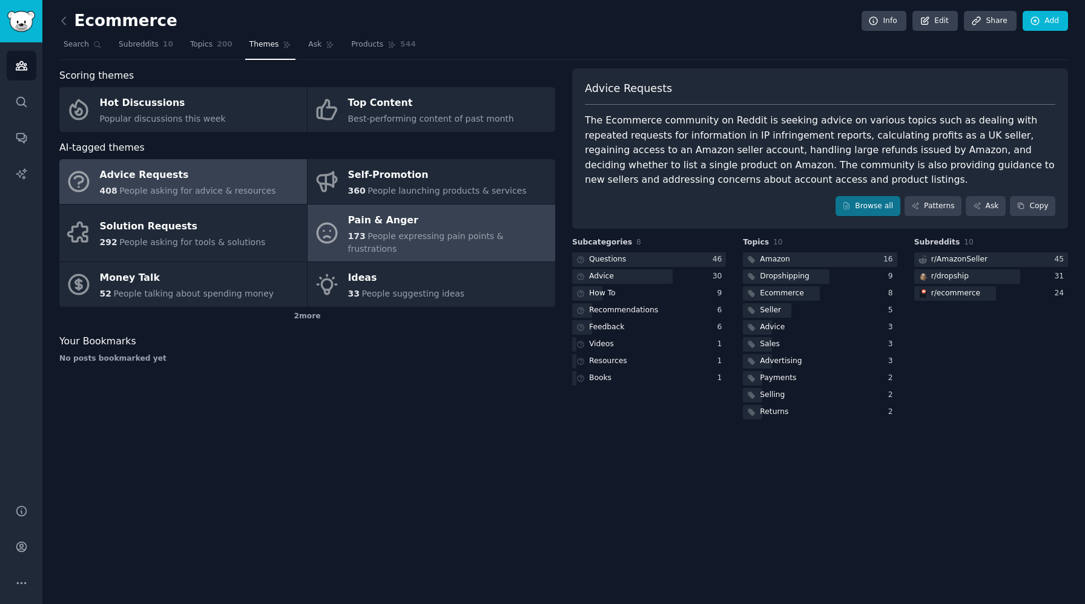
click at [418, 241] on div "173 People expressing pain points & frustrations" at bounding box center [448, 242] width 201 height 25
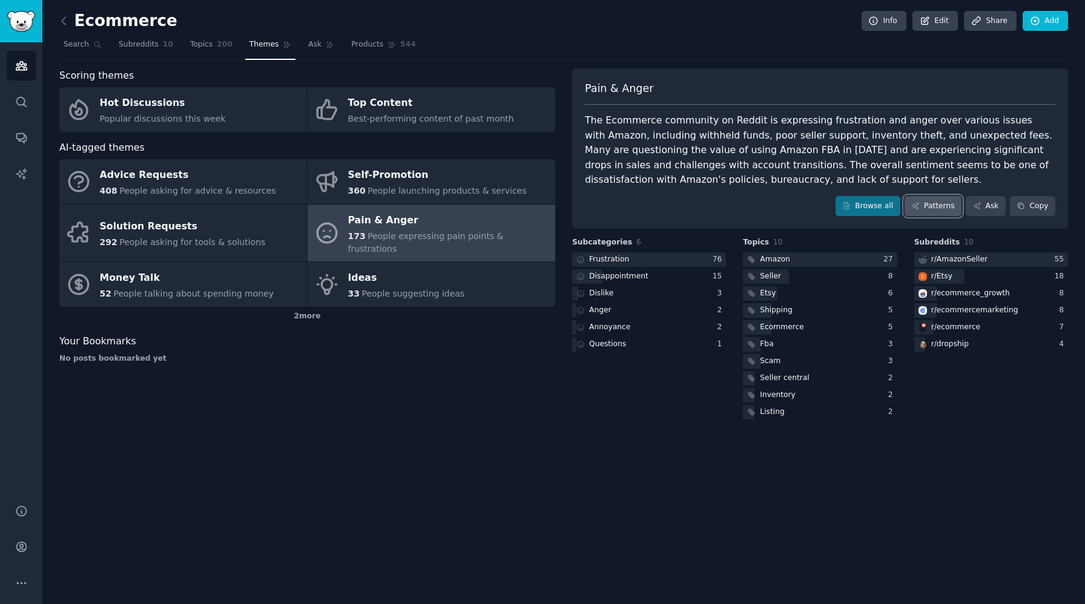
click at [932, 211] on link "Patterns" at bounding box center [933, 206] width 57 height 21
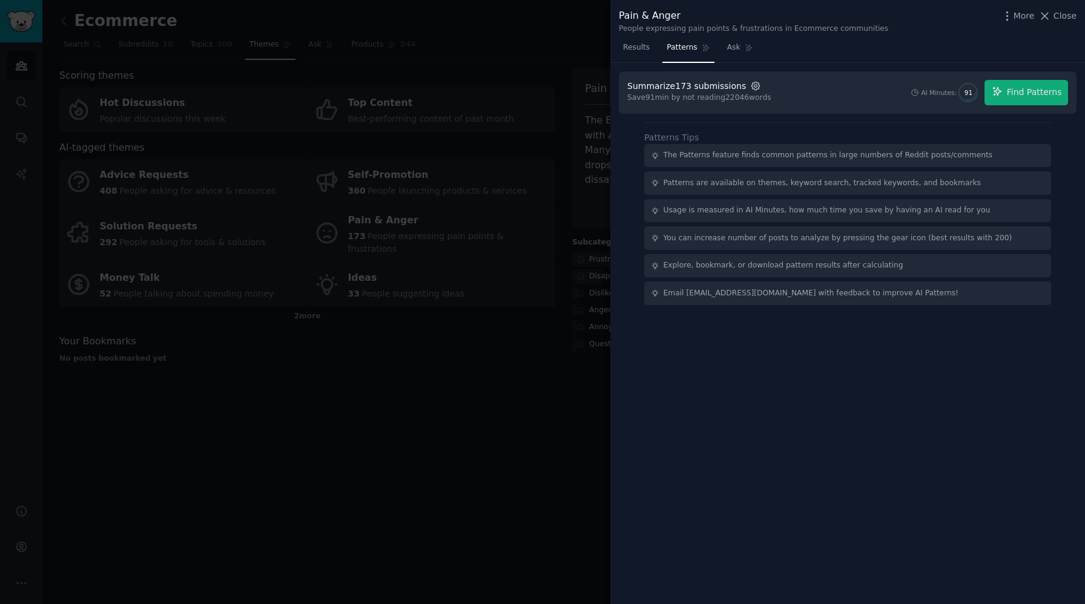
click at [750, 91] on icon "button" at bounding box center [755, 86] width 11 height 11
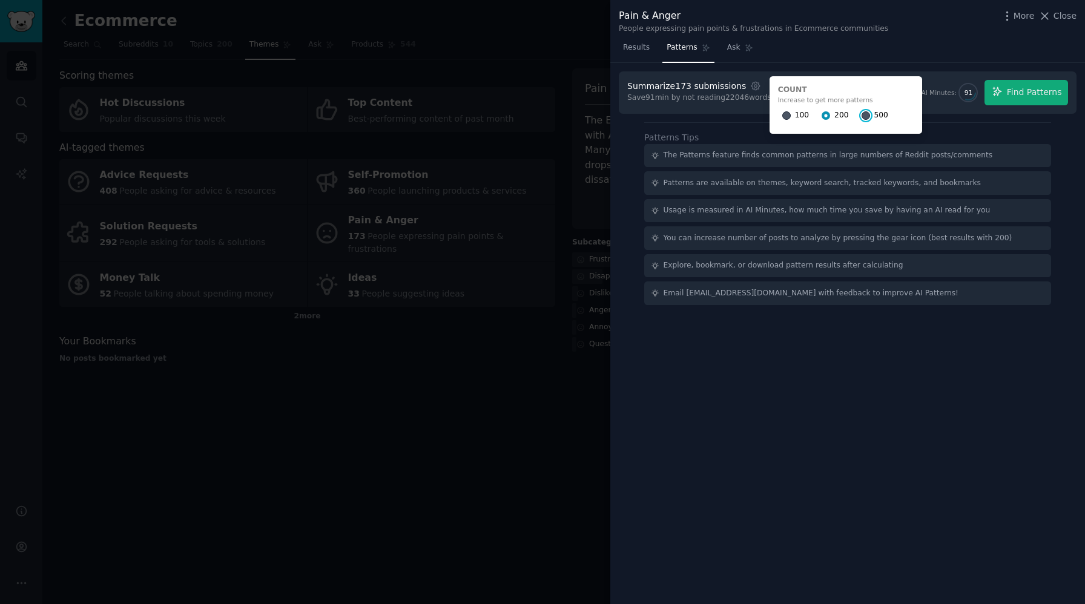
click at [862, 113] on input "500" at bounding box center [866, 115] width 8 height 8
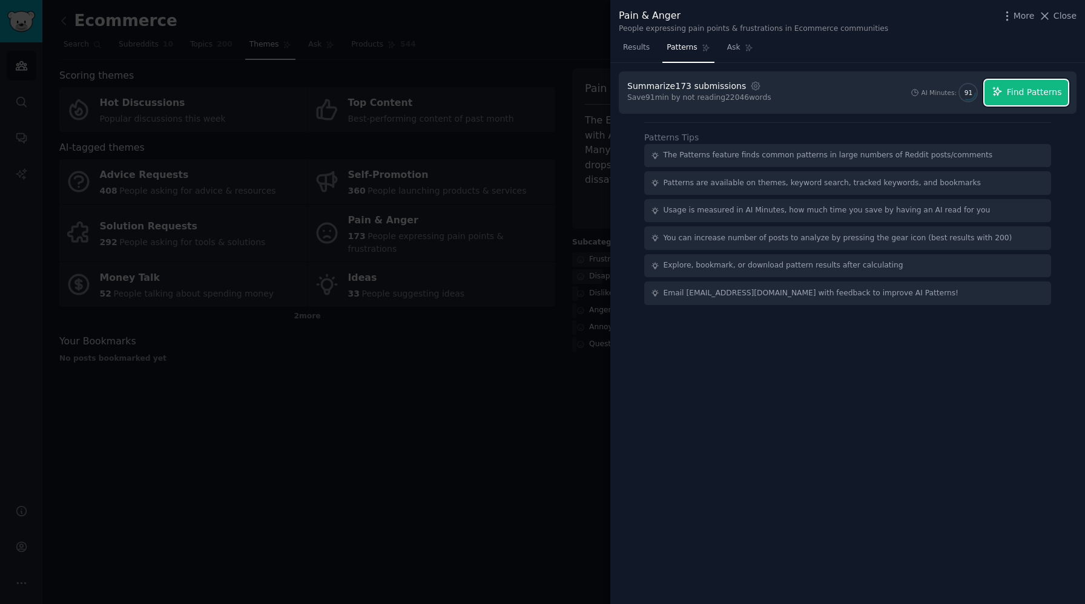
click at [1010, 101] on button "Find Patterns" at bounding box center [1027, 92] width 84 height 25
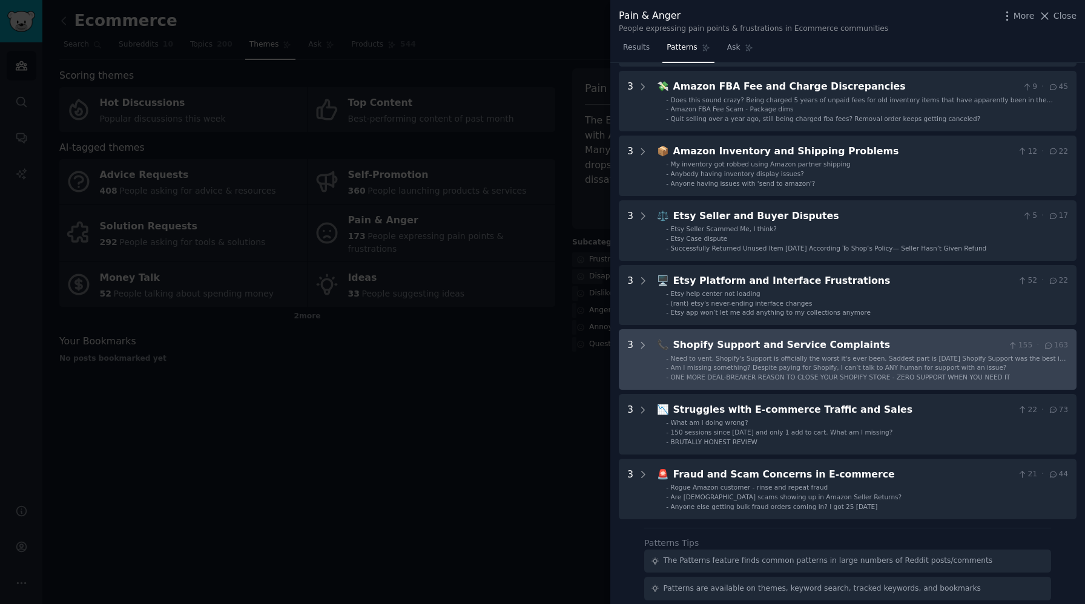
scroll to position [230, 0]
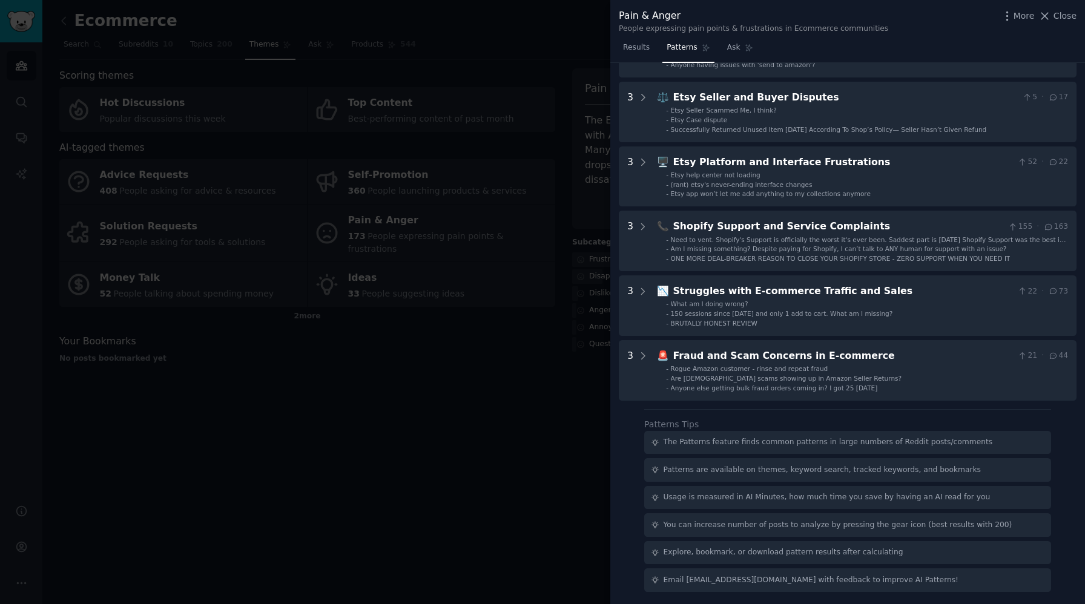
click at [515, 471] on div at bounding box center [542, 302] width 1085 height 604
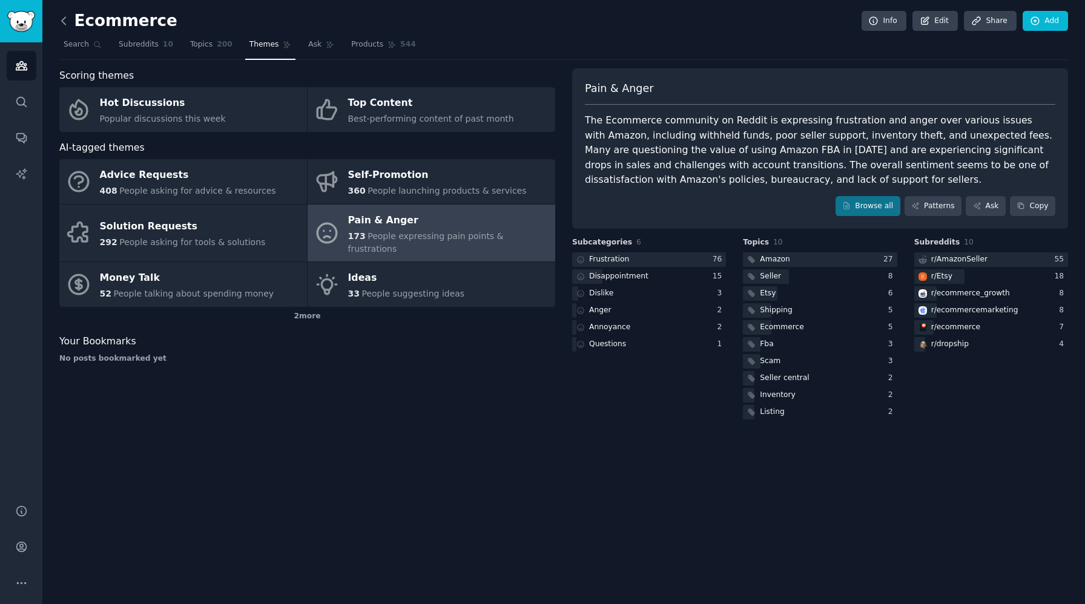
click at [67, 25] on icon at bounding box center [64, 21] width 13 height 13
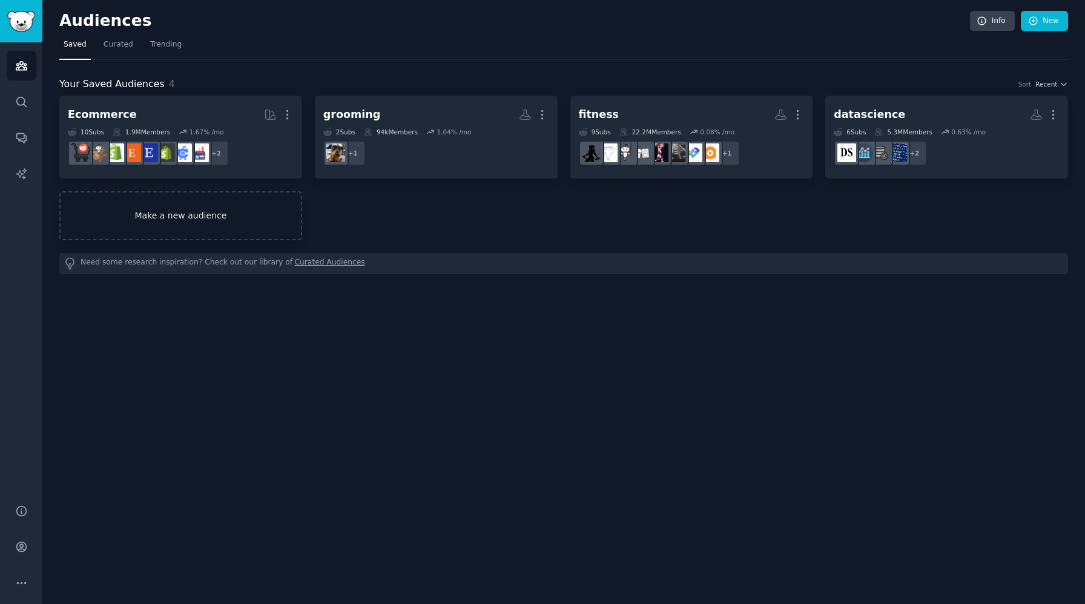
click at [197, 220] on link "Make a new audience" at bounding box center [180, 215] width 243 height 49
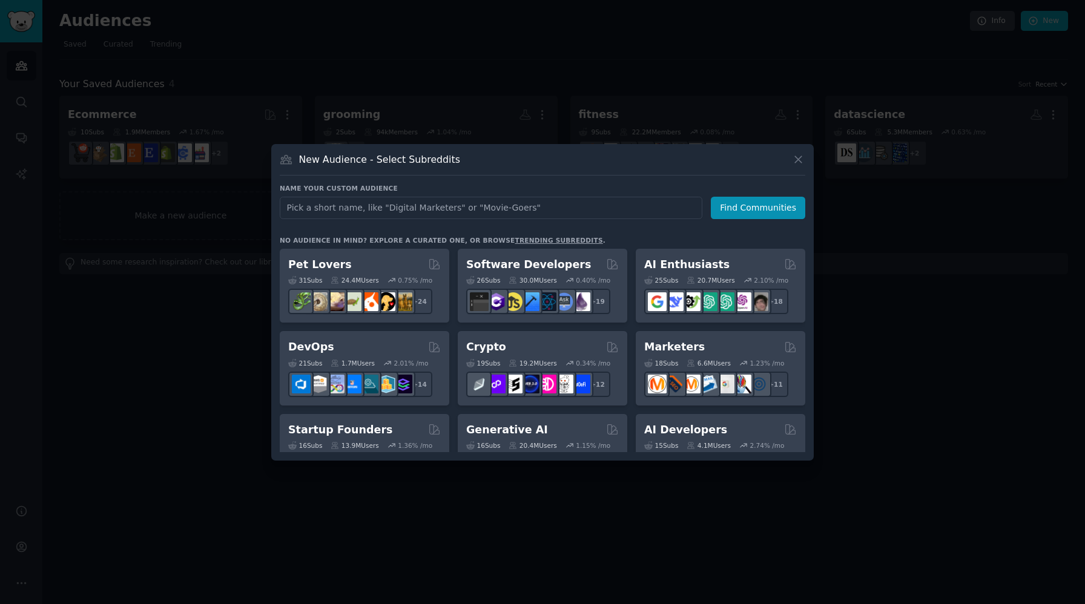
click at [191, 431] on div at bounding box center [542, 302] width 1085 height 604
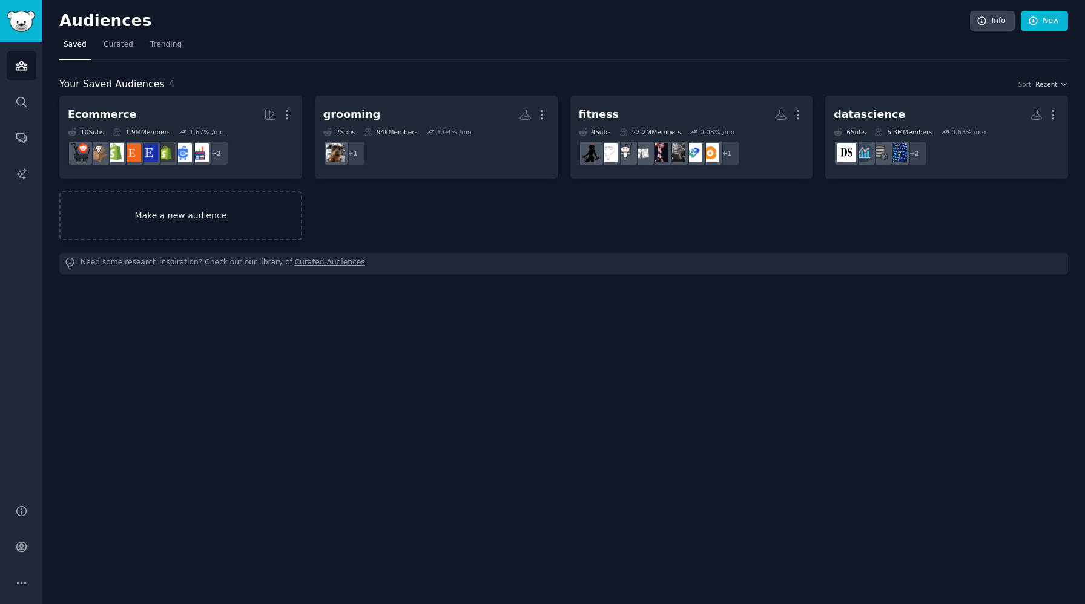
click at [161, 225] on link "Make a new audience" at bounding box center [180, 215] width 243 height 49
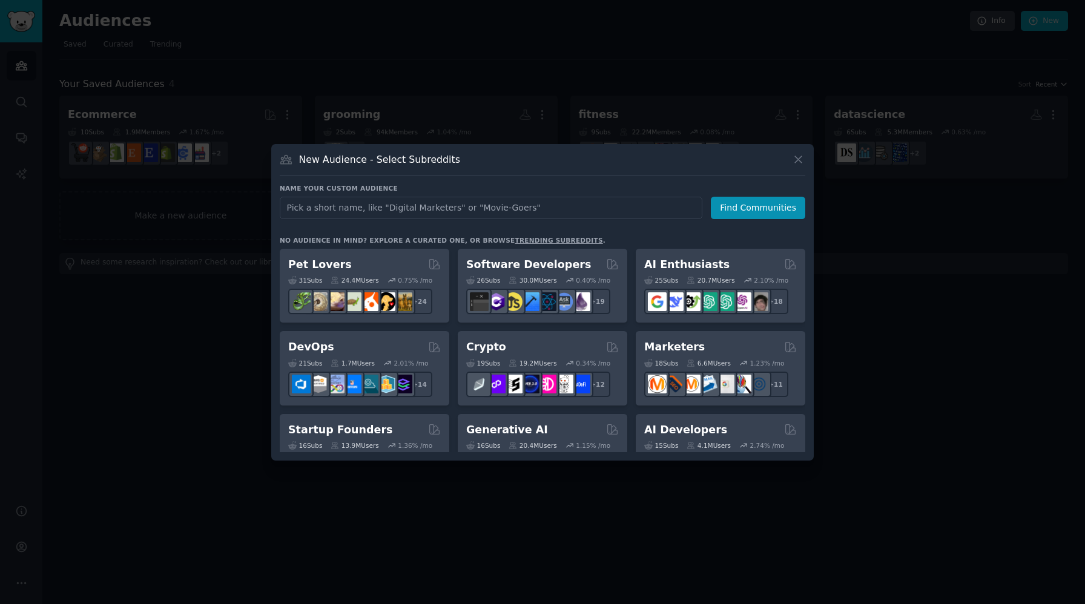
click at [344, 220] on div "Name your custom audience Audience Name Find Communities No audience in mind? E…" at bounding box center [543, 318] width 526 height 268
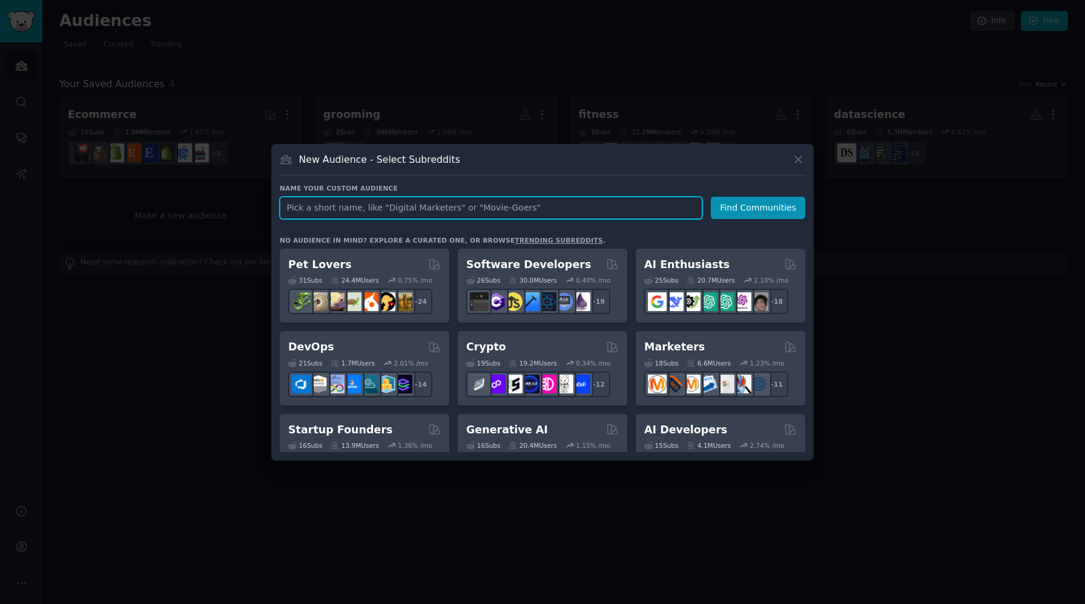
click at [342, 217] on input "text" at bounding box center [491, 208] width 423 height 22
type input "cerner"
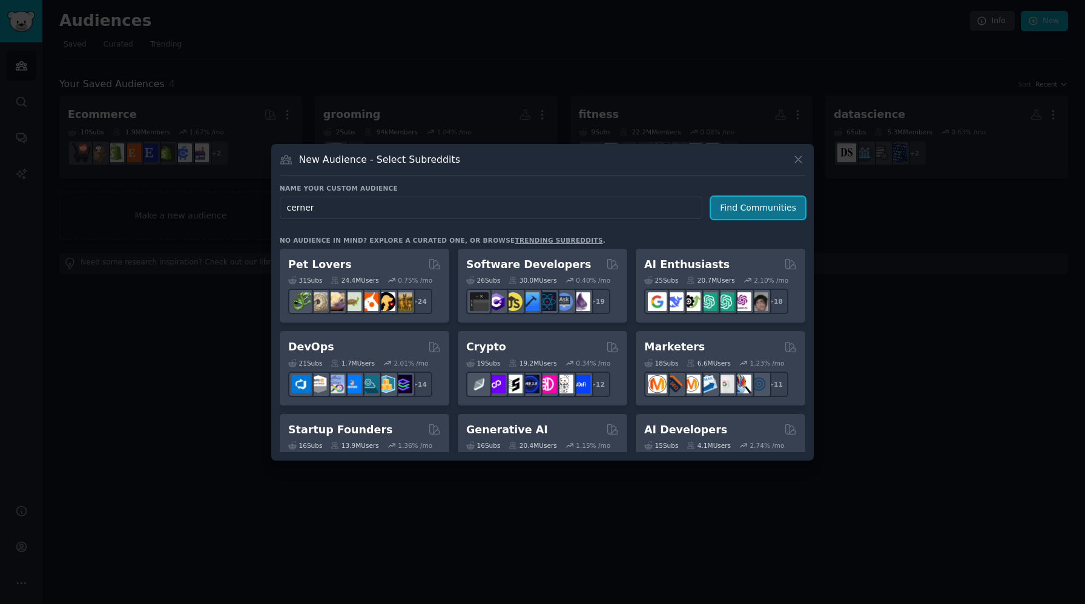
click at [761, 210] on button "Find Communities" at bounding box center [758, 208] width 94 height 22
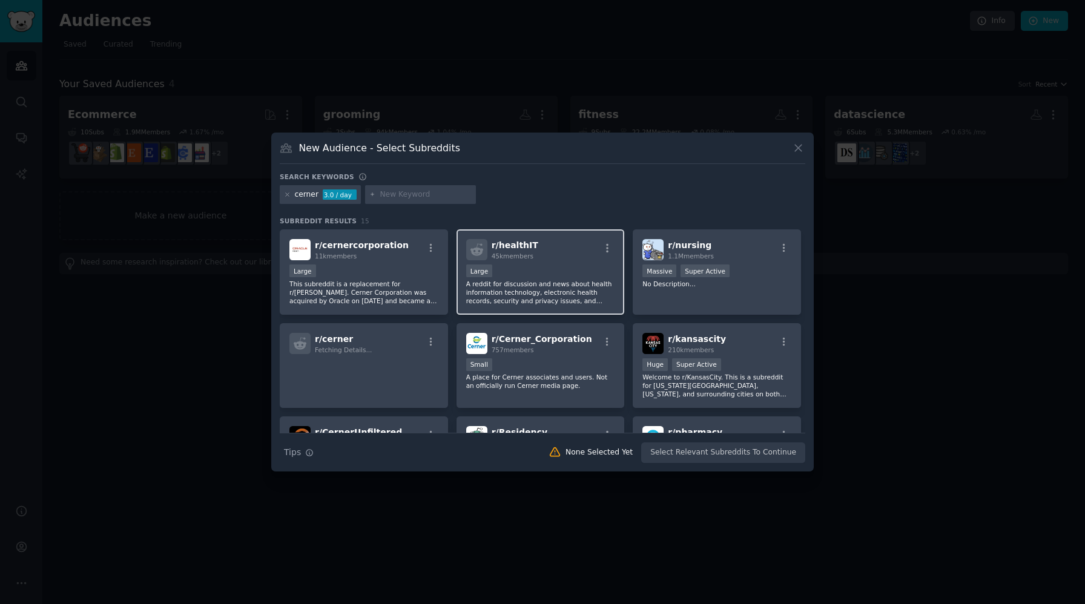
click at [577, 293] on p "A reddit for discussion and news about health information technology, electroni…" at bounding box center [540, 292] width 149 height 25
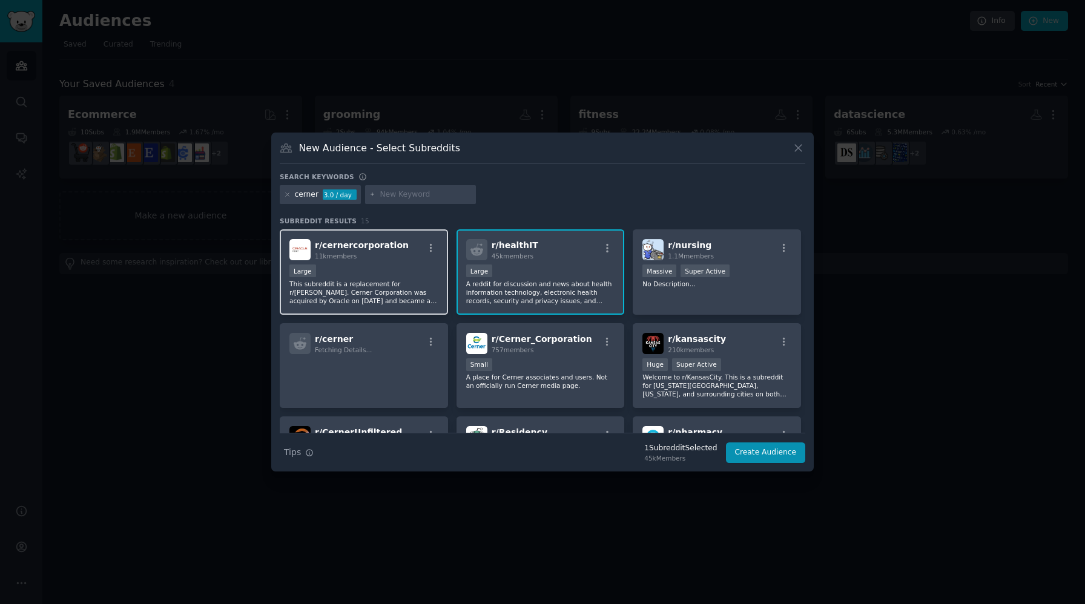
click at [370, 290] on p "This subreddit is a replacement for r/[PERSON_NAME]. Cerner Corporation was acq…" at bounding box center [364, 292] width 149 height 25
click at [558, 290] on p "A reddit for discussion and news about health information technology, electroni…" at bounding box center [540, 292] width 149 height 25
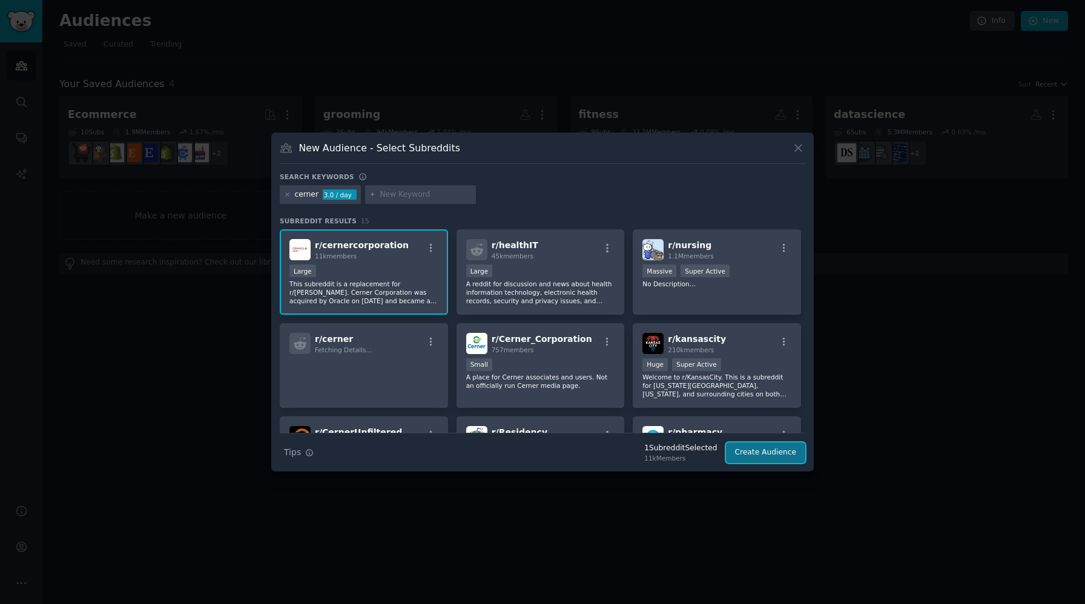
click at [784, 454] on button "Create Audience" at bounding box center [766, 453] width 80 height 21
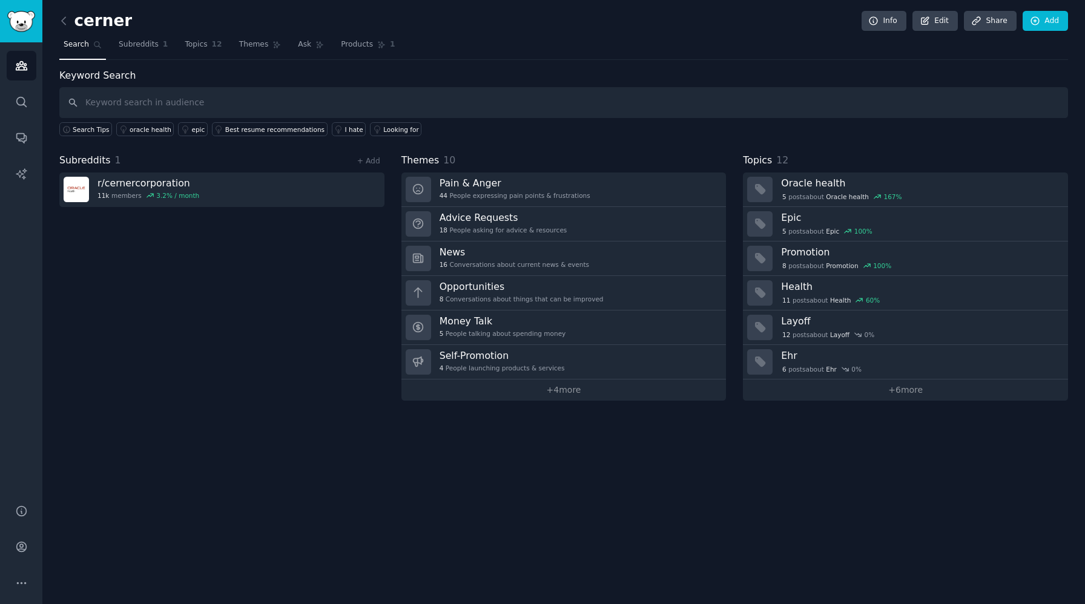
click at [228, 51] on nav "Search Subreddits 1 Topics 12 Themes Ask Products 1" at bounding box center [563, 47] width 1009 height 25
click at [245, 51] on link "Themes" at bounding box center [260, 47] width 51 height 25
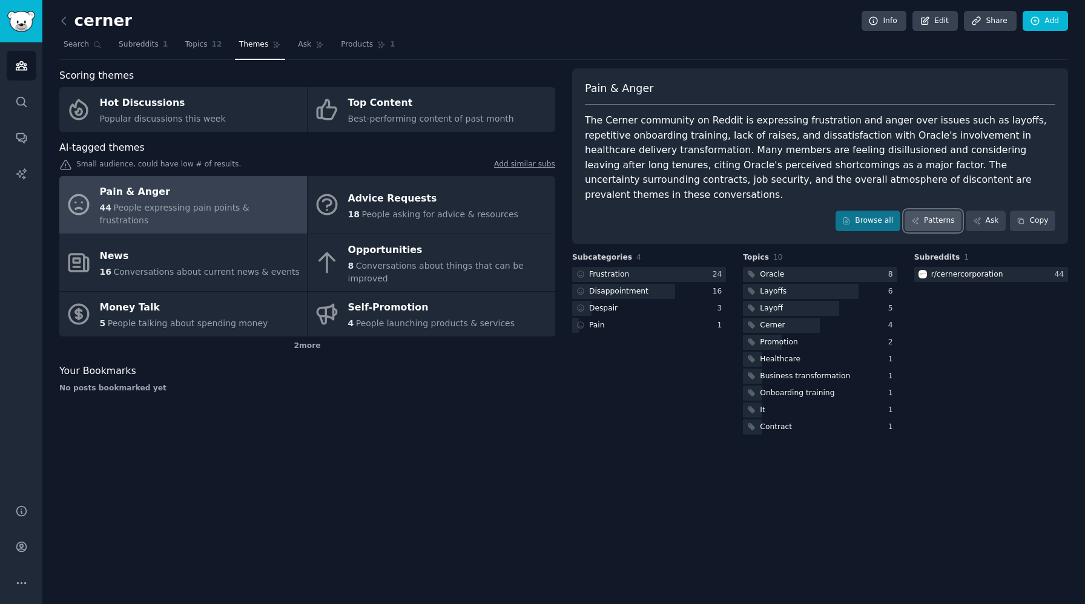
click at [944, 211] on link "Patterns" at bounding box center [933, 221] width 57 height 21
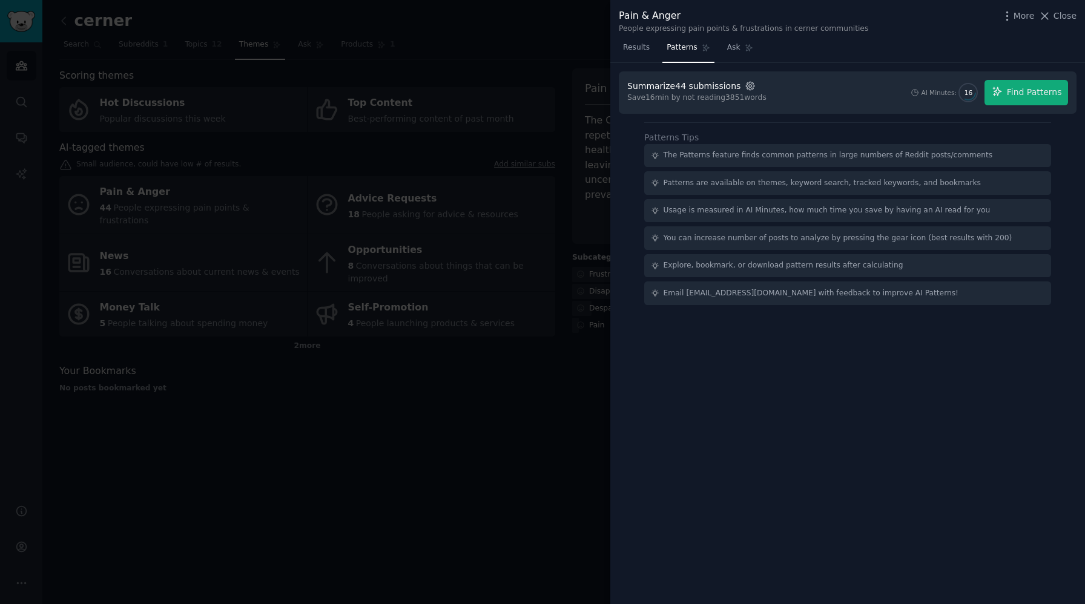
click at [747, 88] on icon "button" at bounding box center [750, 86] width 8 height 8
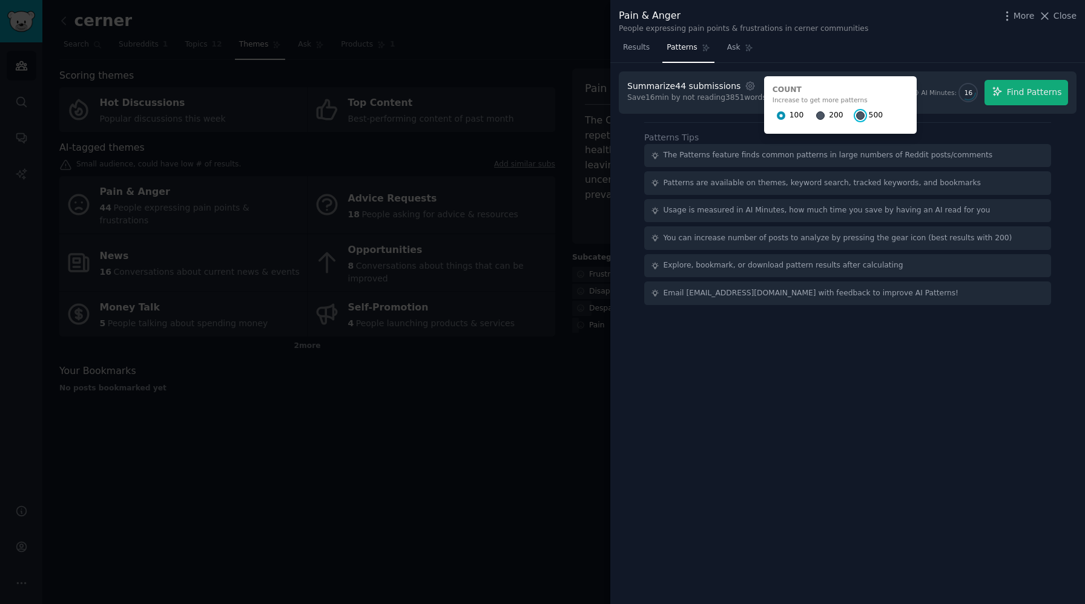
click at [856, 116] on input "500" at bounding box center [860, 115] width 8 height 8
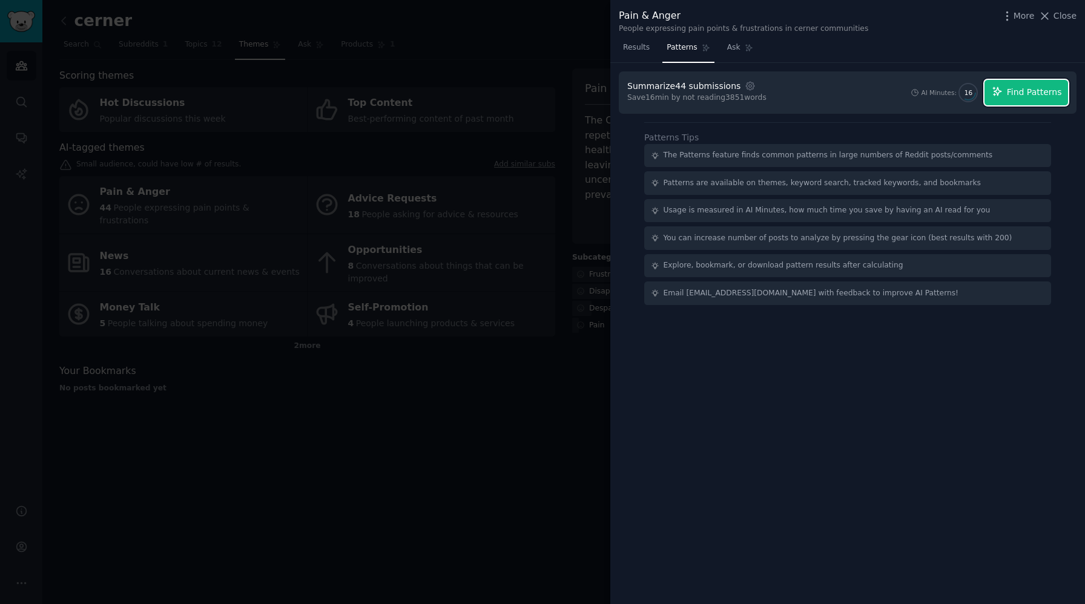
click at [1005, 97] on button "Find Patterns" at bounding box center [1027, 92] width 84 height 25
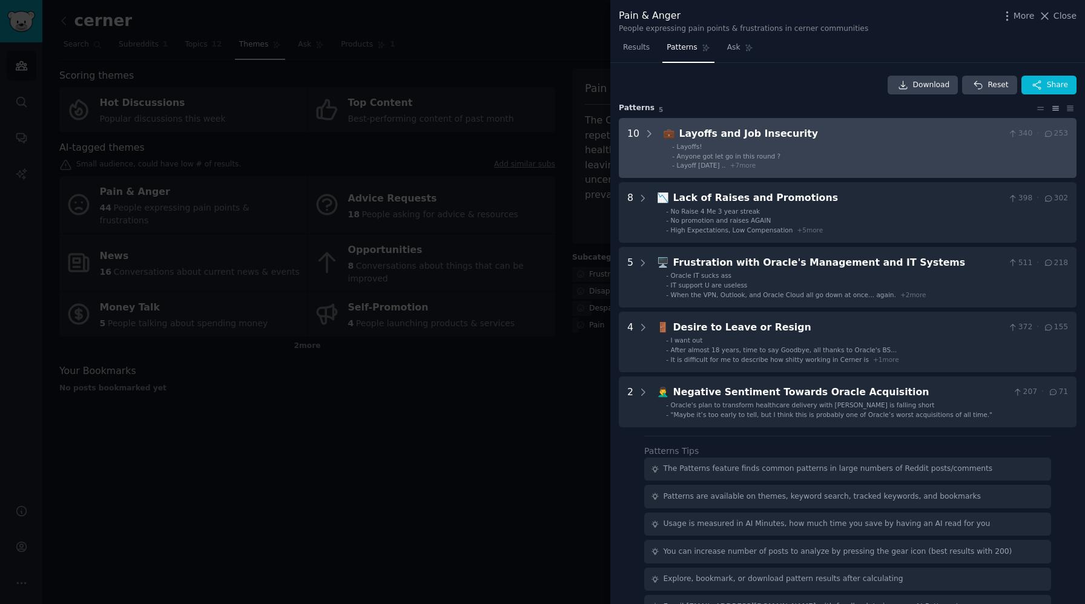
click at [839, 145] on li "- Layoffs!" at bounding box center [870, 146] width 396 height 8
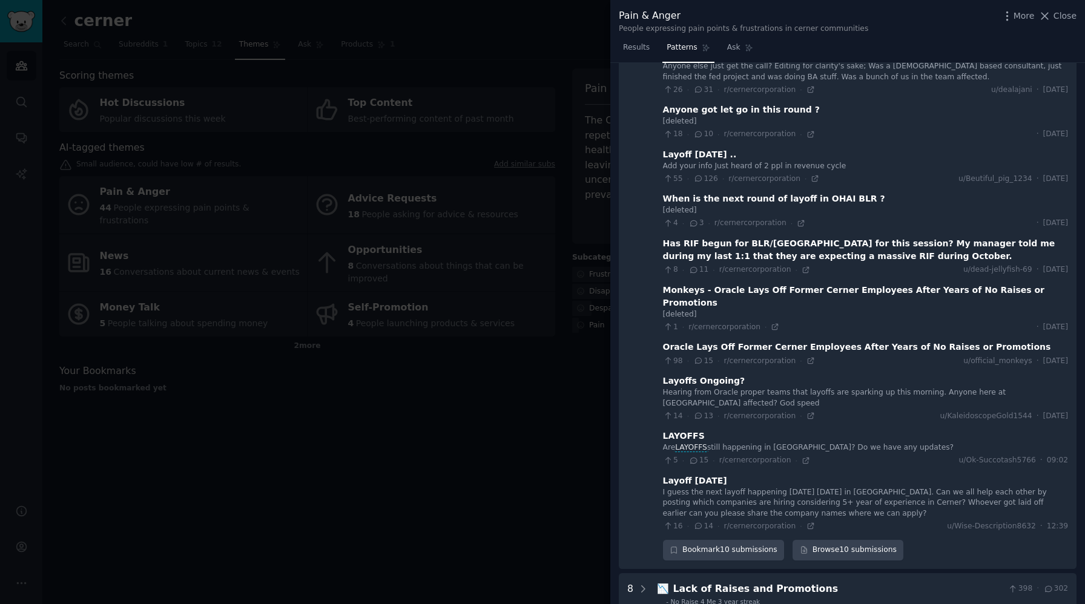
scroll to position [99, 0]
click at [515, 435] on div at bounding box center [542, 302] width 1085 height 604
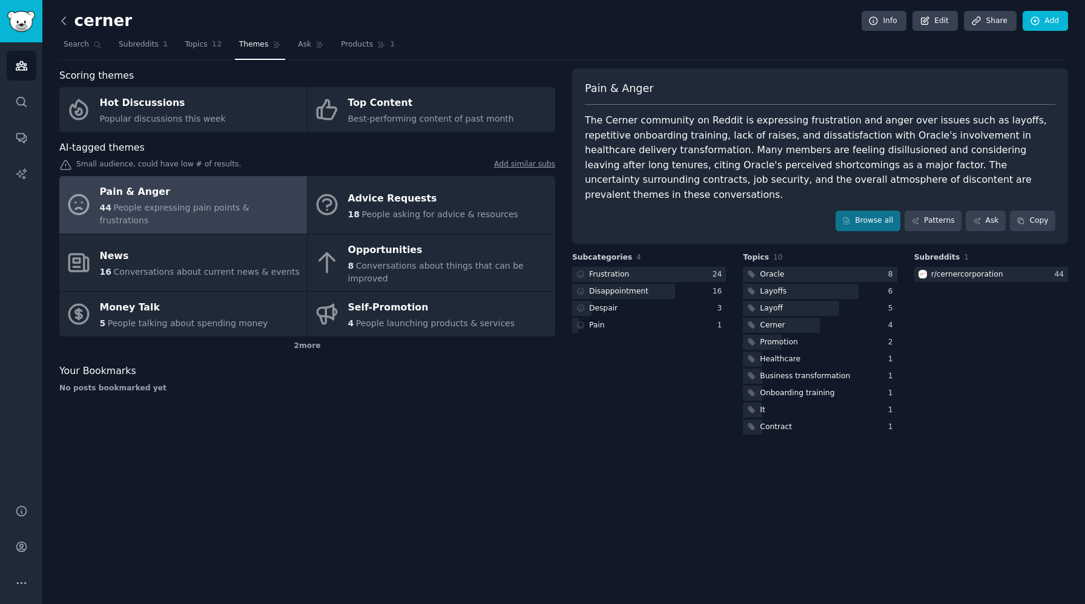
click at [61, 21] on icon at bounding box center [64, 21] width 13 height 13
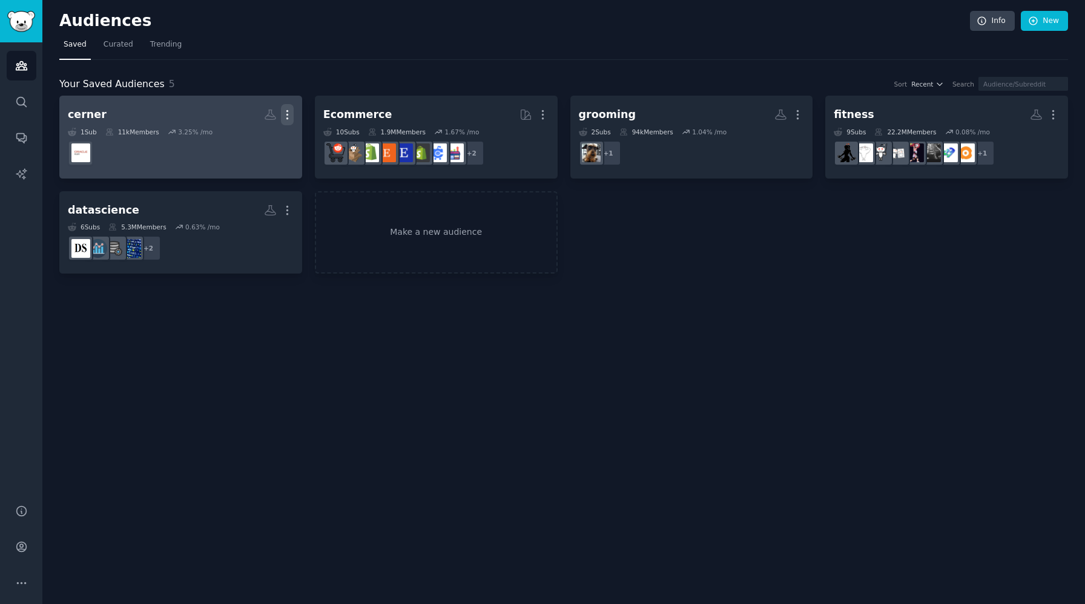
click at [290, 114] on icon "button" at bounding box center [287, 114] width 13 height 13
click at [255, 136] on p "Delete" at bounding box center [254, 140] width 28 height 13
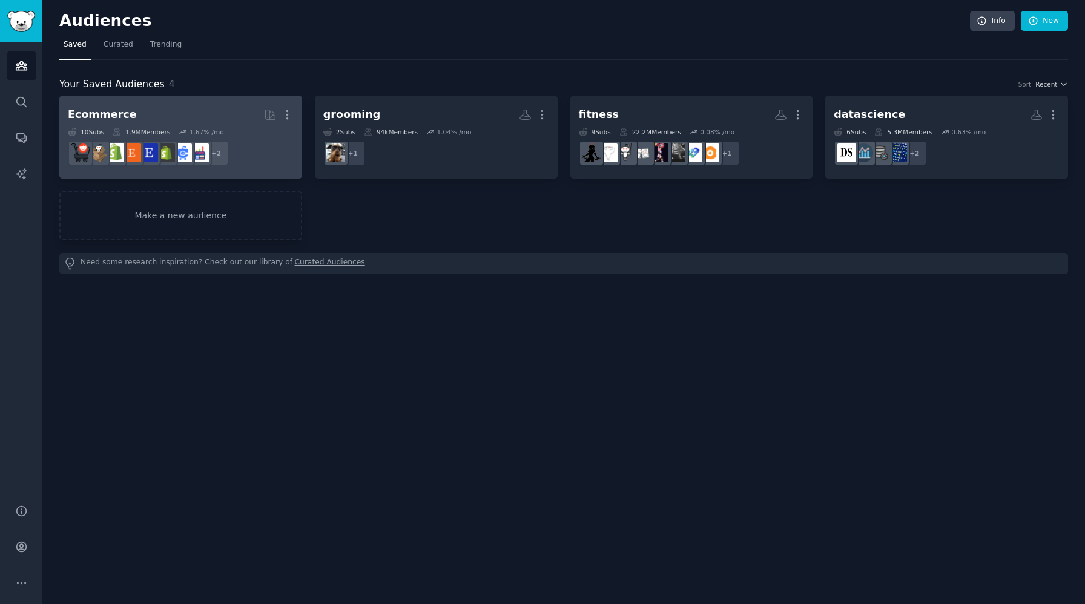
click at [268, 152] on dd "+ 2" at bounding box center [181, 153] width 226 height 34
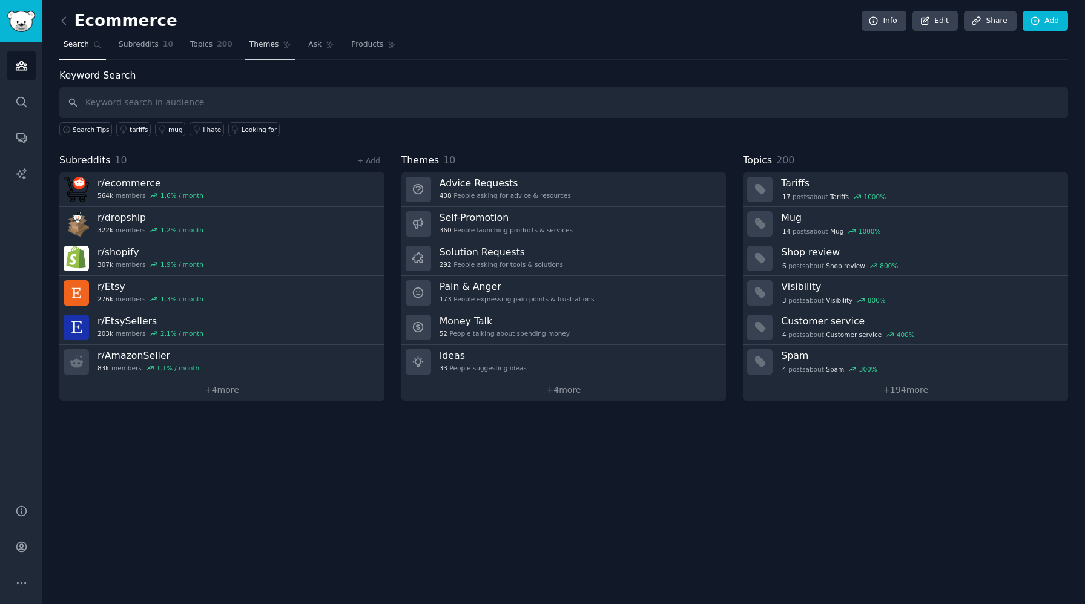
click at [271, 42] on span "Themes" at bounding box center [265, 44] width 30 height 11
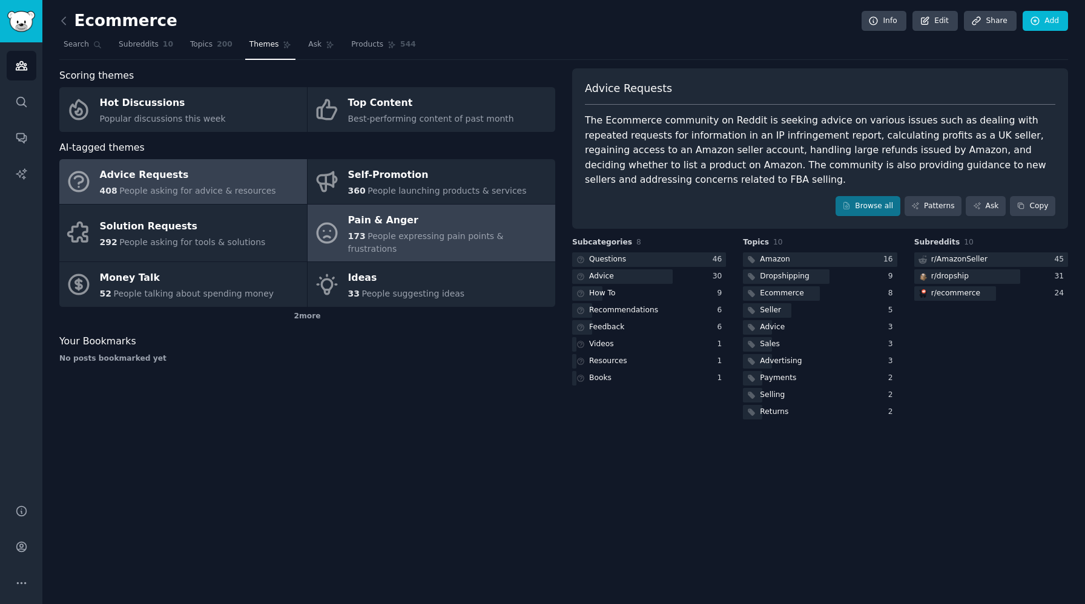
click at [386, 217] on div "Pain & Anger" at bounding box center [448, 220] width 201 height 19
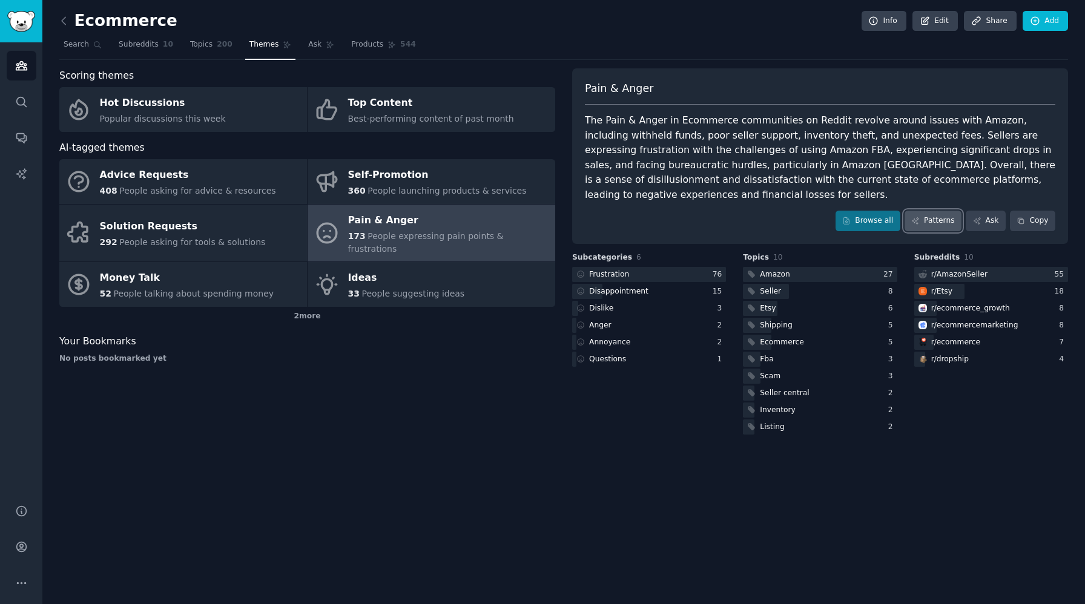
click at [934, 211] on link "Patterns" at bounding box center [933, 221] width 57 height 21
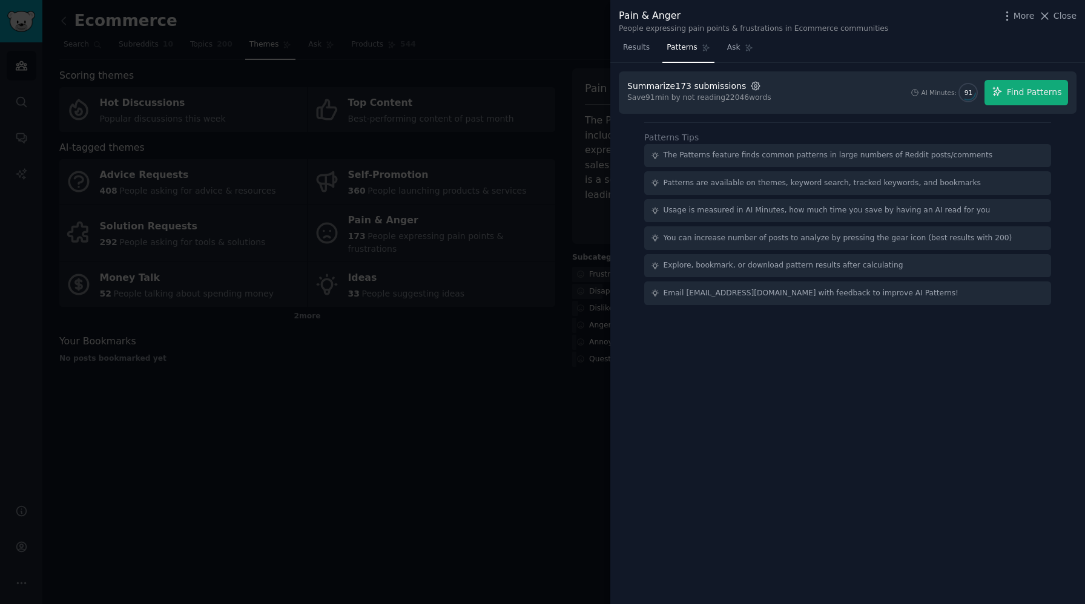
click at [750, 86] on icon "button" at bounding box center [755, 86] width 11 height 11
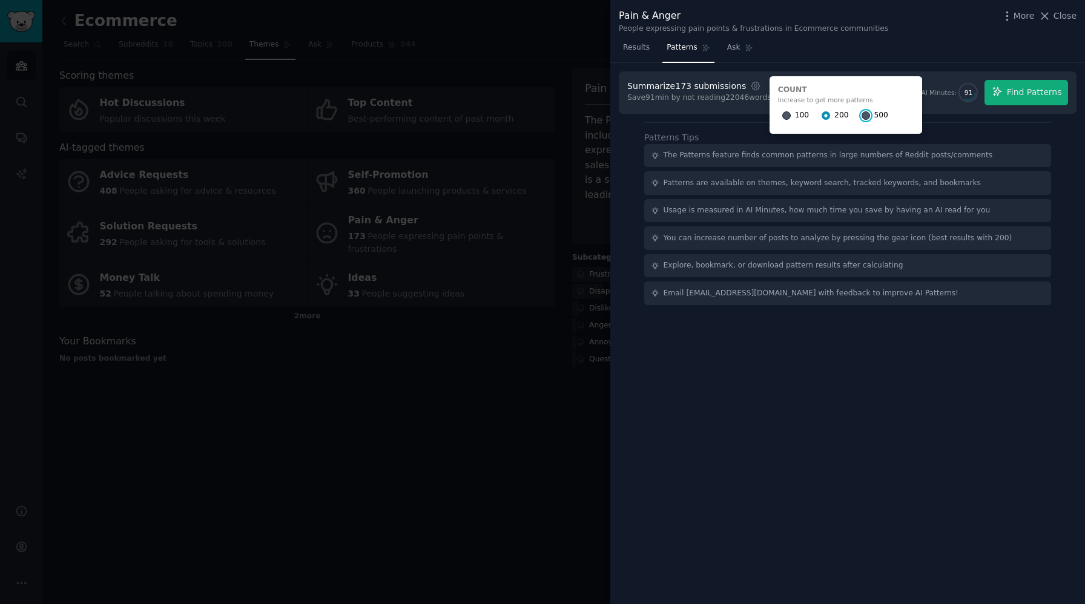
click at [862, 117] on input "500" at bounding box center [866, 115] width 8 height 8
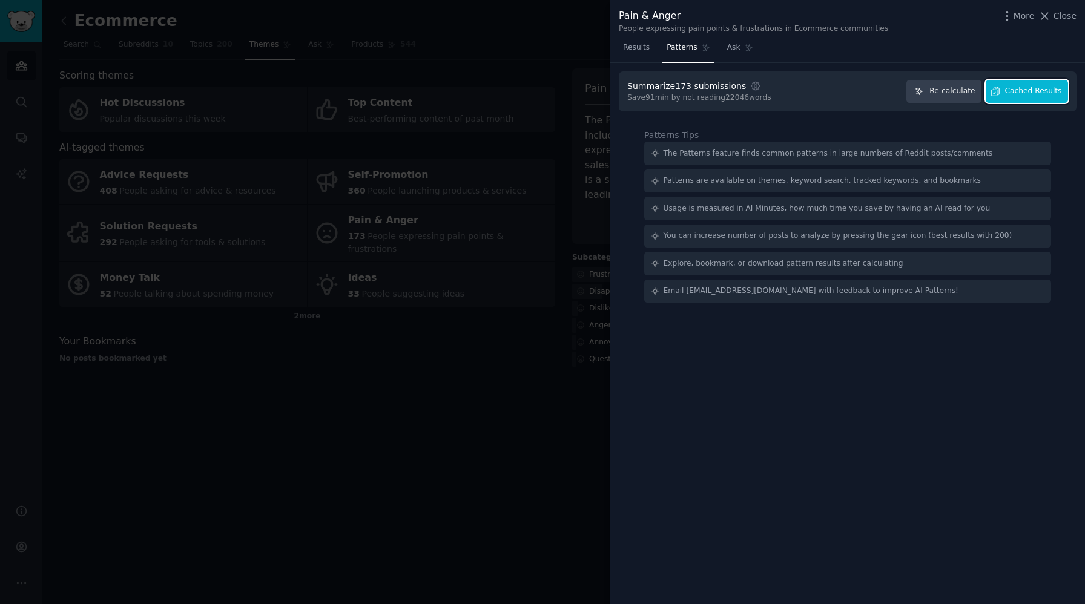
click at [1018, 91] on span "Cached Results" at bounding box center [1033, 91] width 57 height 11
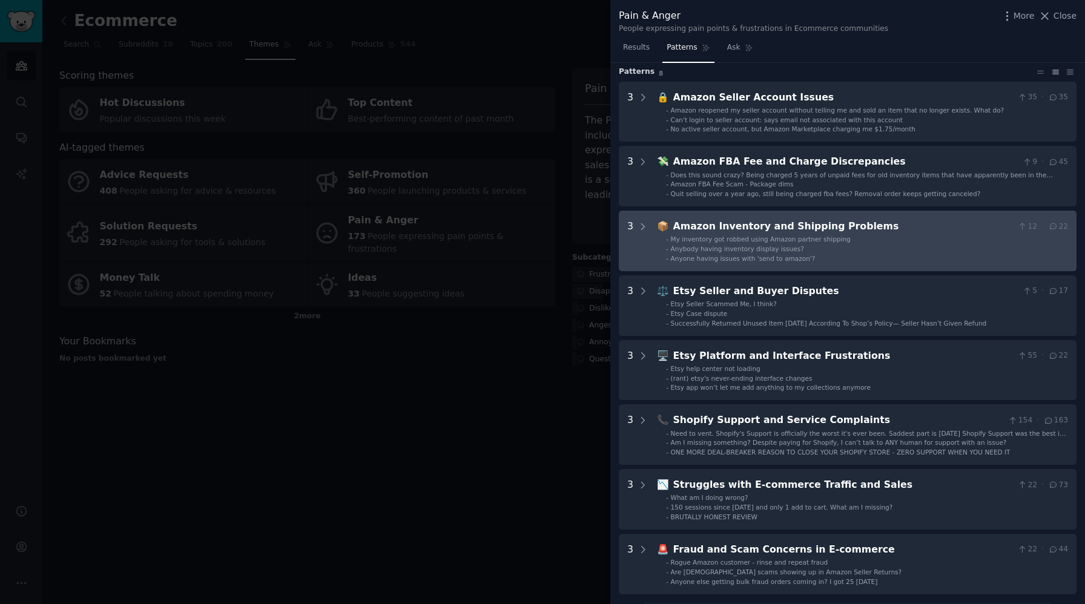
scroll to position [39, 0]
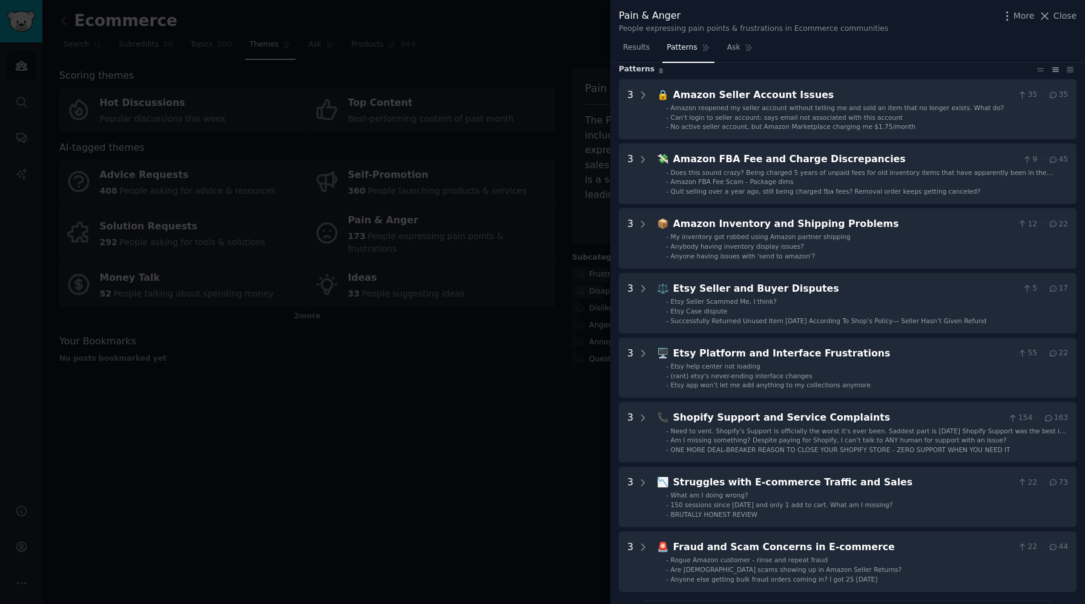
click at [376, 332] on div at bounding box center [542, 302] width 1085 height 604
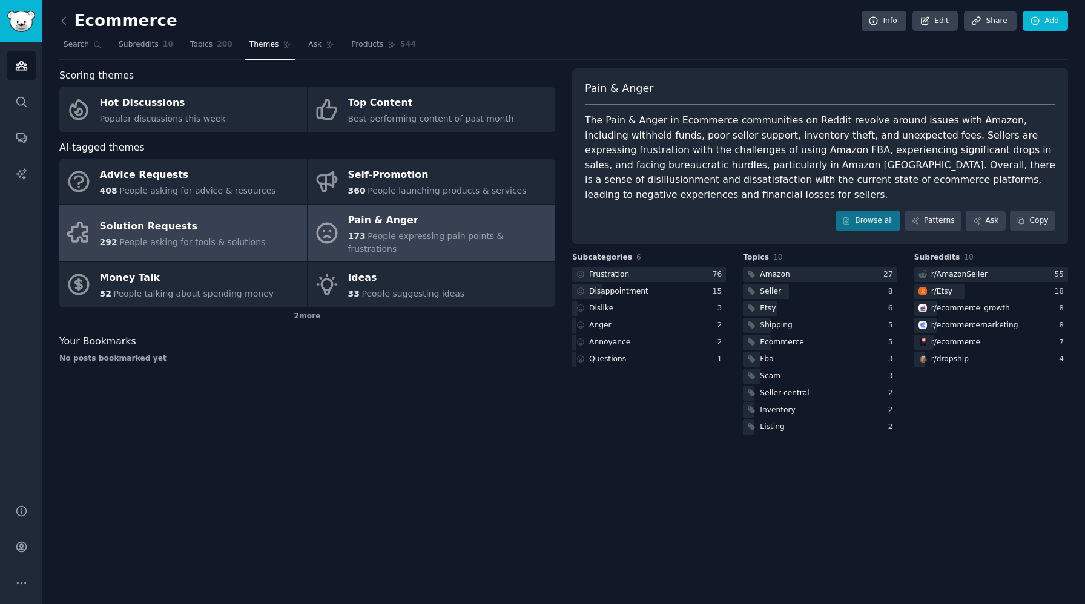
click at [226, 225] on div "Solution Requests" at bounding box center [183, 226] width 166 height 19
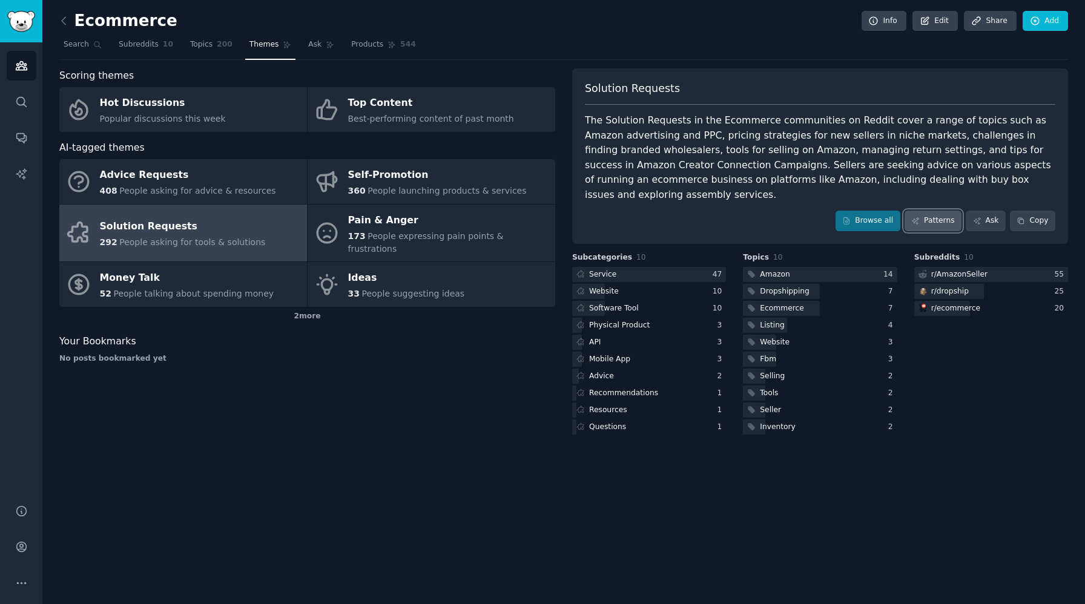
click at [936, 211] on link "Patterns" at bounding box center [933, 221] width 57 height 21
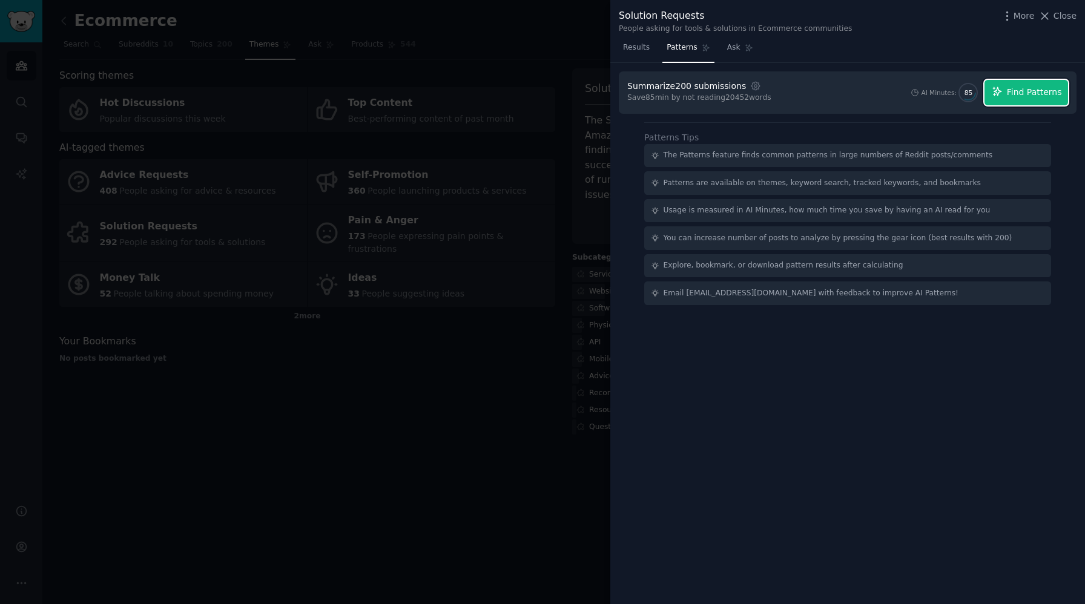
click at [1040, 96] on span "Find Patterns" at bounding box center [1034, 92] width 55 height 13
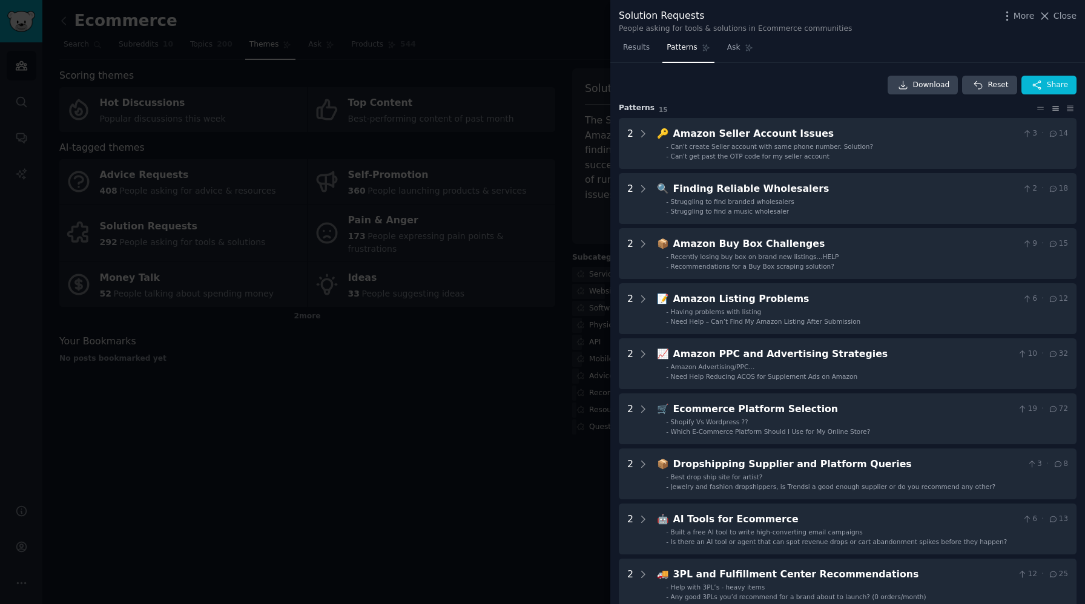
click at [544, 518] on div at bounding box center [542, 302] width 1085 height 604
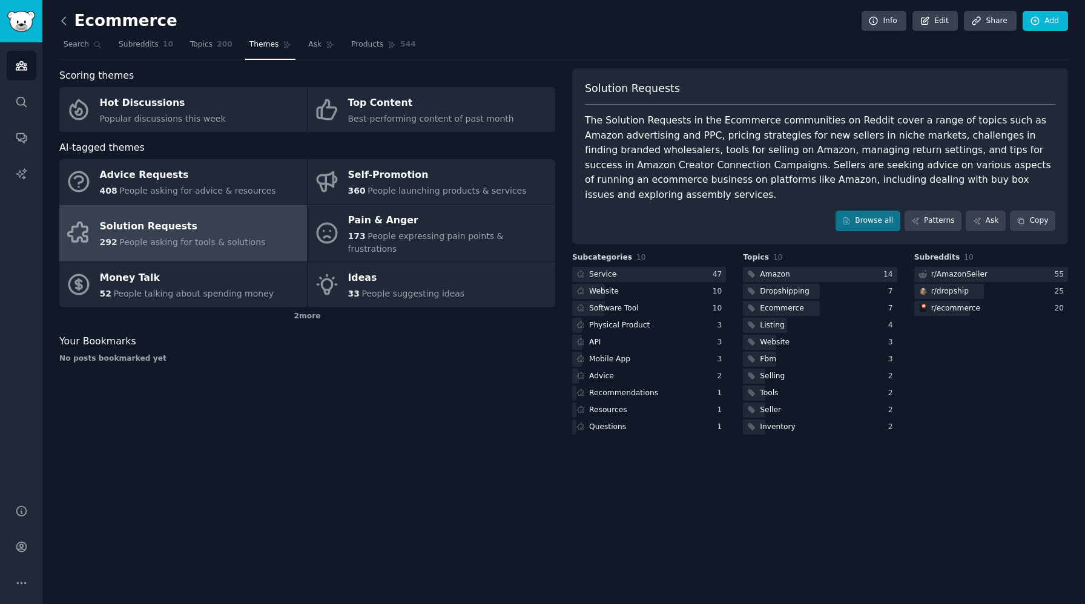
click at [65, 21] on icon at bounding box center [64, 21] width 13 height 13
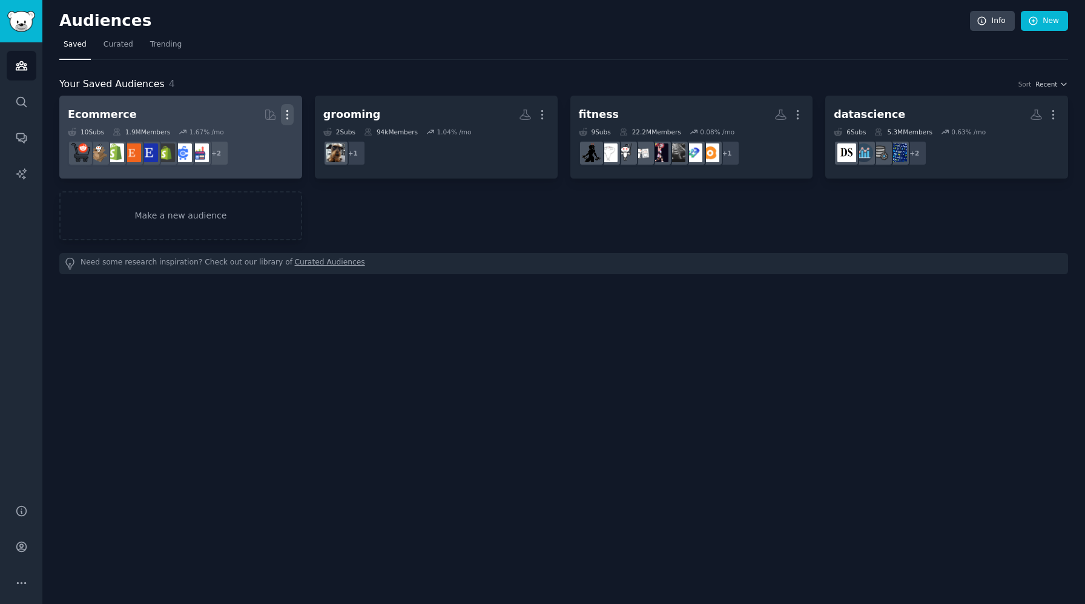
click at [288, 114] on icon "button" at bounding box center [287, 114] width 13 height 13
click at [250, 138] on p "Delete" at bounding box center [254, 140] width 28 height 13
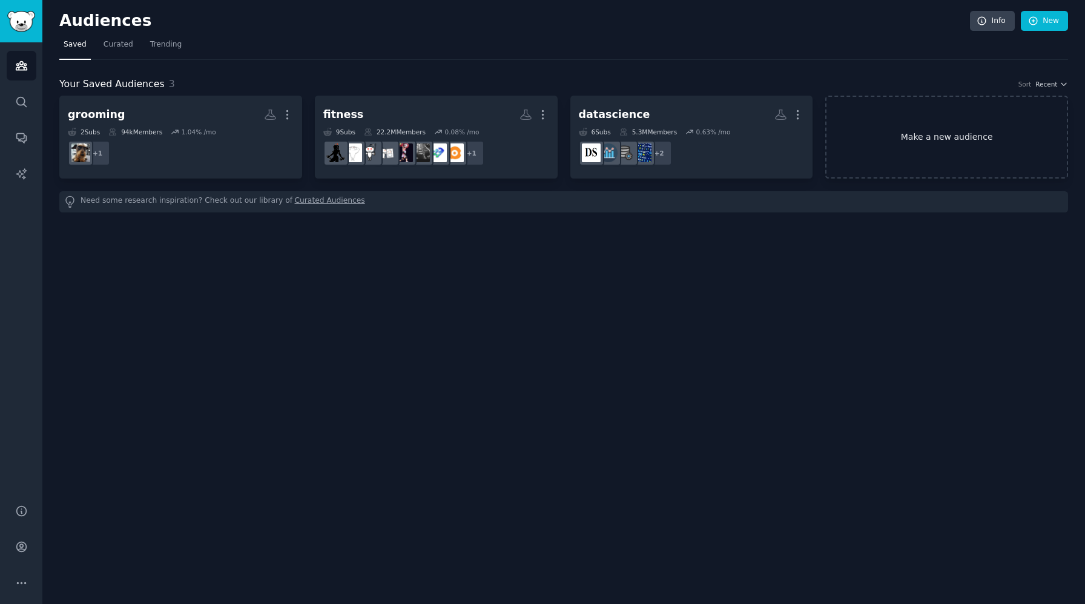
click at [932, 147] on link "Make a new audience" at bounding box center [947, 137] width 243 height 83
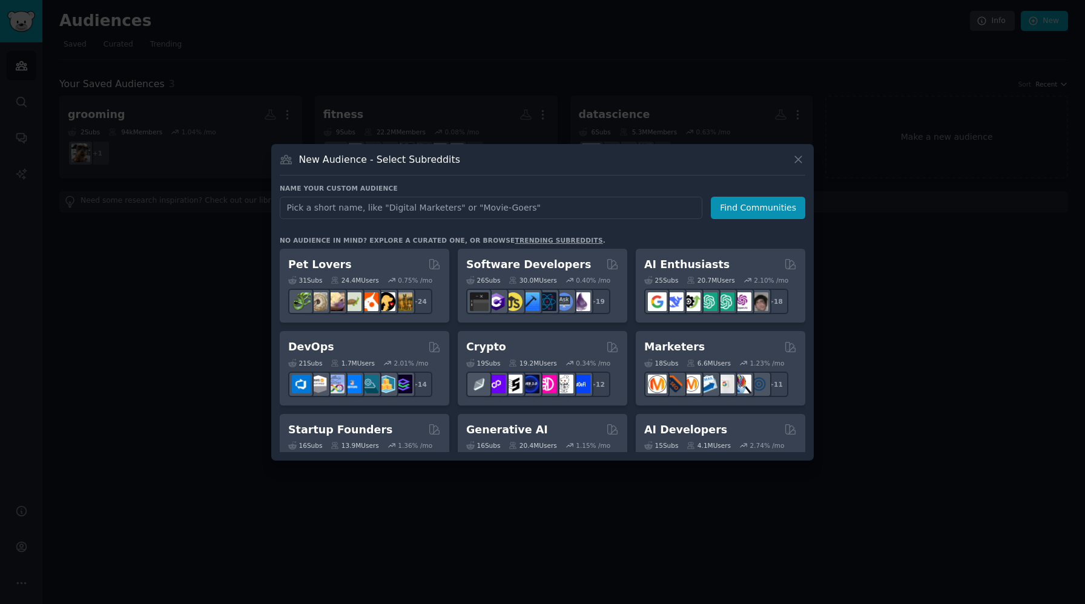
click at [545, 240] on link "trending subreddits" at bounding box center [559, 240] width 88 height 7
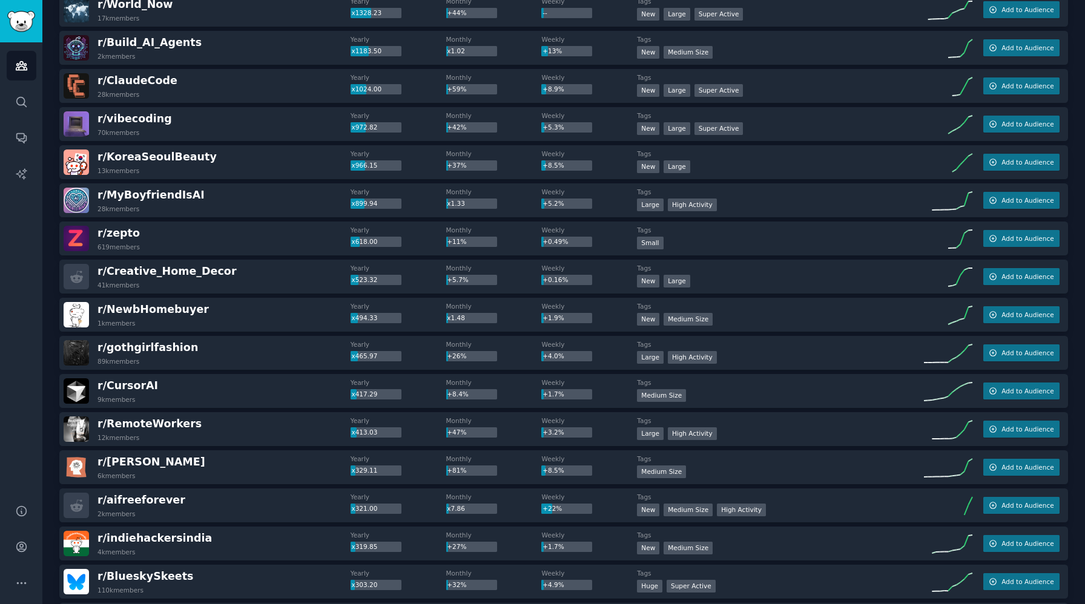
scroll to position [190, 0]
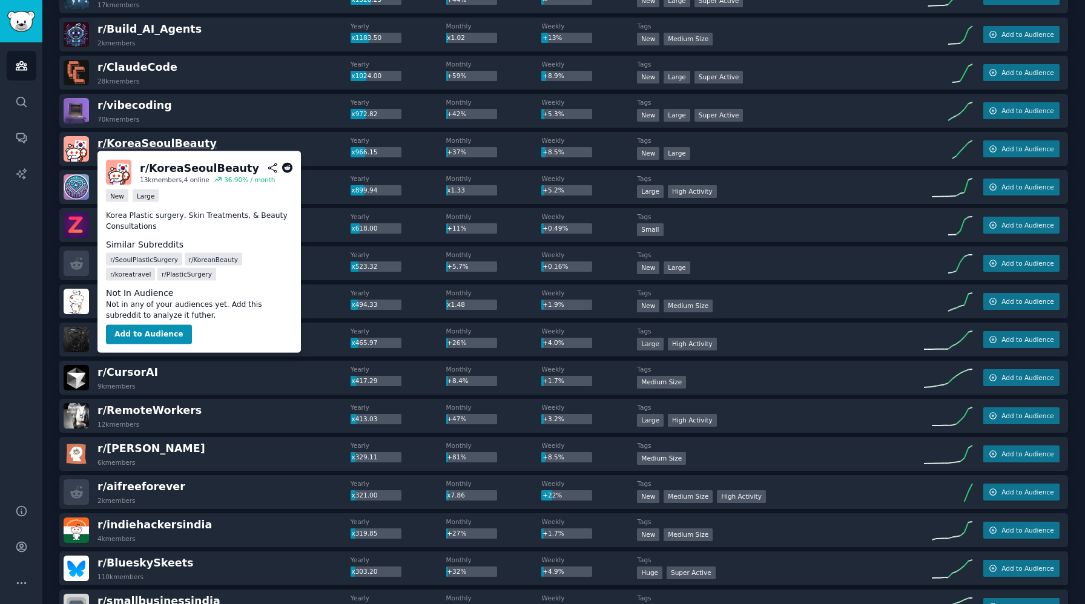
click at [167, 145] on span "r/ KoreaSeoulBeauty" at bounding box center [157, 143] width 119 height 12
click at [167, 144] on span "r/ KoreaSeoulBeauty" at bounding box center [157, 143] width 119 height 12
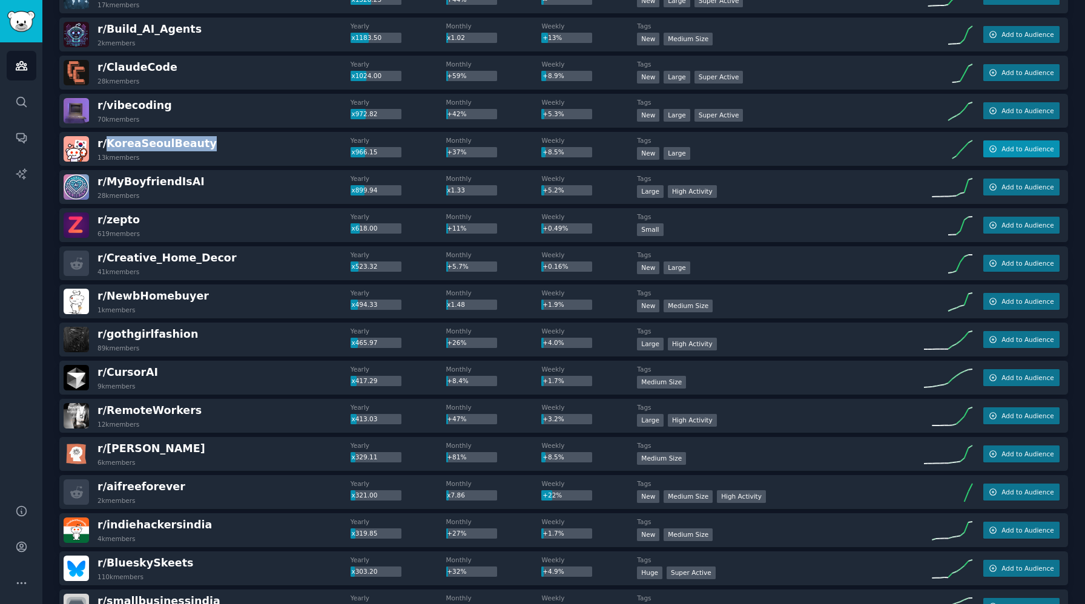
click at [1022, 150] on span "Add to Audience" at bounding box center [1028, 149] width 52 height 8
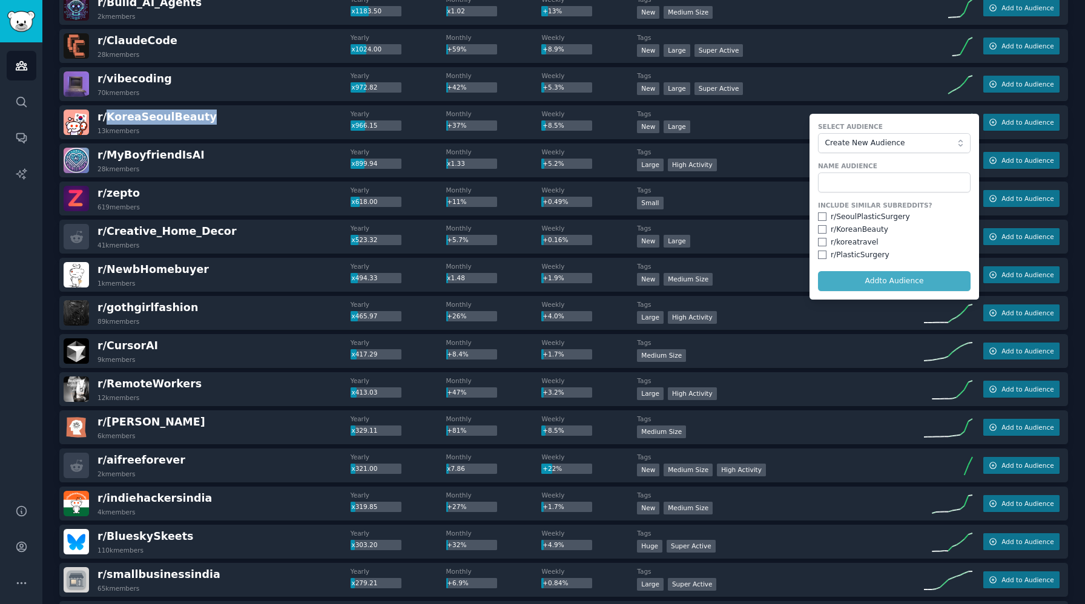
scroll to position [218, 0]
